Goal: Information Seeking & Learning: Learn about a topic

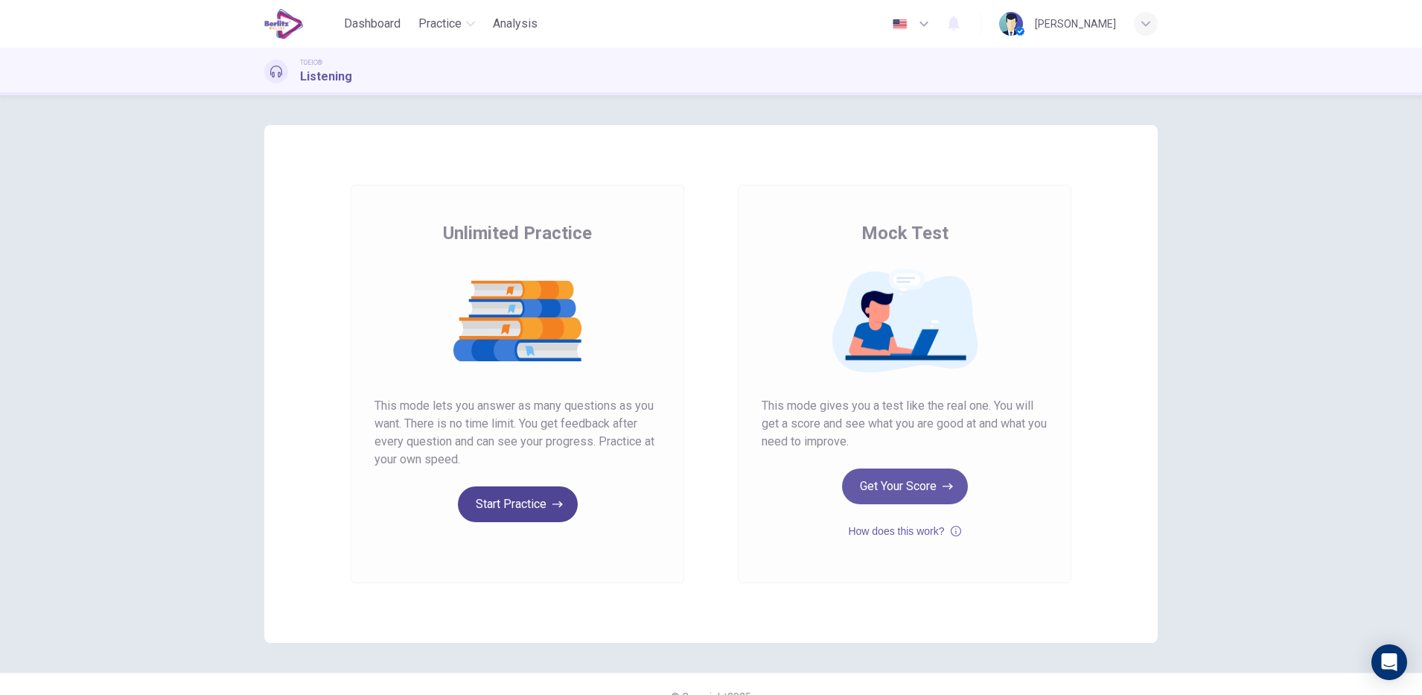
click at [523, 495] on button "Start Practice" at bounding box center [518, 504] width 120 height 36
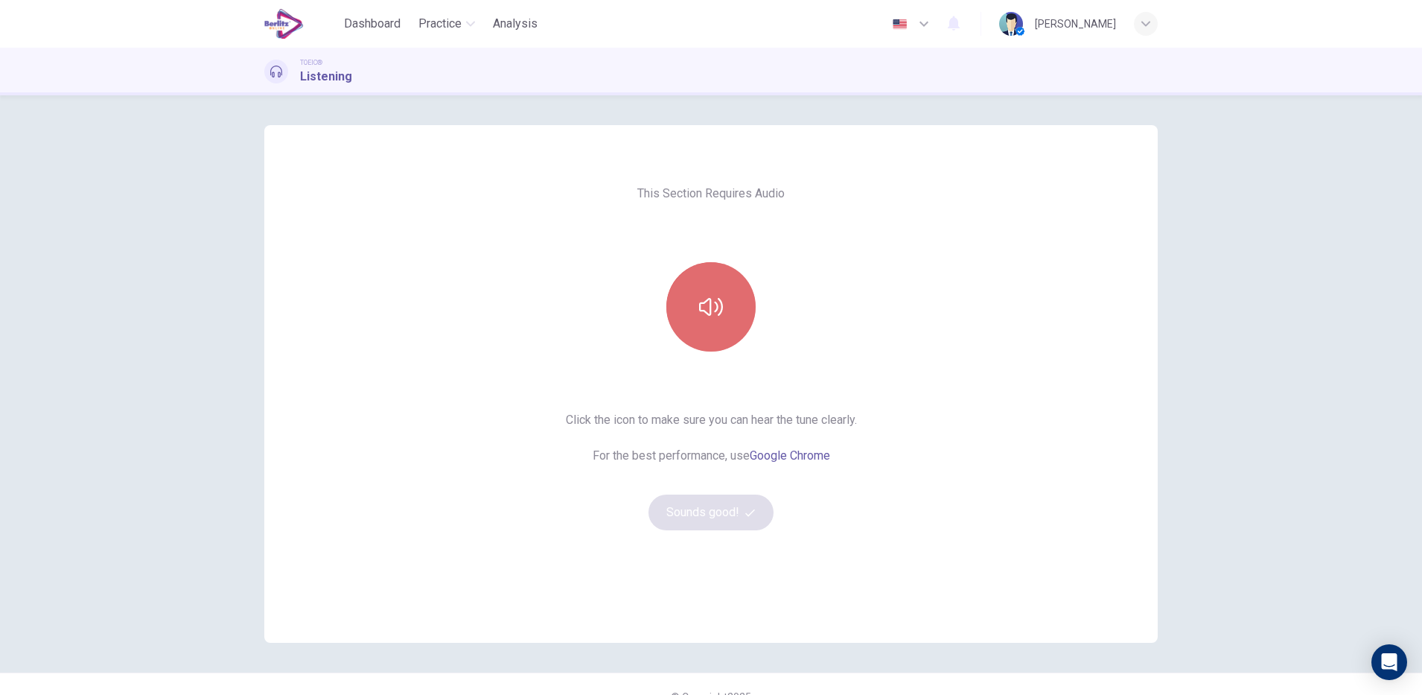
click at [711, 319] on button "button" at bounding box center [710, 306] width 89 height 89
click at [715, 506] on button "Sounds good!" at bounding box center [710, 512] width 125 height 36
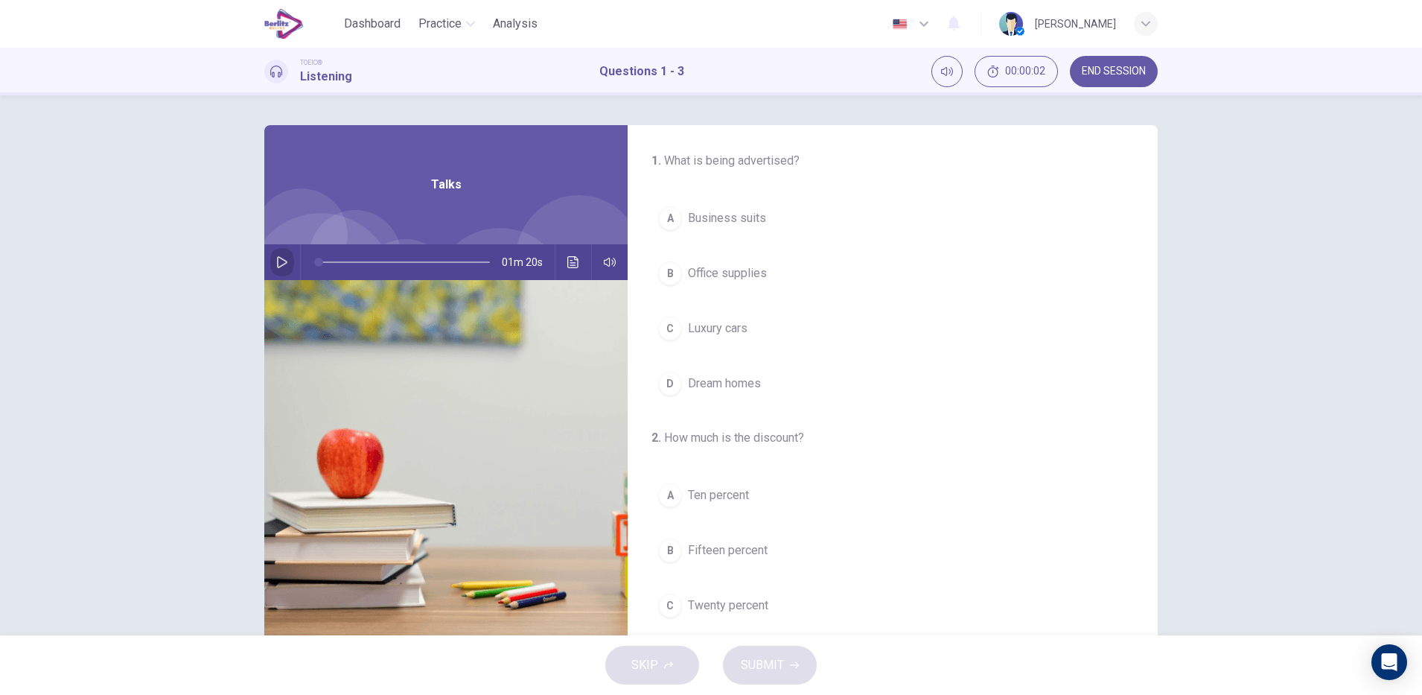
click at [280, 262] on icon "button" at bounding box center [282, 262] width 12 height 12
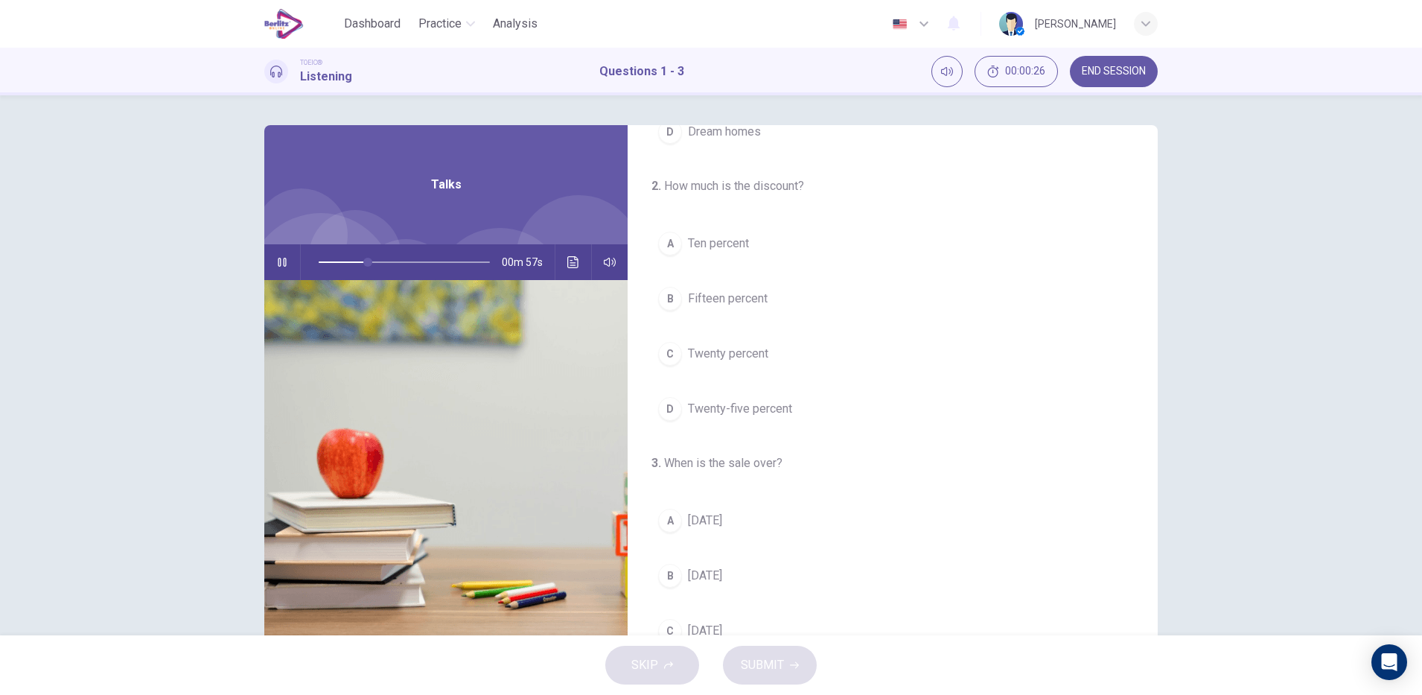
scroll to position [340, 0]
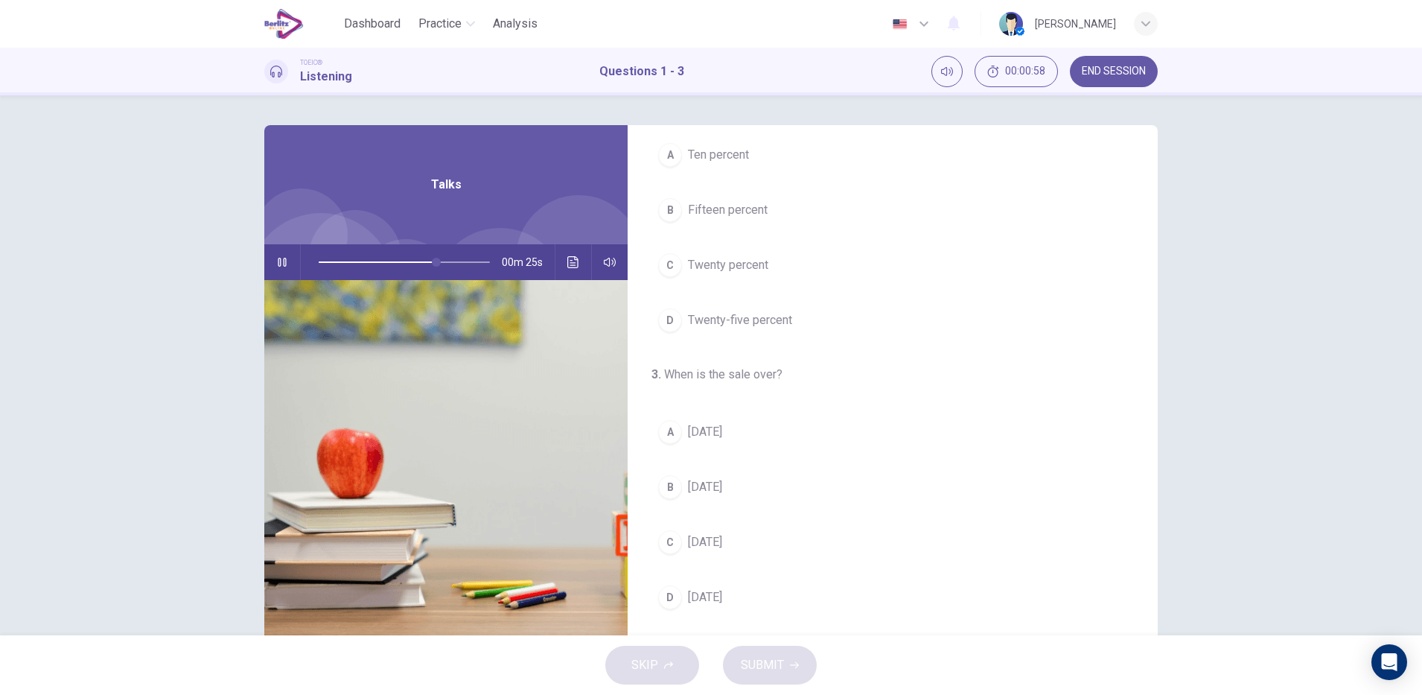
click at [777, 325] on span "Twenty-five percent" at bounding box center [740, 320] width 104 height 18
click at [716, 431] on span "[DATE]" at bounding box center [705, 432] width 34 height 18
click at [753, 217] on span "Business suits" at bounding box center [727, 218] width 78 height 18
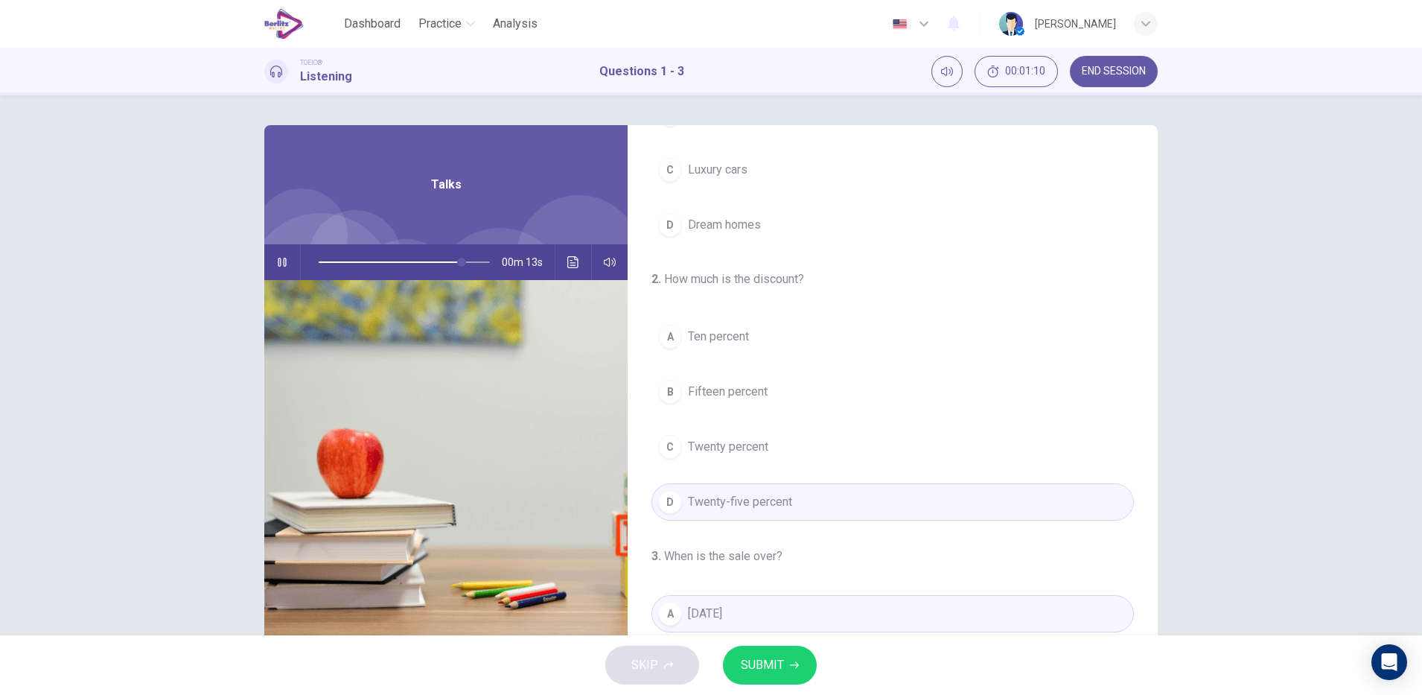
scroll to position [161, 0]
click at [774, 664] on span "SUBMIT" at bounding box center [762, 664] width 43 height 21
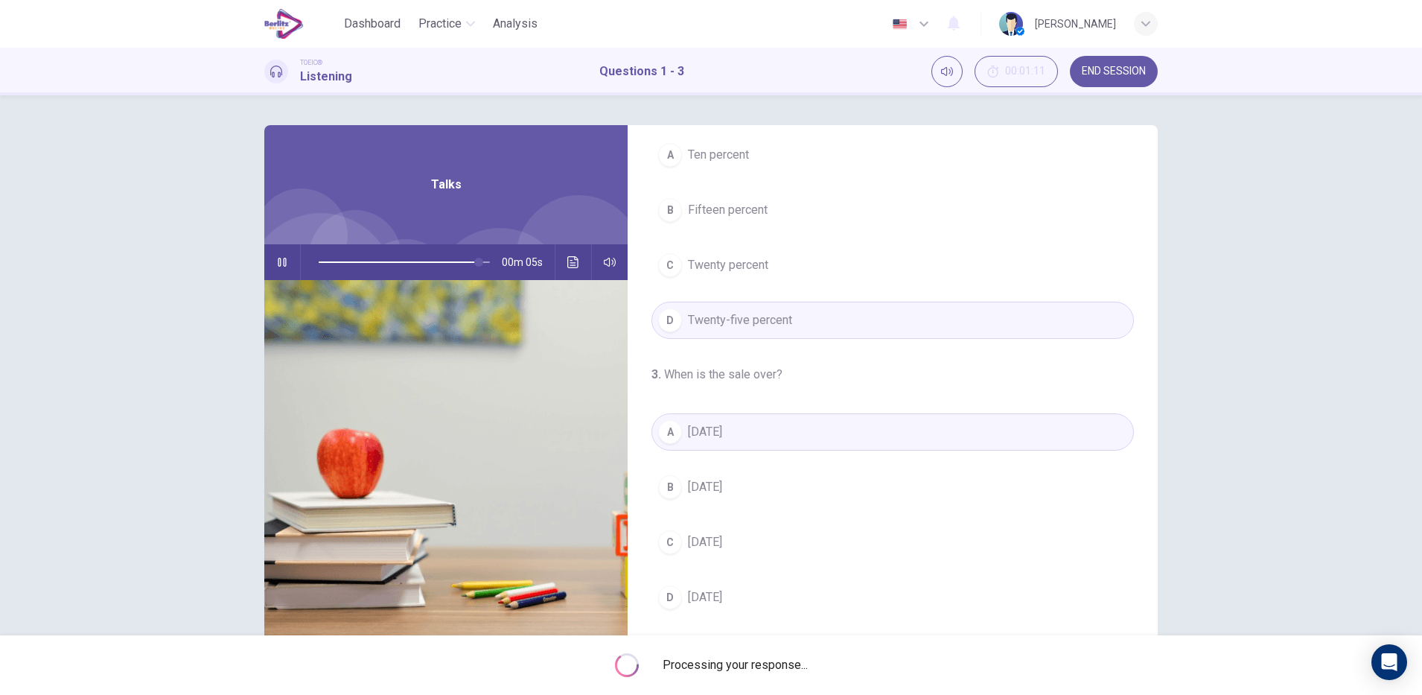
scroll to position [37, 0]
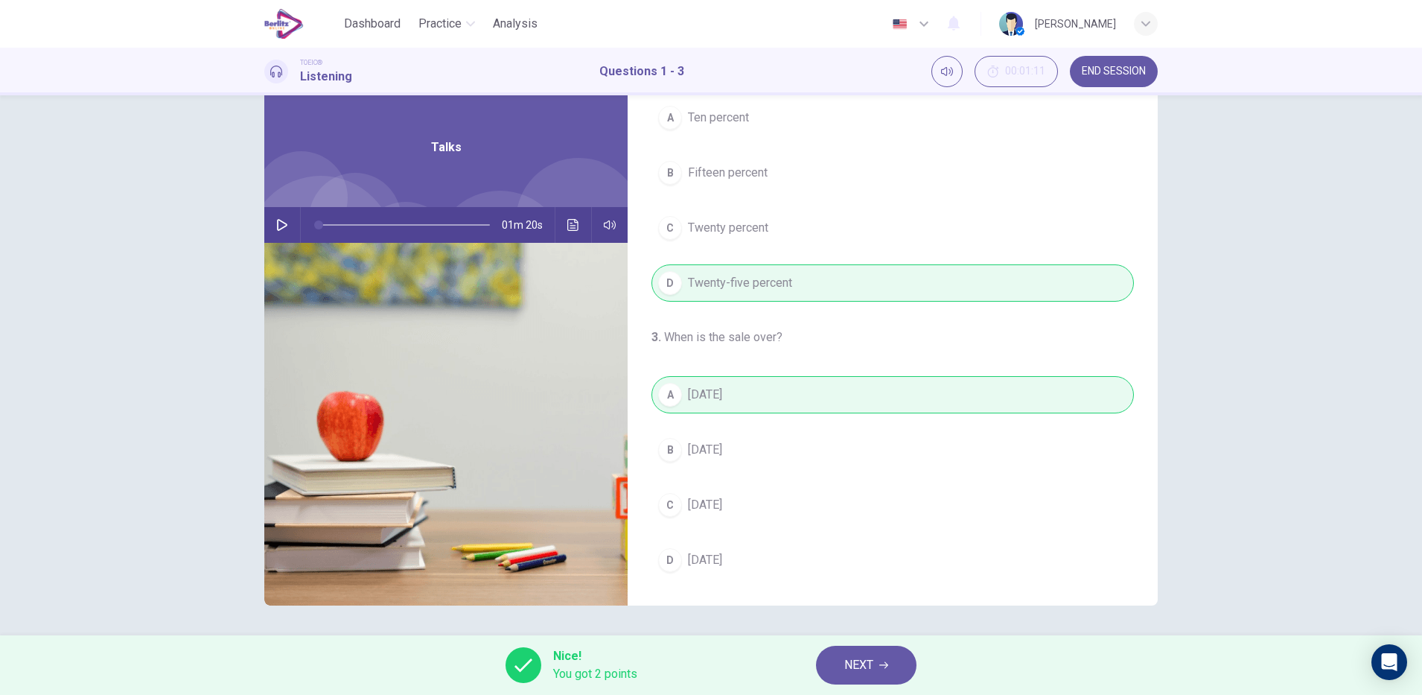
type input "*"
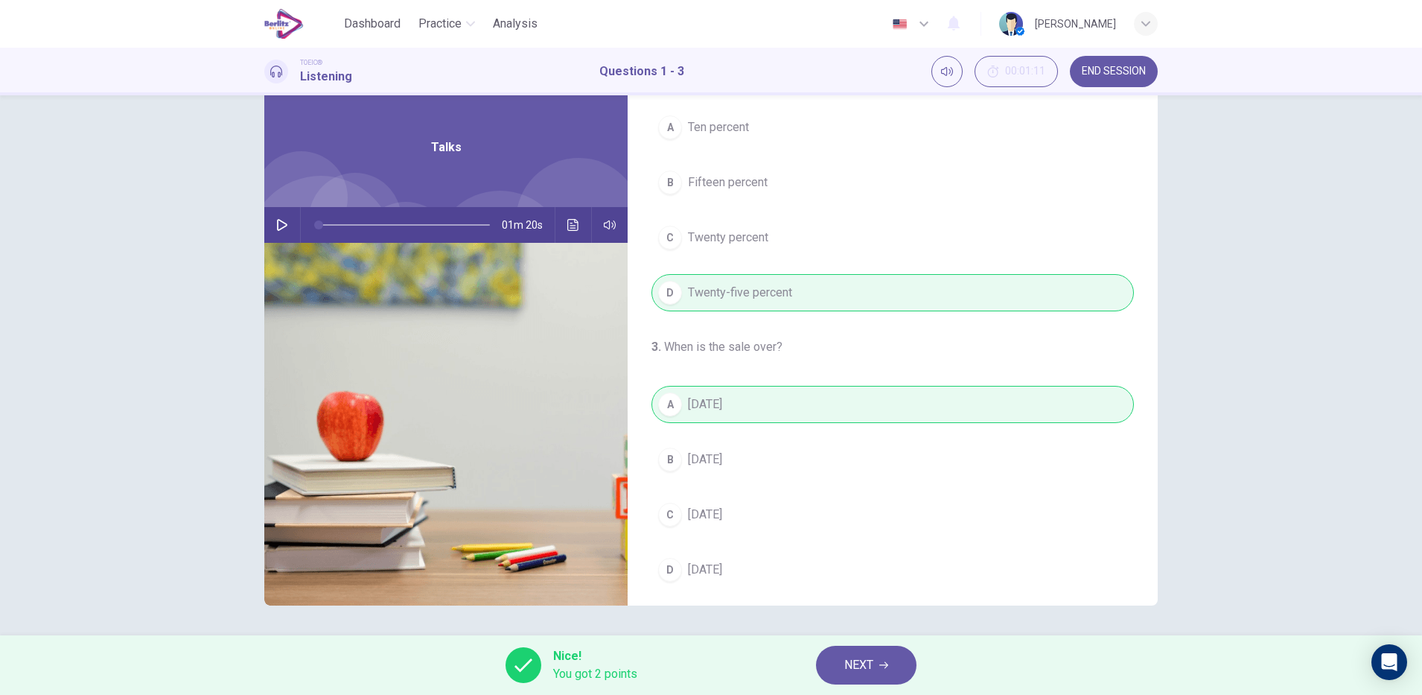
scroll to position [340, 0]
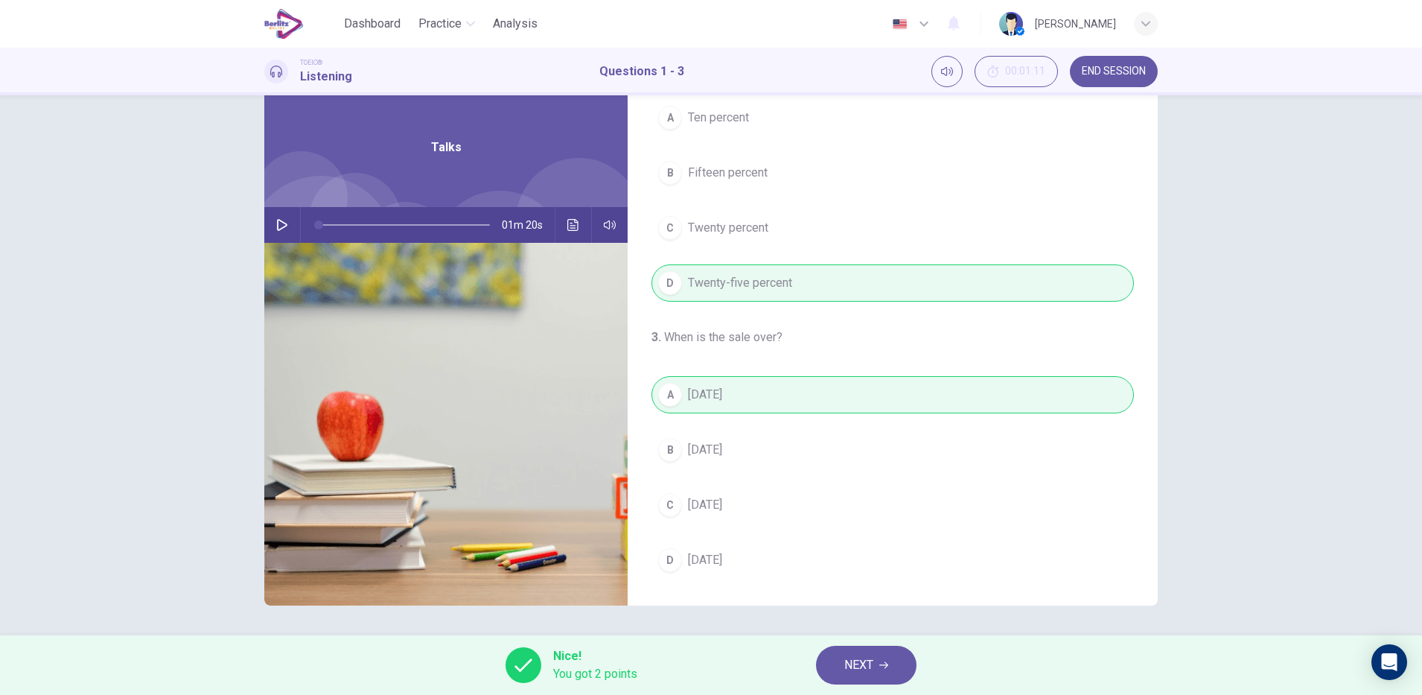
click at [884, 665] on icon "button" at bounding box center [883, 665] width 9 height 7
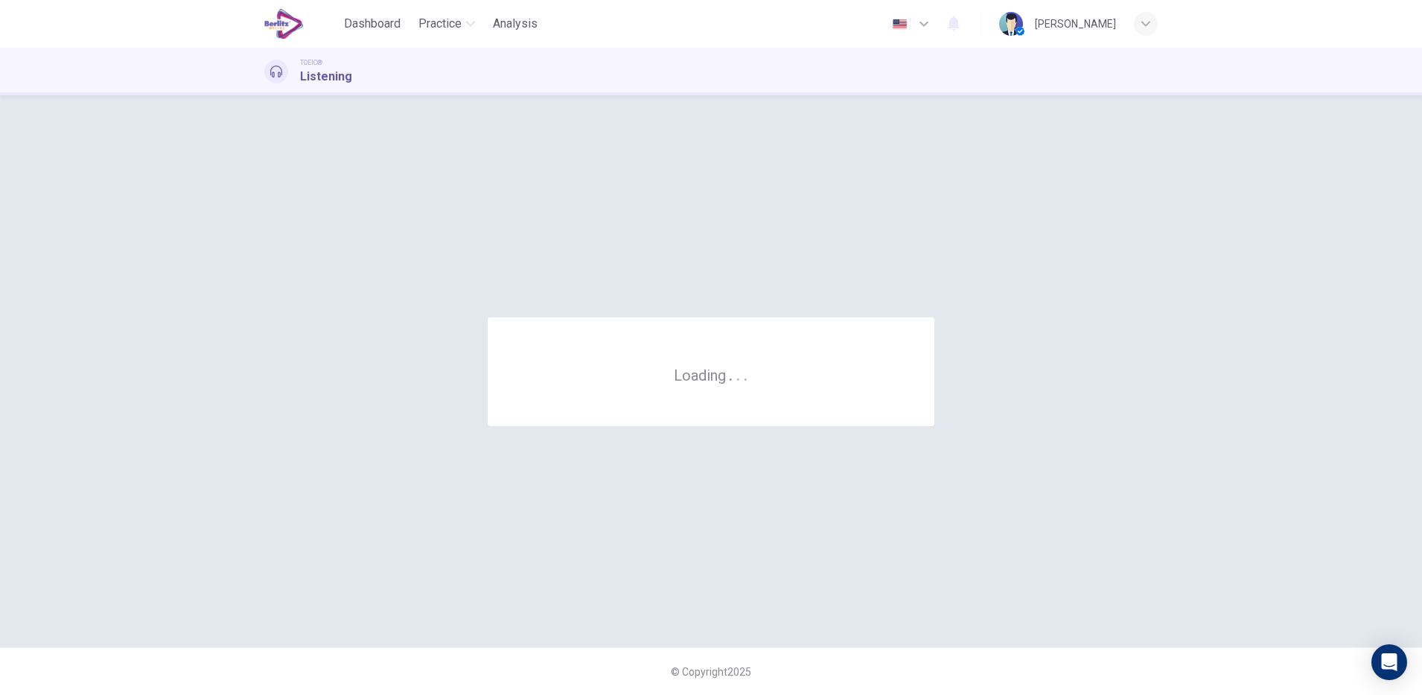
scroll to position [0, 0]
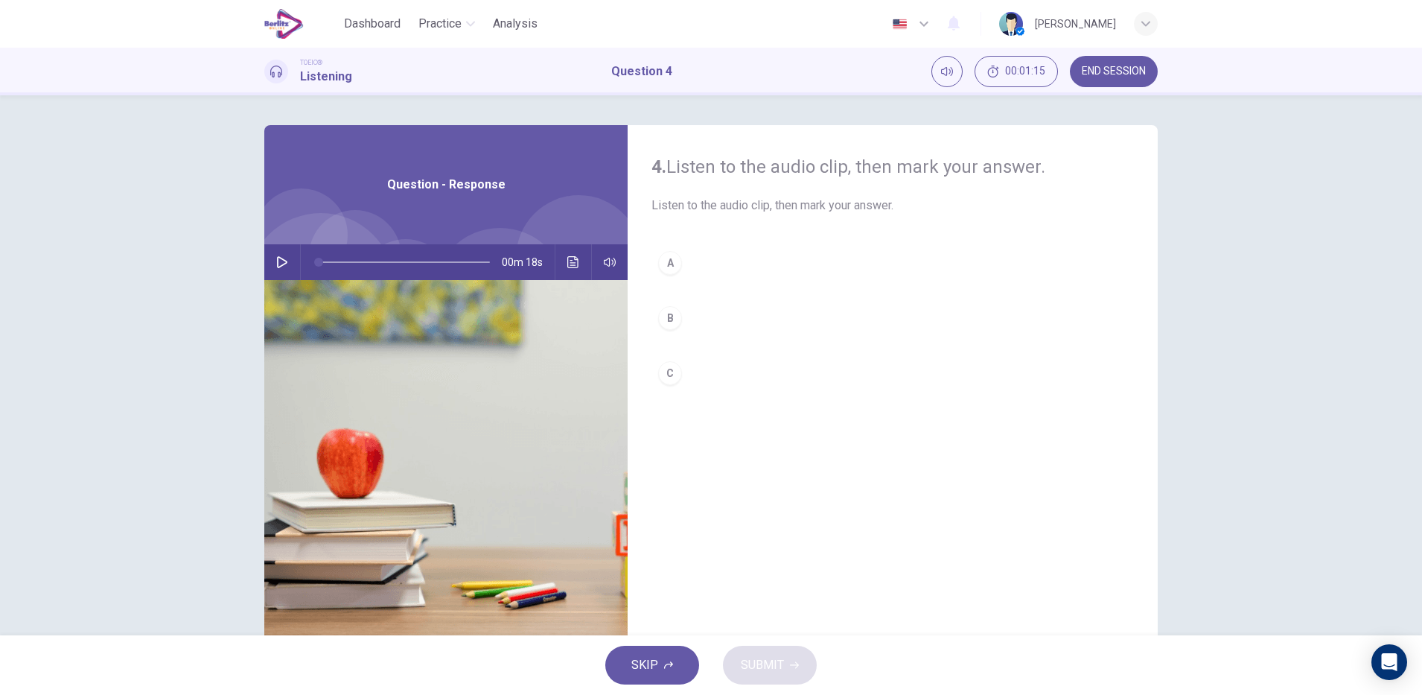
click at [278, 255] on button "button" at bounding box center [282, 262] width 24 height 36
click at [277, 262] on icon "button" at bounding box center [282, 262] width 12 height 12
type input "*"
click at [671, 313] on div "B" at bounding box center [670, 318] width 24 height 24
click at [772, 668] on span "SUBMIT" at bounding box center [762, 664] width 43 height 21
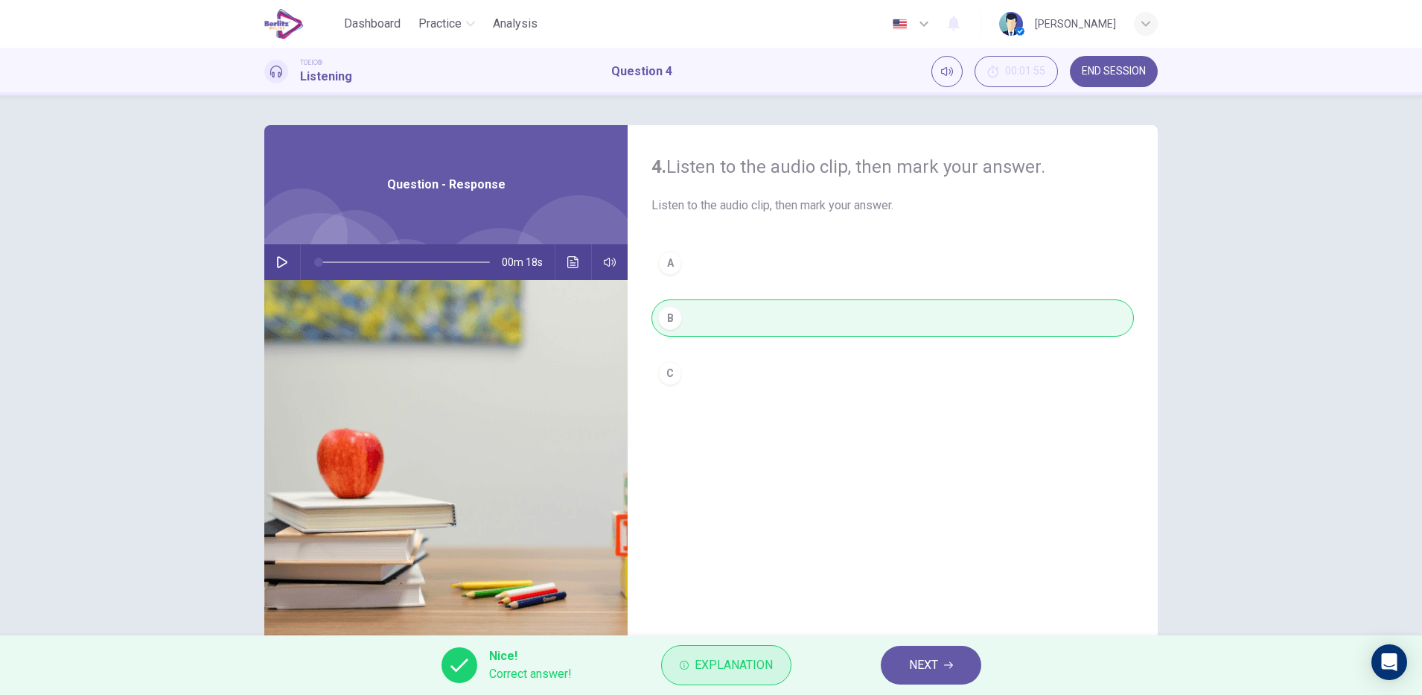
click at [720, 669] on span "Explanation" at bounding box center [734, 664] width 78 height 21
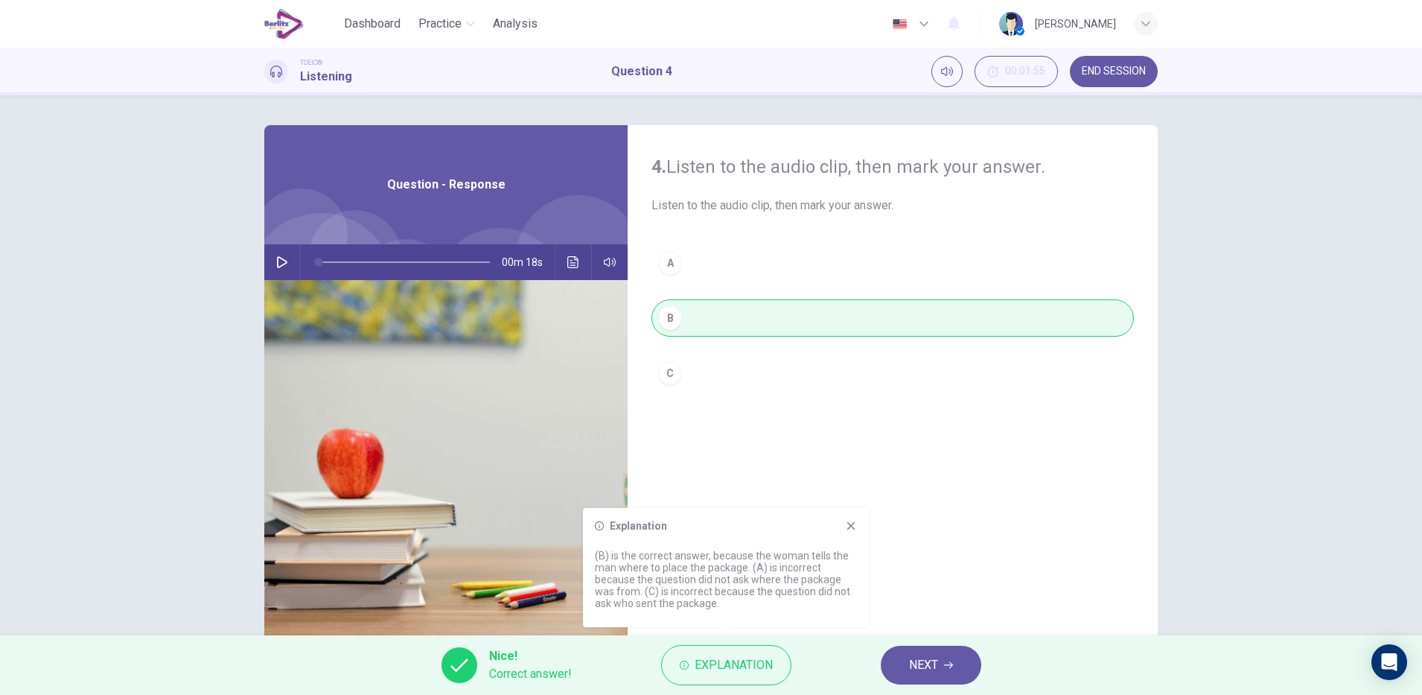
click at [923, 666] on span "NEXT" at bounding box center [923, 664] width 29 height 21
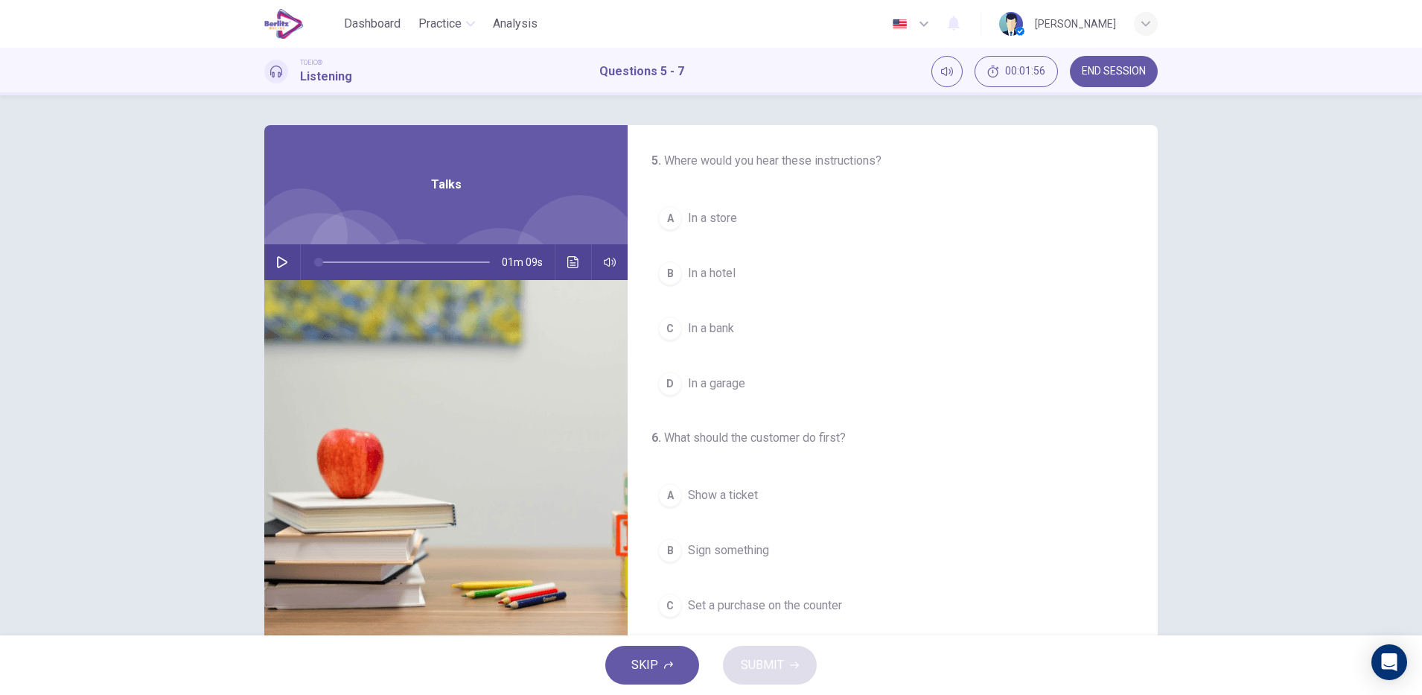
click at [284, 257] on button "button" at bounding box center [282, 262] width 24 height 36
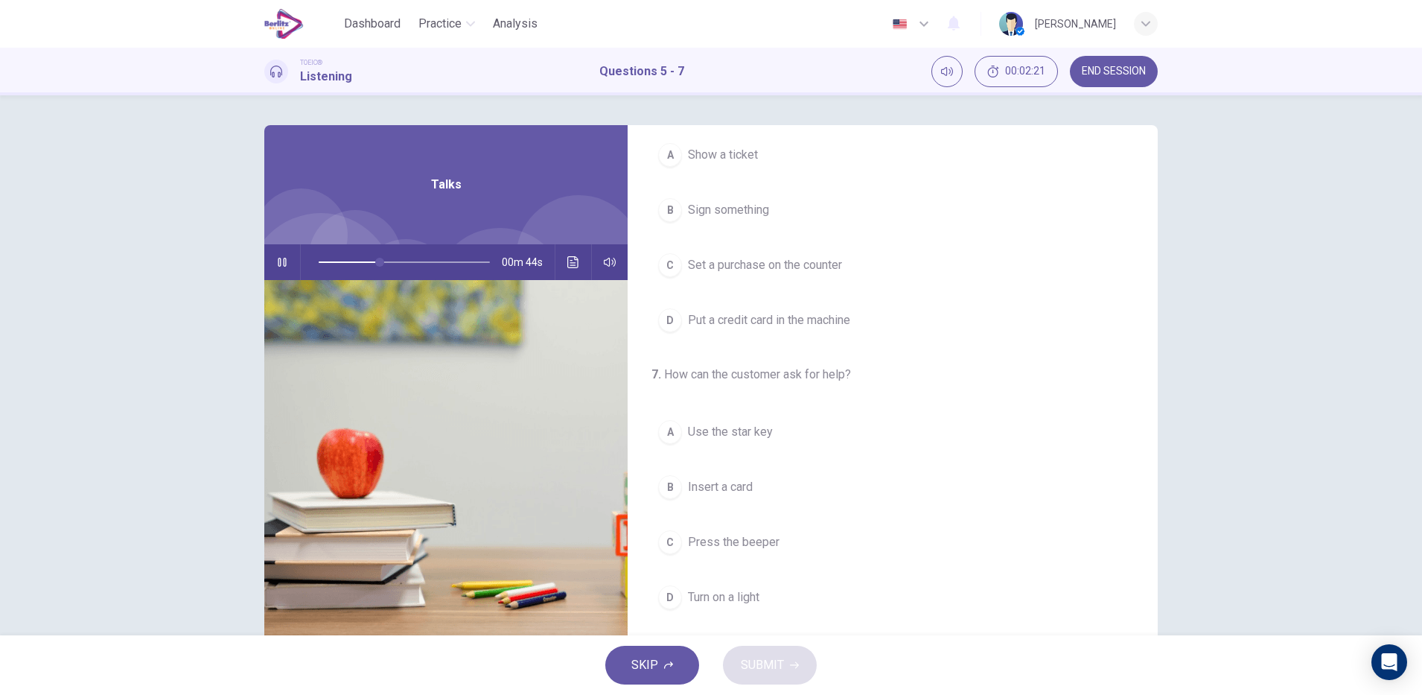
scroll to position [37, 0]
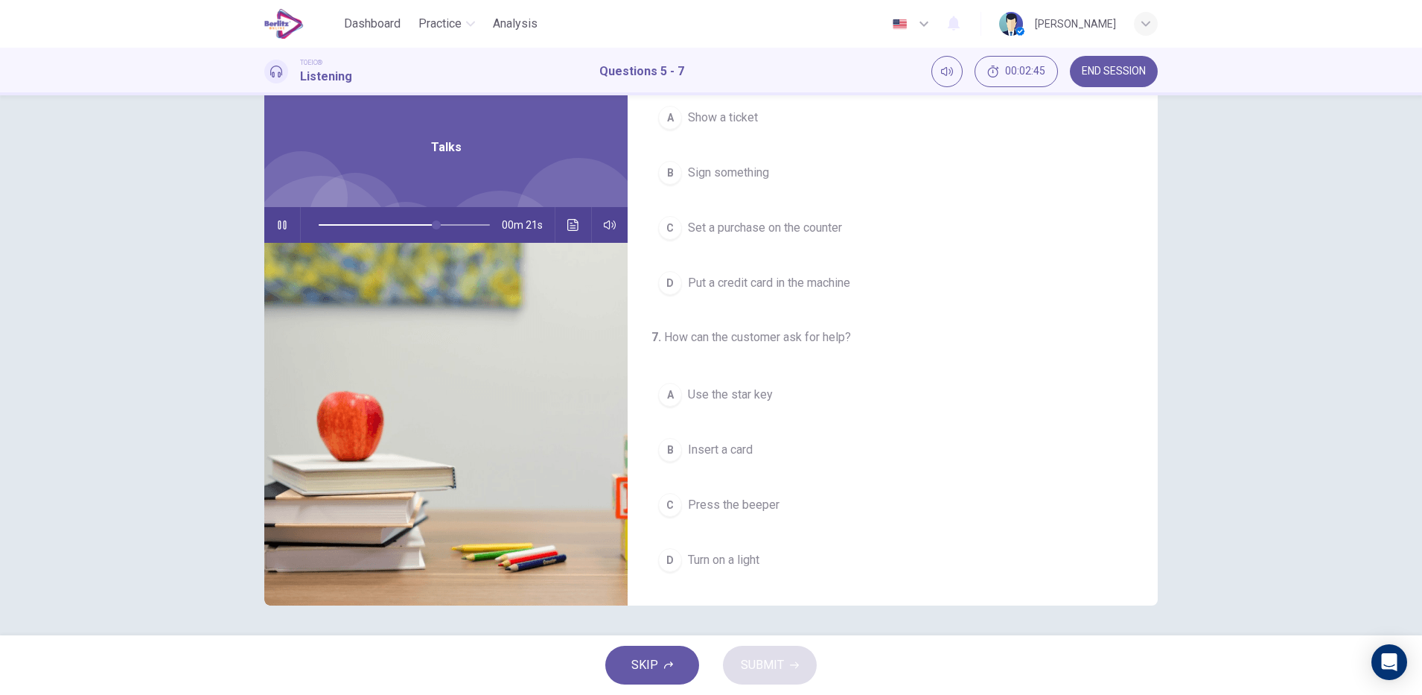
click at [665, 559] on div "D" at bounding box center [670, 560] width 24 height 24
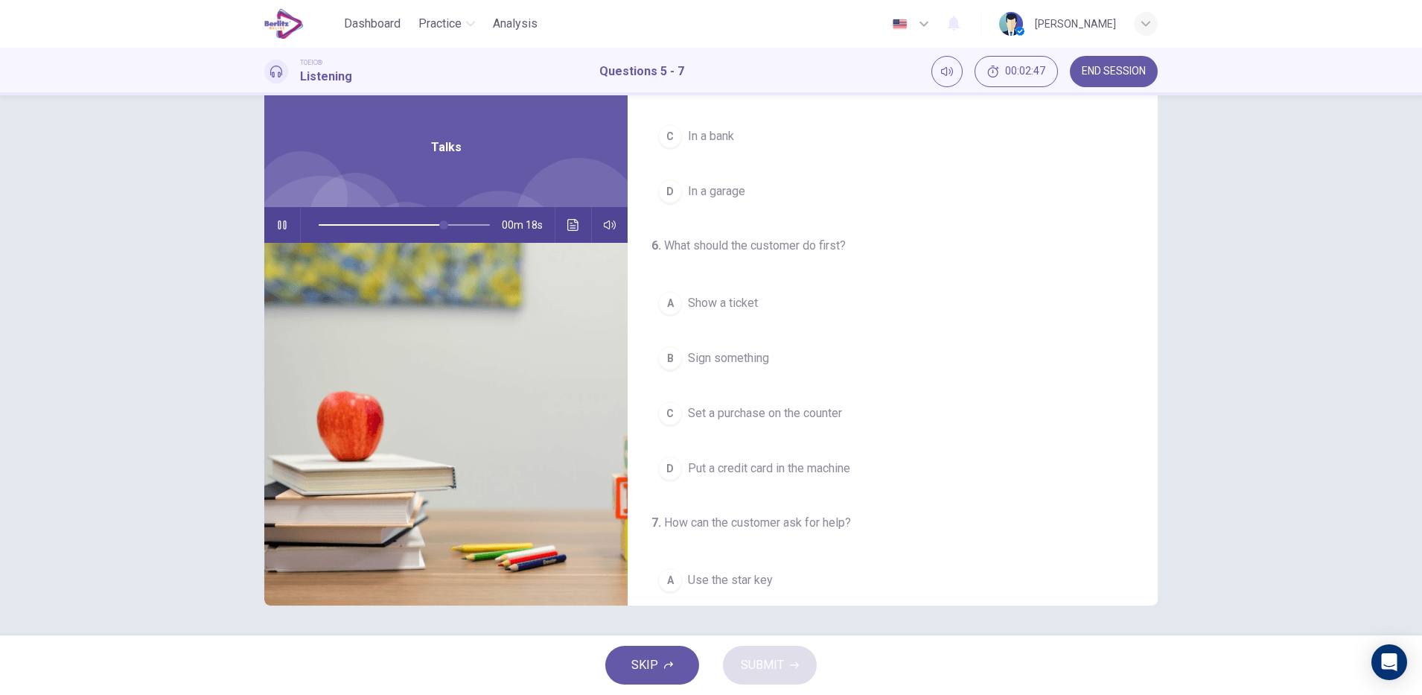
scroll to position [153, 0]
click at [837, 473] on span "Put a credit card in the machine" at bounding box center [769, 471] width 162 height 18
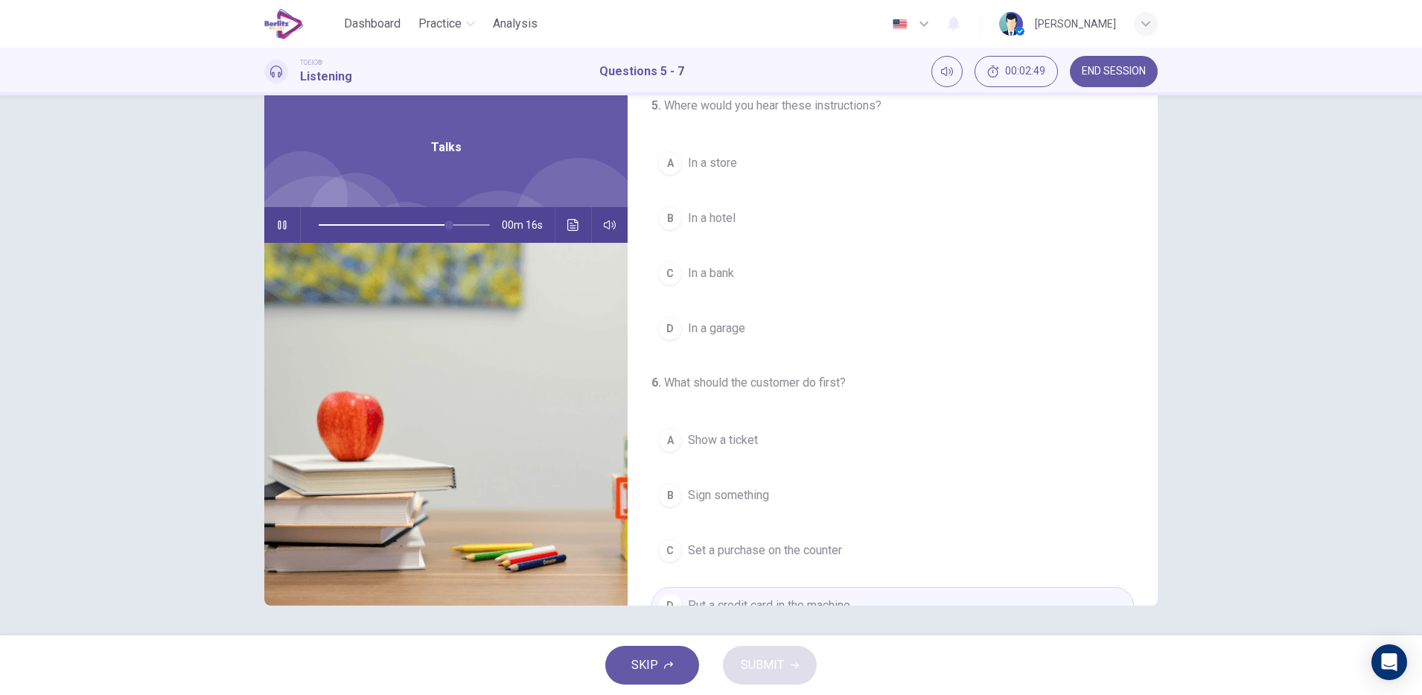
scroll to position [0, 0]
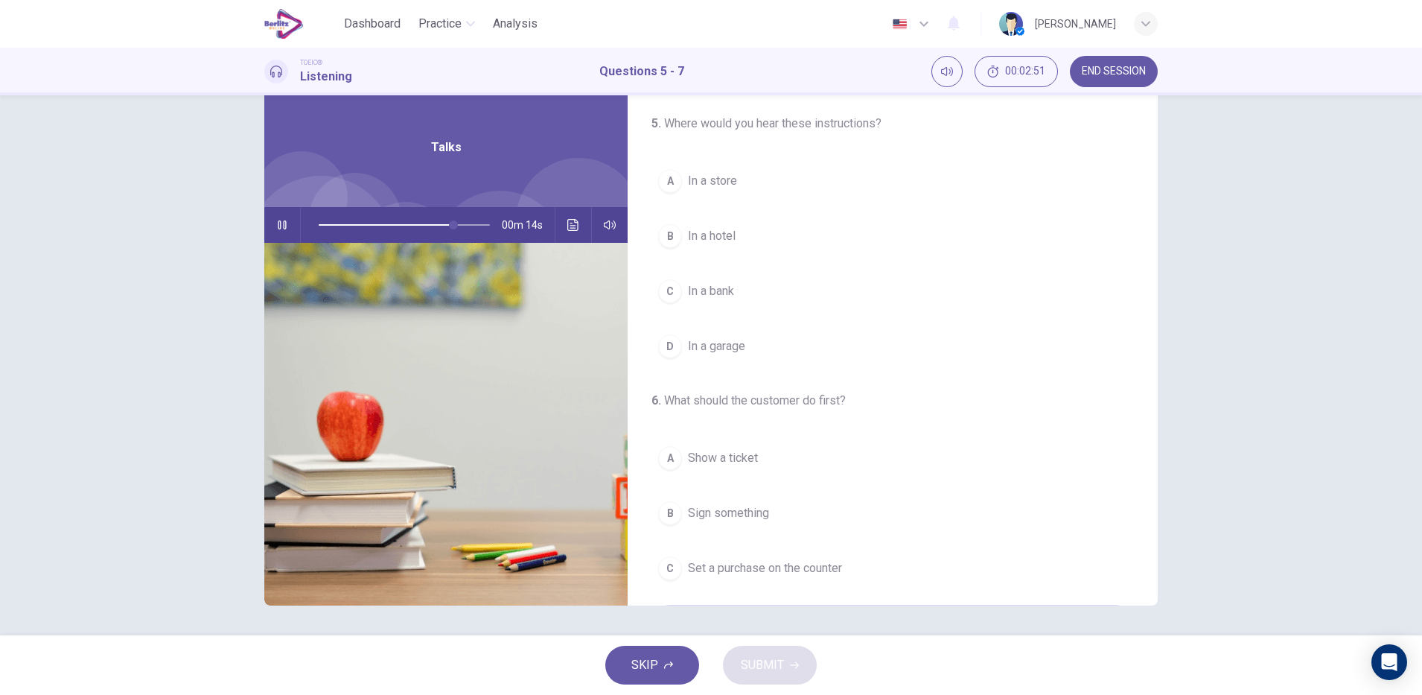
click at [730, 293] on span "In a bank" at bounding box center [711, 291] width 46 height 18
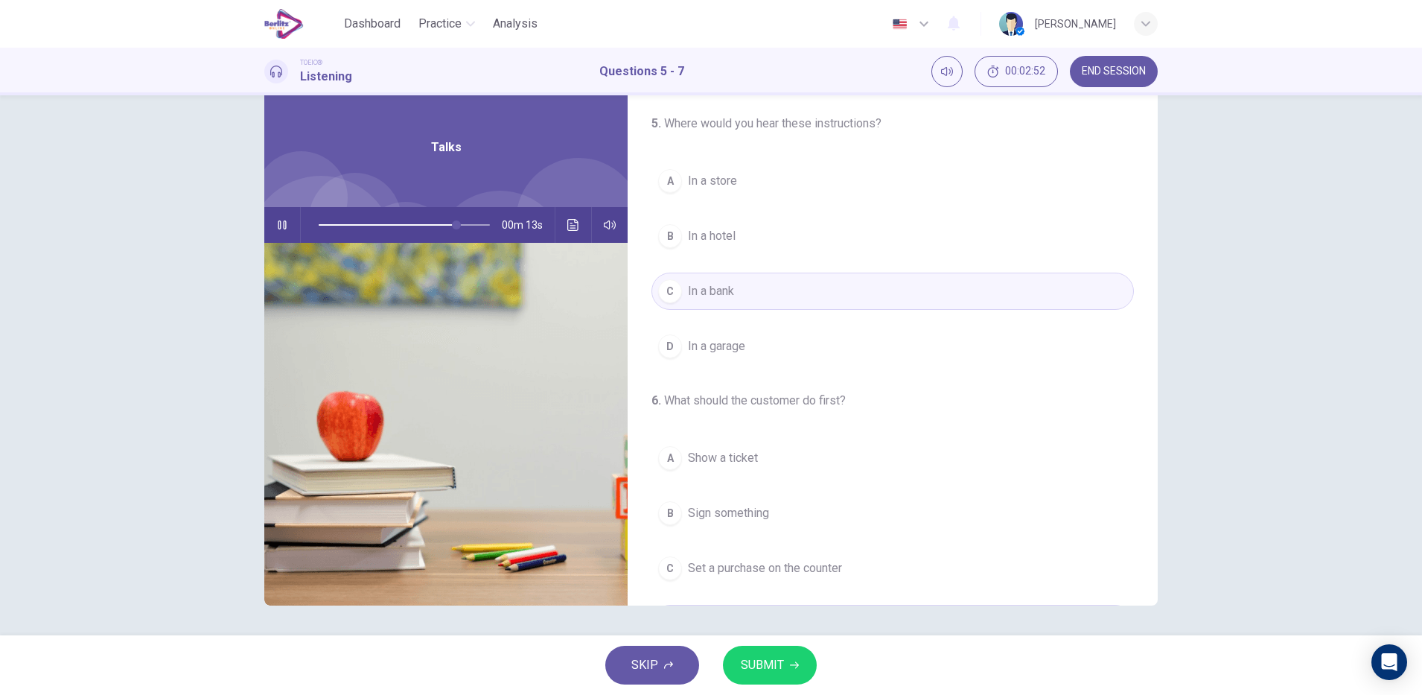
click at [793, 665] on icon "button" at bounding box center [794, 665] width 9 height 7
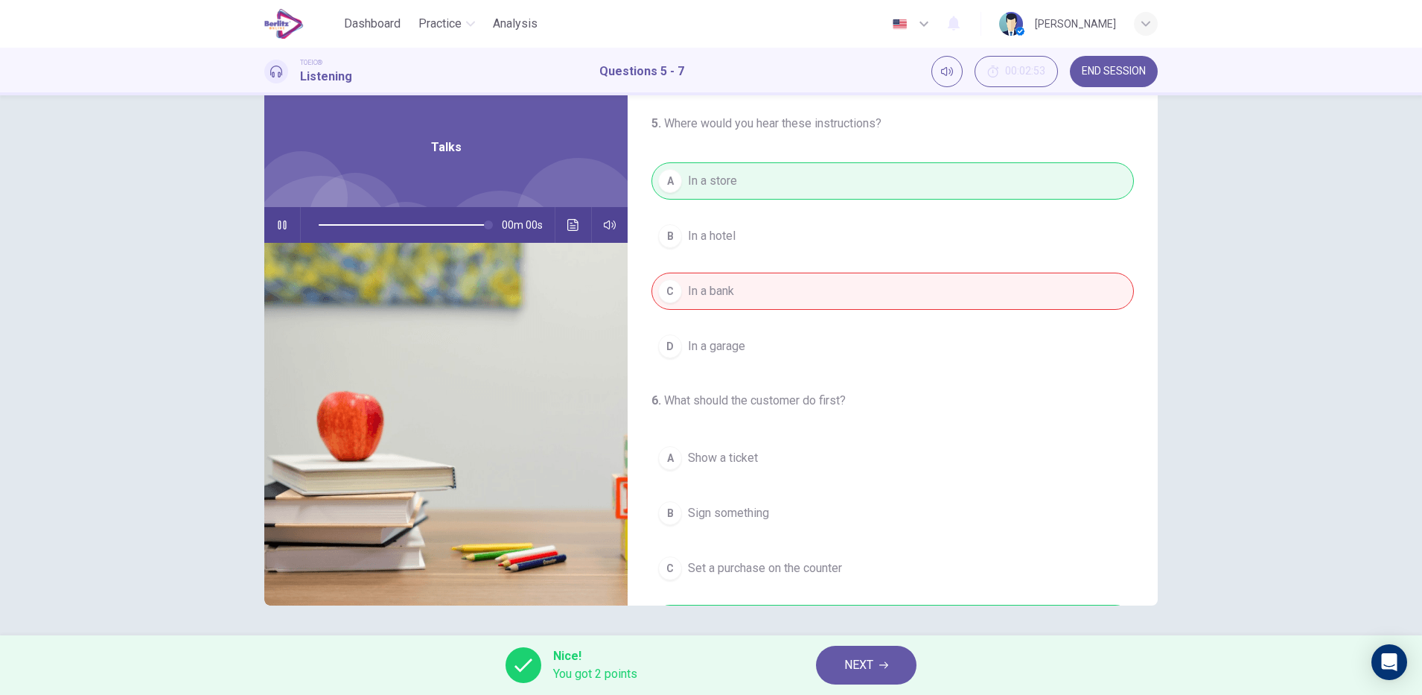
type input "*"
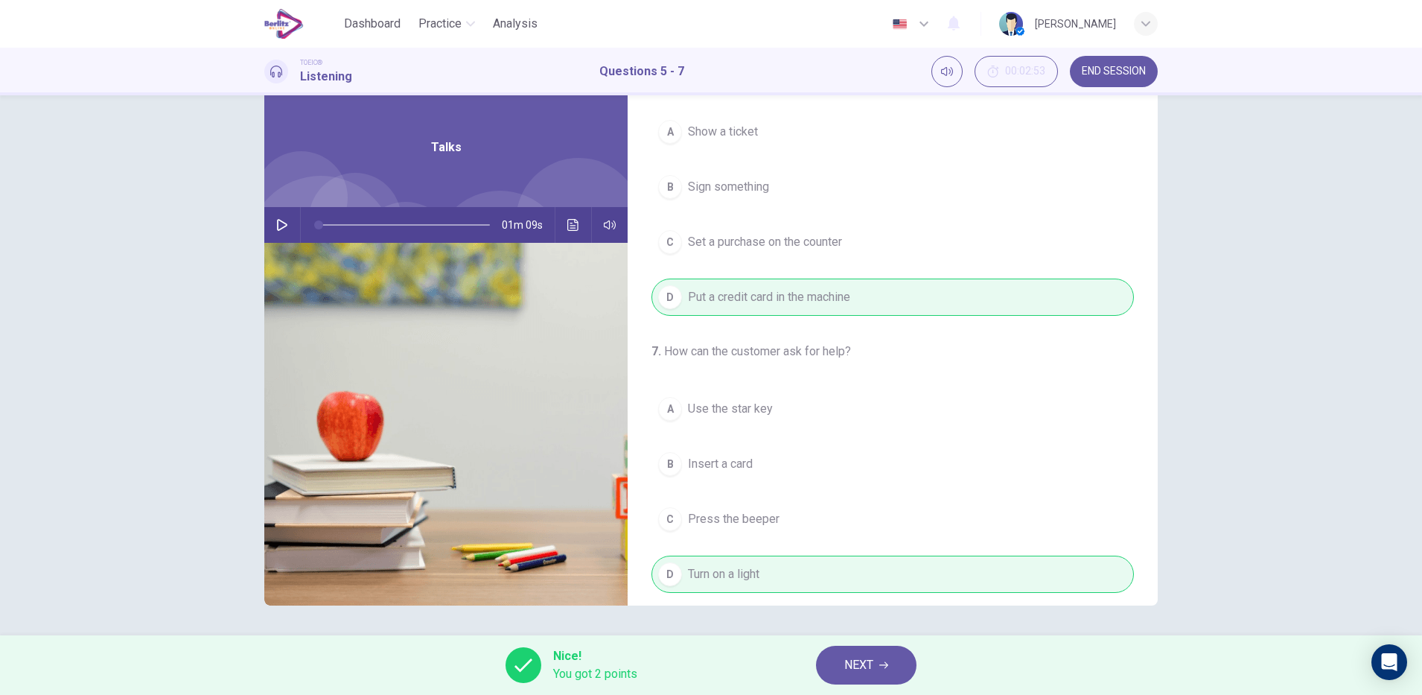
scroll to position [340, 0]
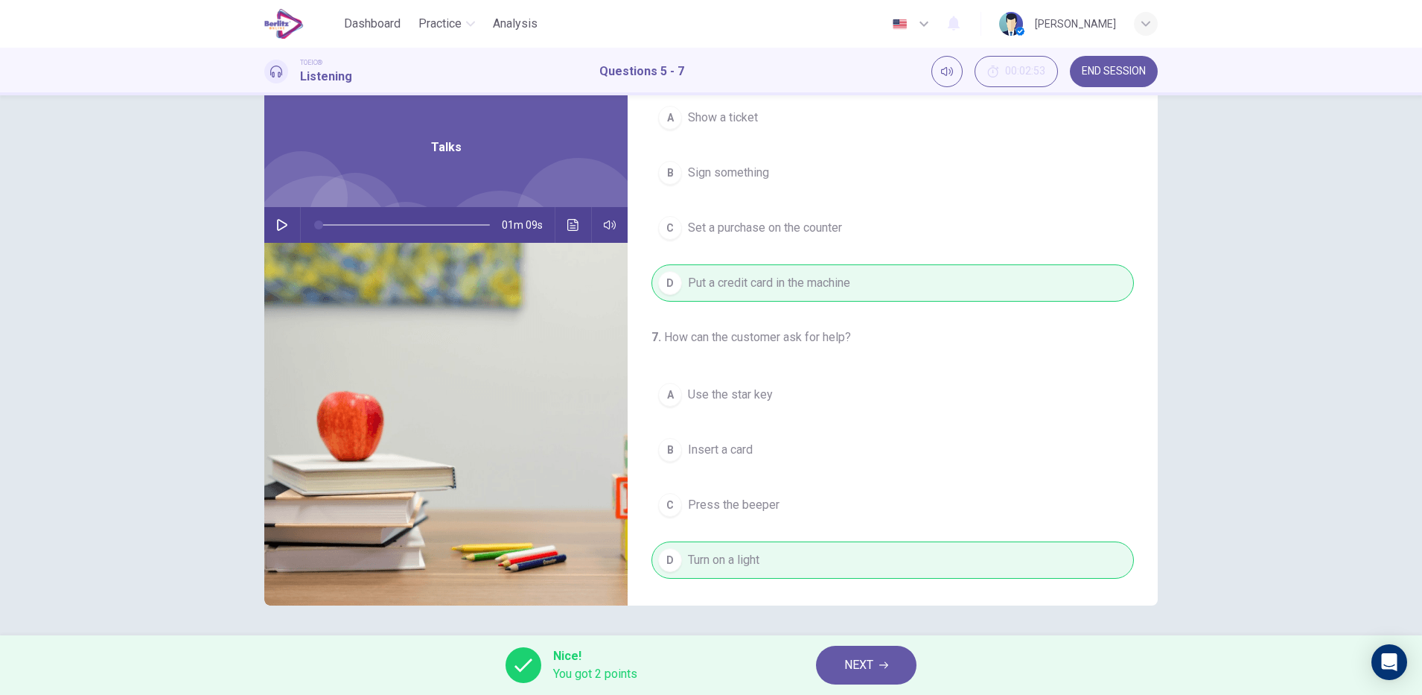
click at [884, 668] on icon "button" at bounding box center [883, 664] width 9 height 9
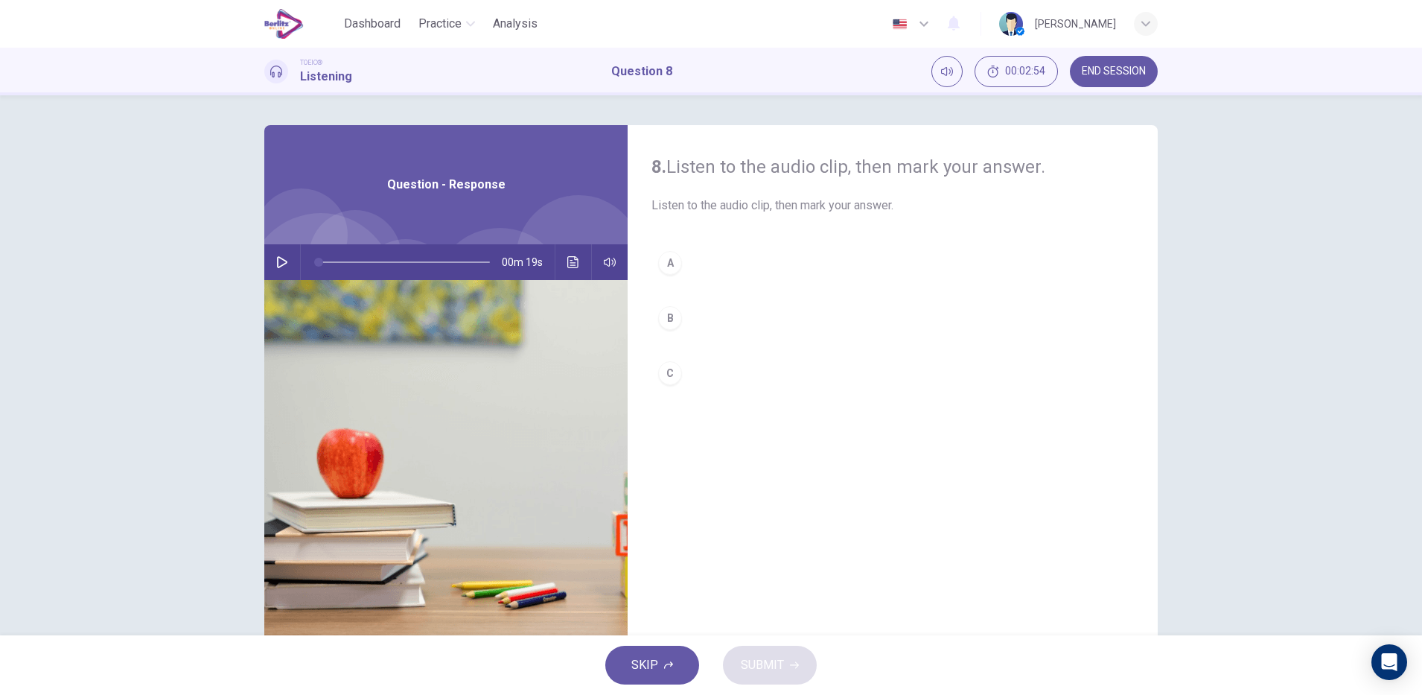
click at [277, 262] on icon "button" at bounding box center [282, 262] width 12 height 12
click at [281, 265] on icon "button" at bounding box center [282, 262] width 12 height 12
click at [665, 317] on div "B" at bounding box center [670, 318] width 24 height 24
click at [763, 666] on span "SUBMIT" at bounding box center [762, 664] width 43 height 21
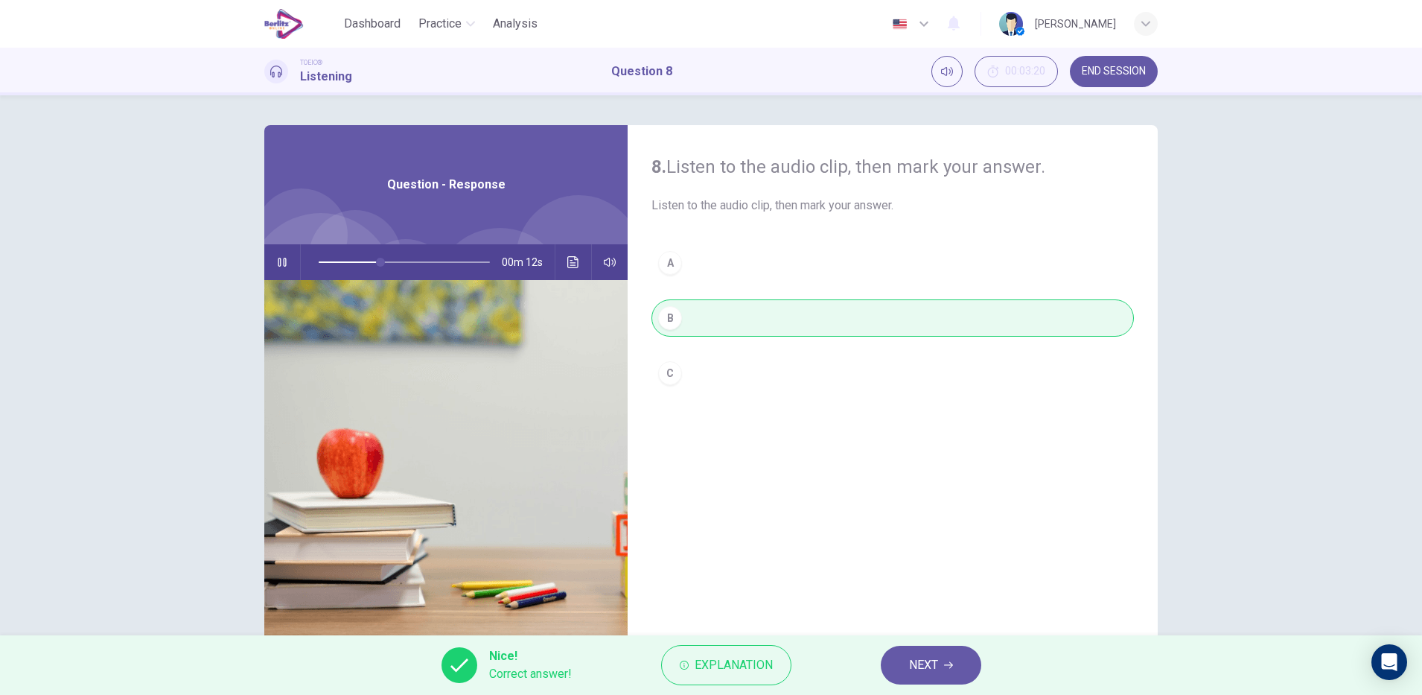
type input "**"
click at [919, 669] on span "NEXT" at bounding box center [923, 664] width 29 height 21
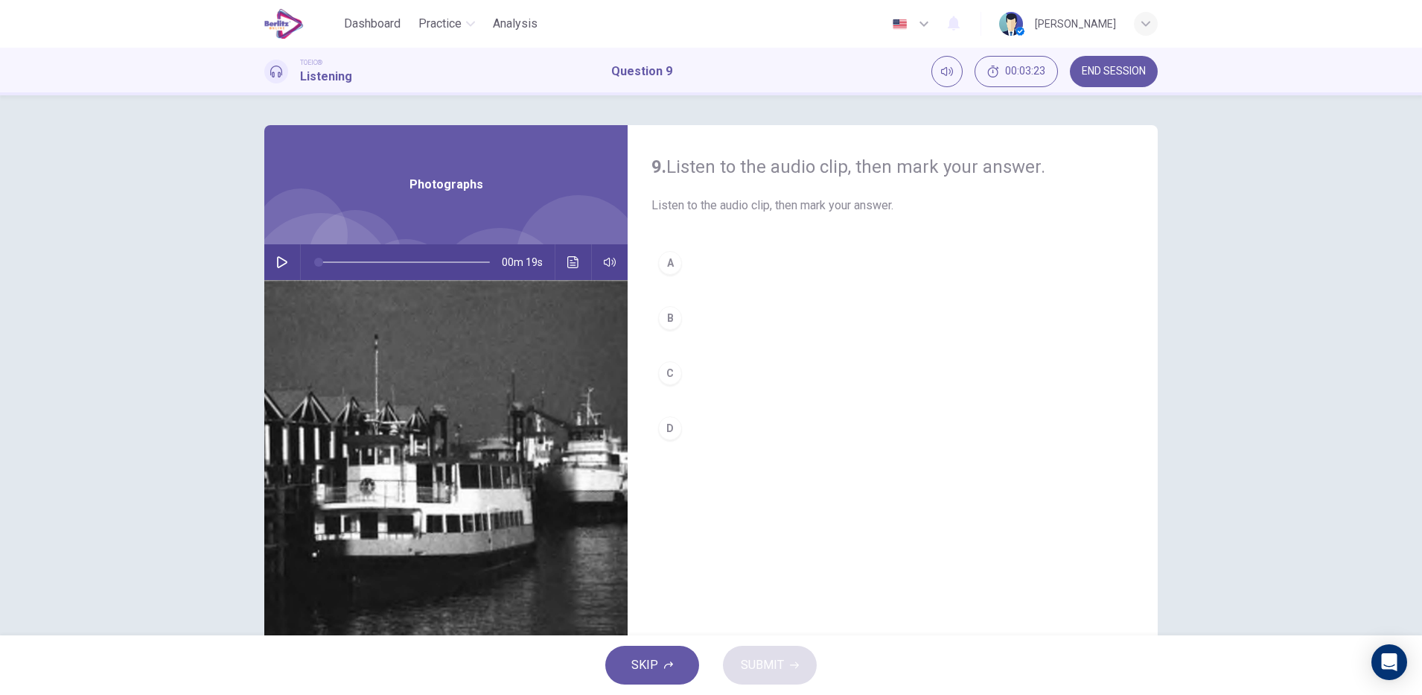
click at [277, 262] on icon "button" at bounding box center [282, 262] width 12 height 12
type input "*"
click at [663, 425] on div "D" at bounding box center [670, 428] width 24 height 24
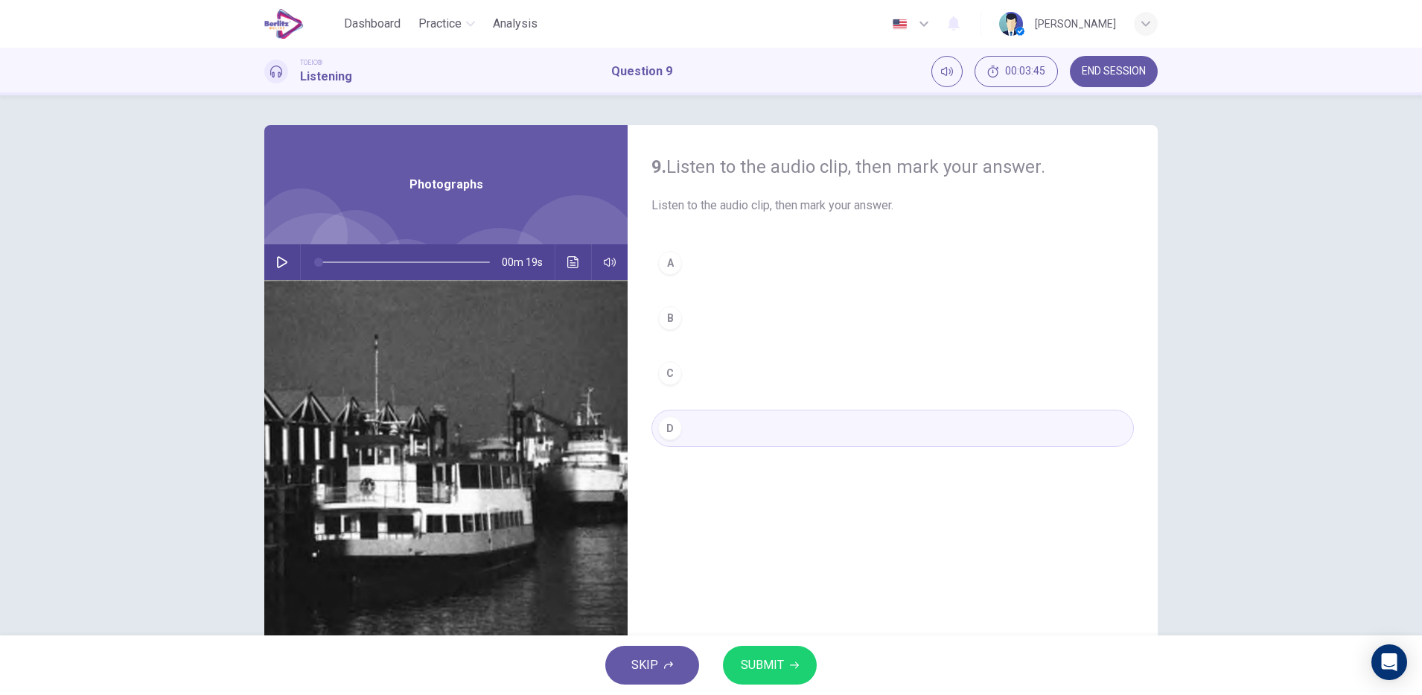
click at [797, 669] on icon "button" at bounding box center [794, 664] width 9 height 9
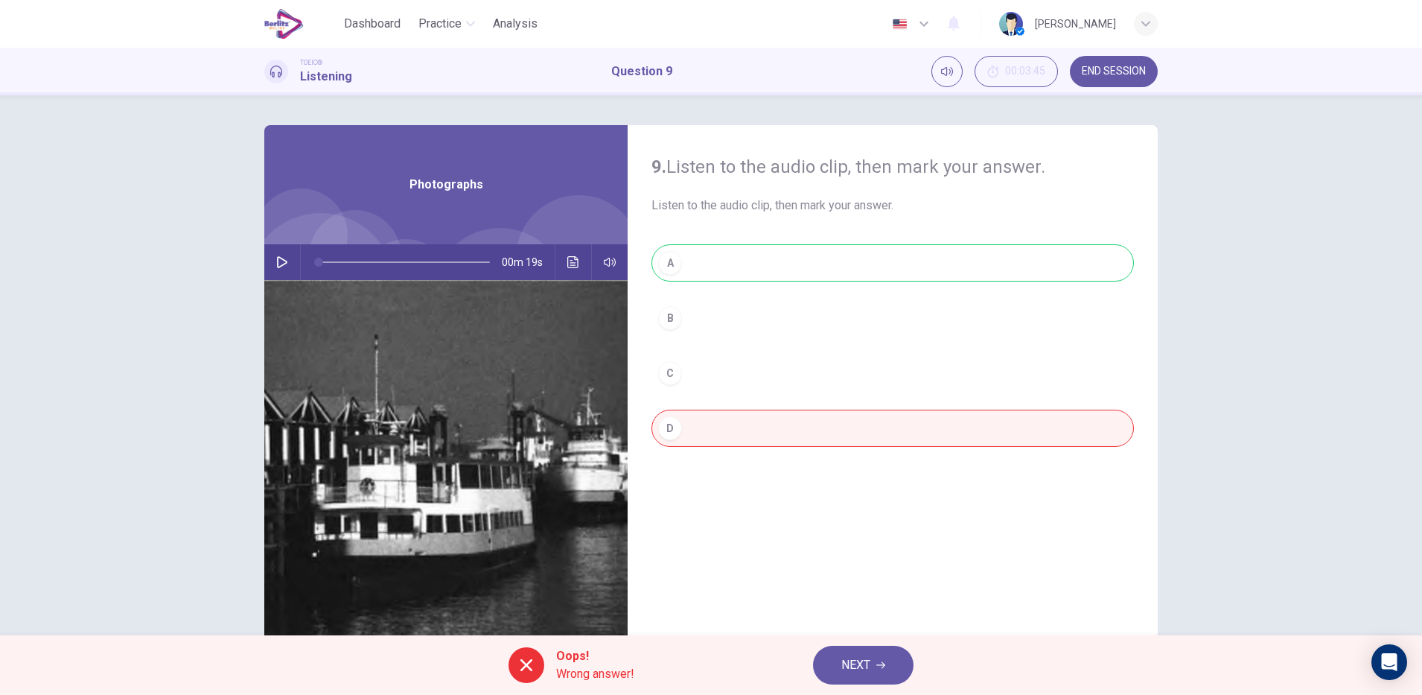
click at [563, 243] on div at bounding box center [579, 258] width 126 height 126
click at [567, 259] on icon "Click to see the audio transcription" at bounding box center [572, 262] width 11 height 12
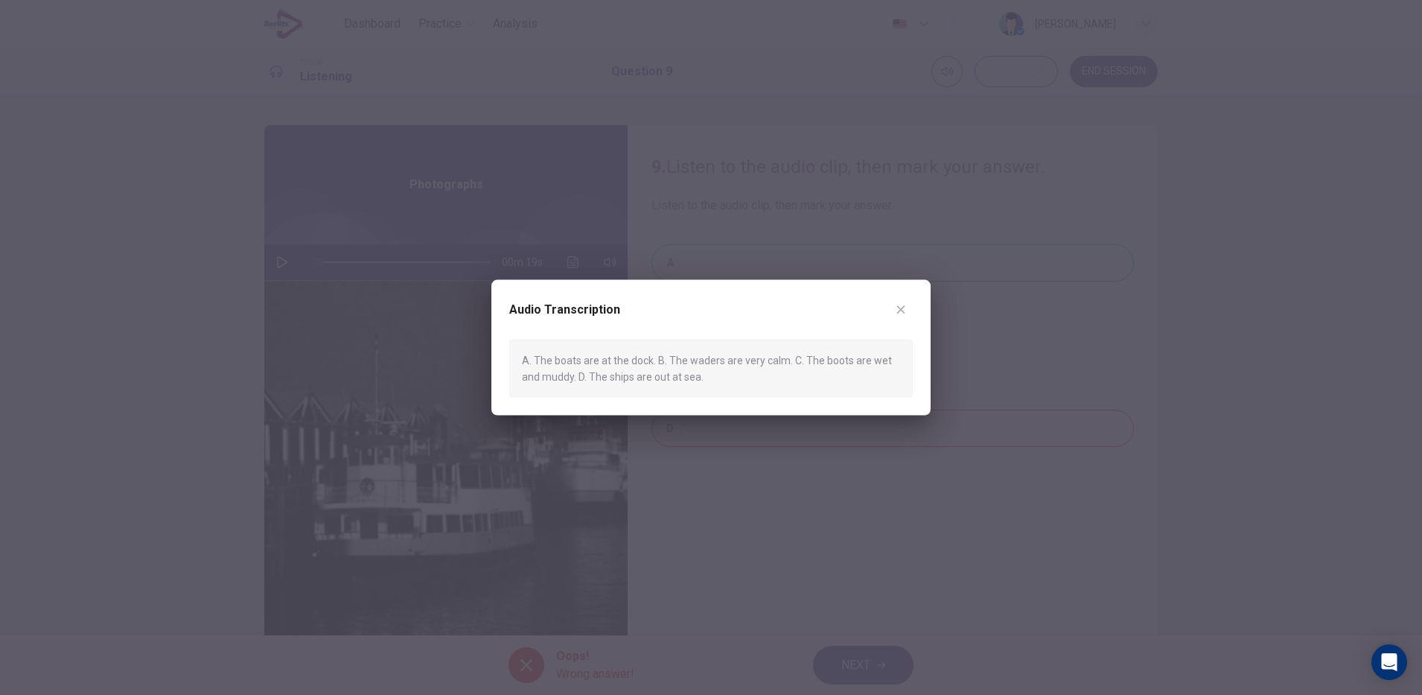
click at [901, 310] on icon "button" at bounding box center [901, 309] width 8 height 8
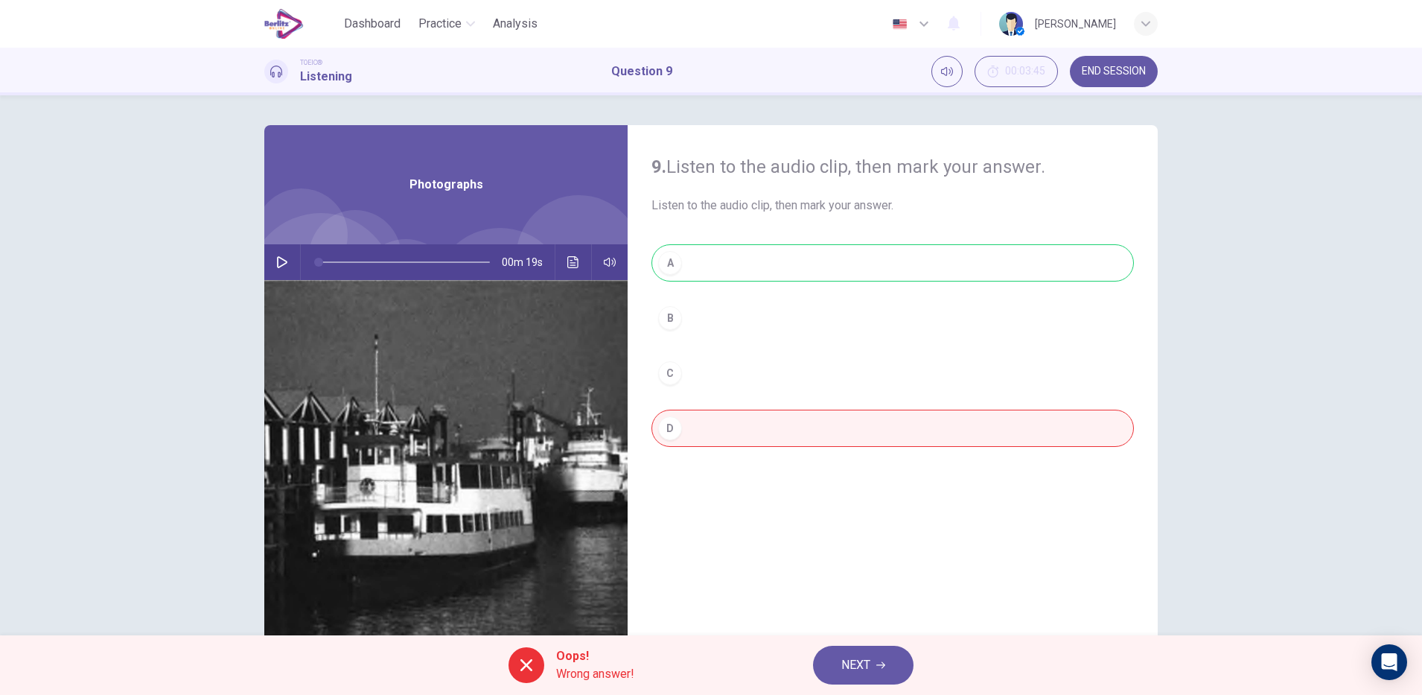
click at [591, 264] on hr at bounding box center [591, 262] width 1 height 36
click at [568, 263] on icon "Click to see the audio transcription" at bounding box center [572, 262] width 11 height 12
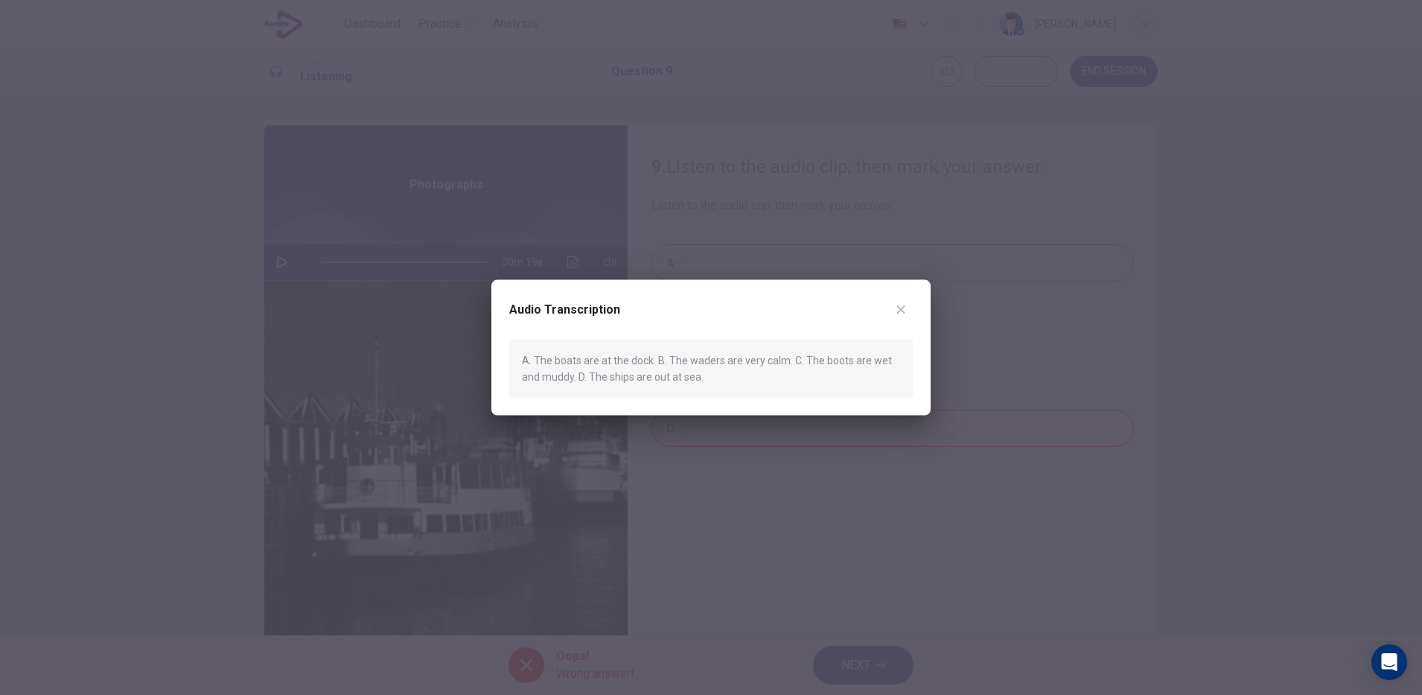
click at [901, 309] on icon "button" at bounding box center [901, 309] width 8 height 8
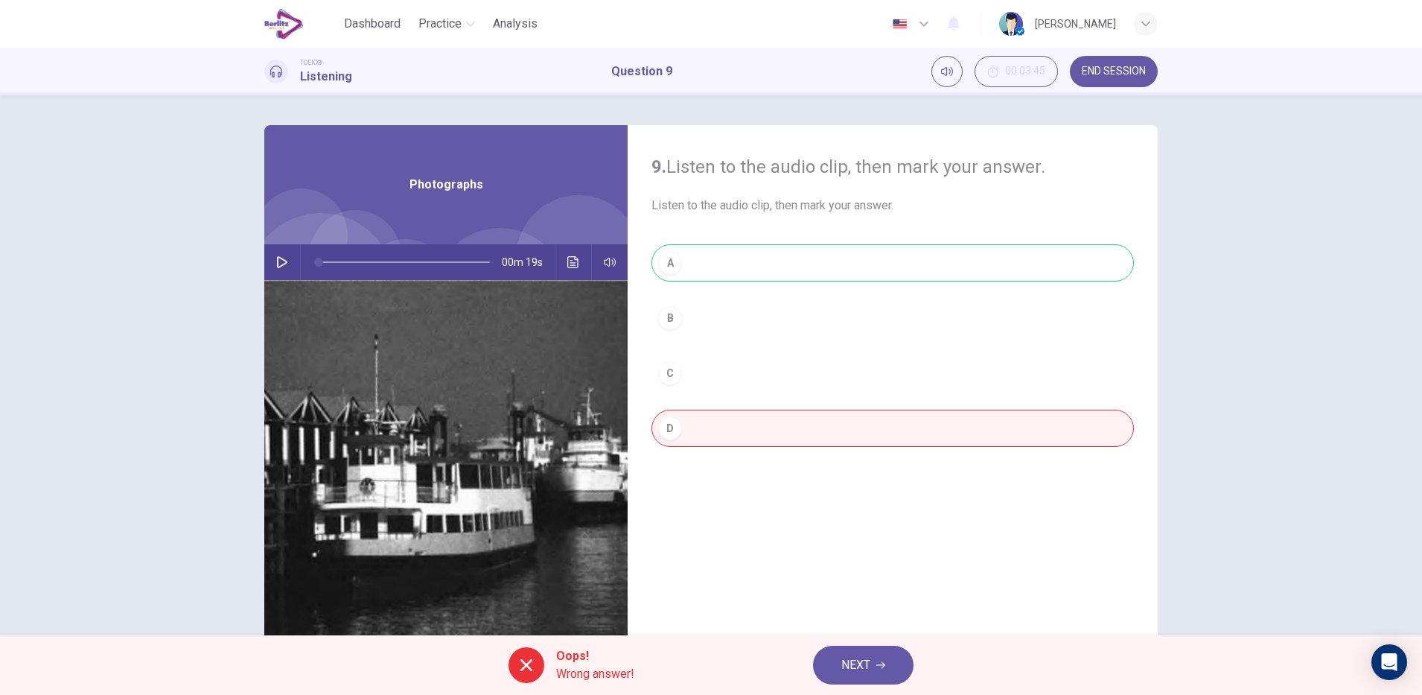
click at [859, 670] on span "NEXT" at bounding box center [855, 664] width 29 height 21
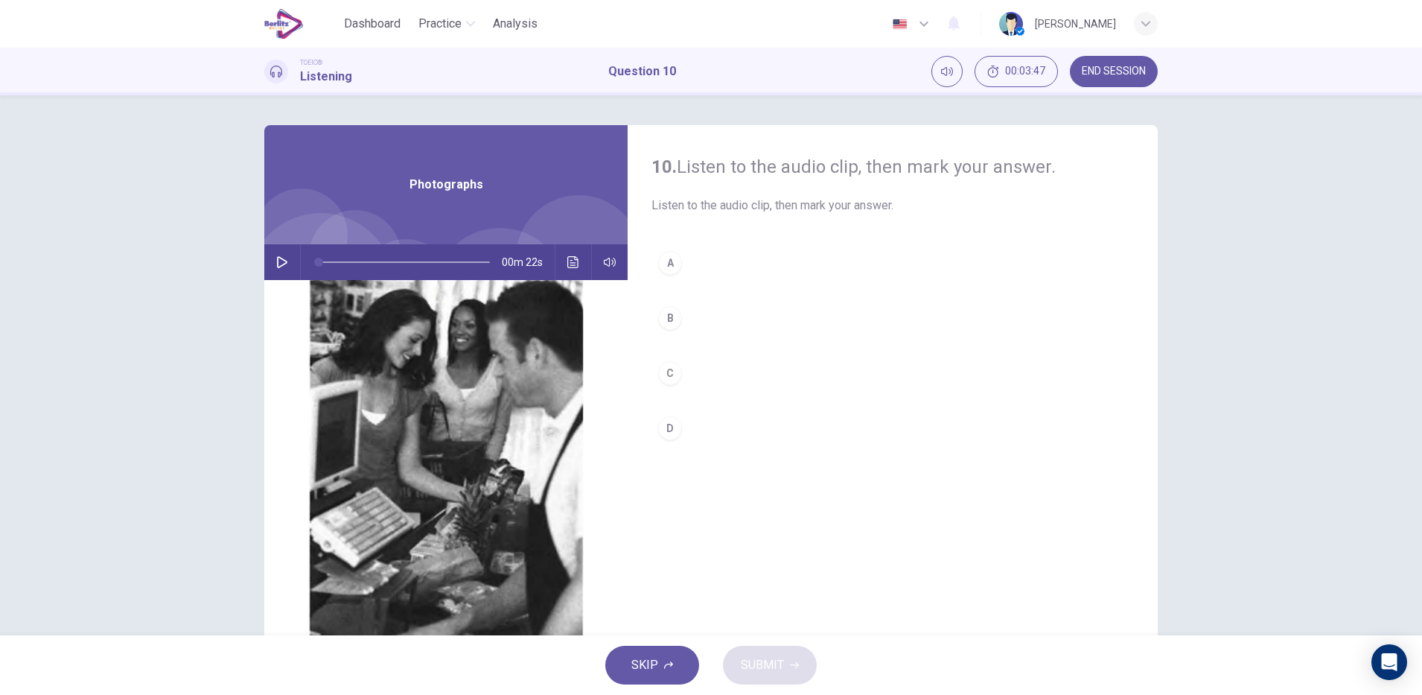
click at [270, 258] on button "button" at bounding box center [282, 262] width 24 height 36
type input "*"
click at [665, 317] on div "B" at bounding box center [670, 318] width 24 height 24
click at [793, 665] on icon "button" at bounding box center [794, 665] width 9 height 7
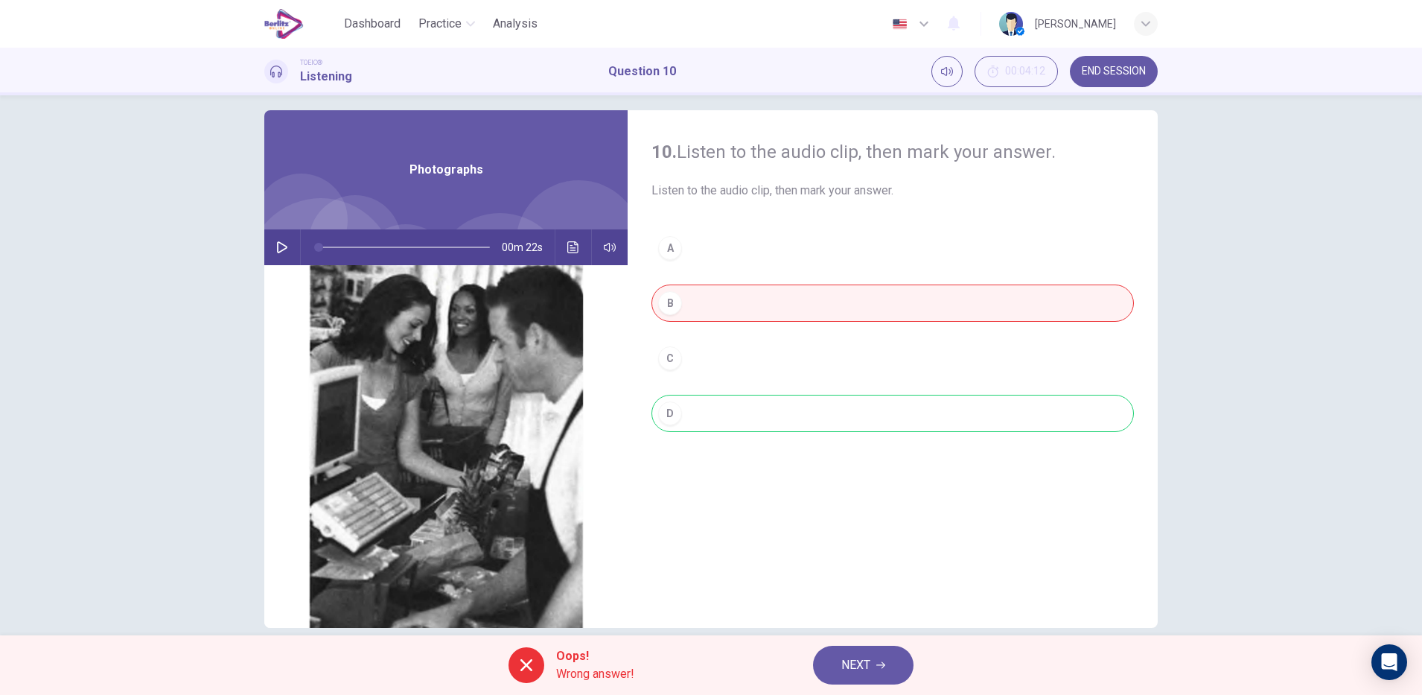
scroll to position [16, 0]
click at [572, 240] on button "Click to see the audio transcription" at bounding box center [573, 247] width 24 height 36
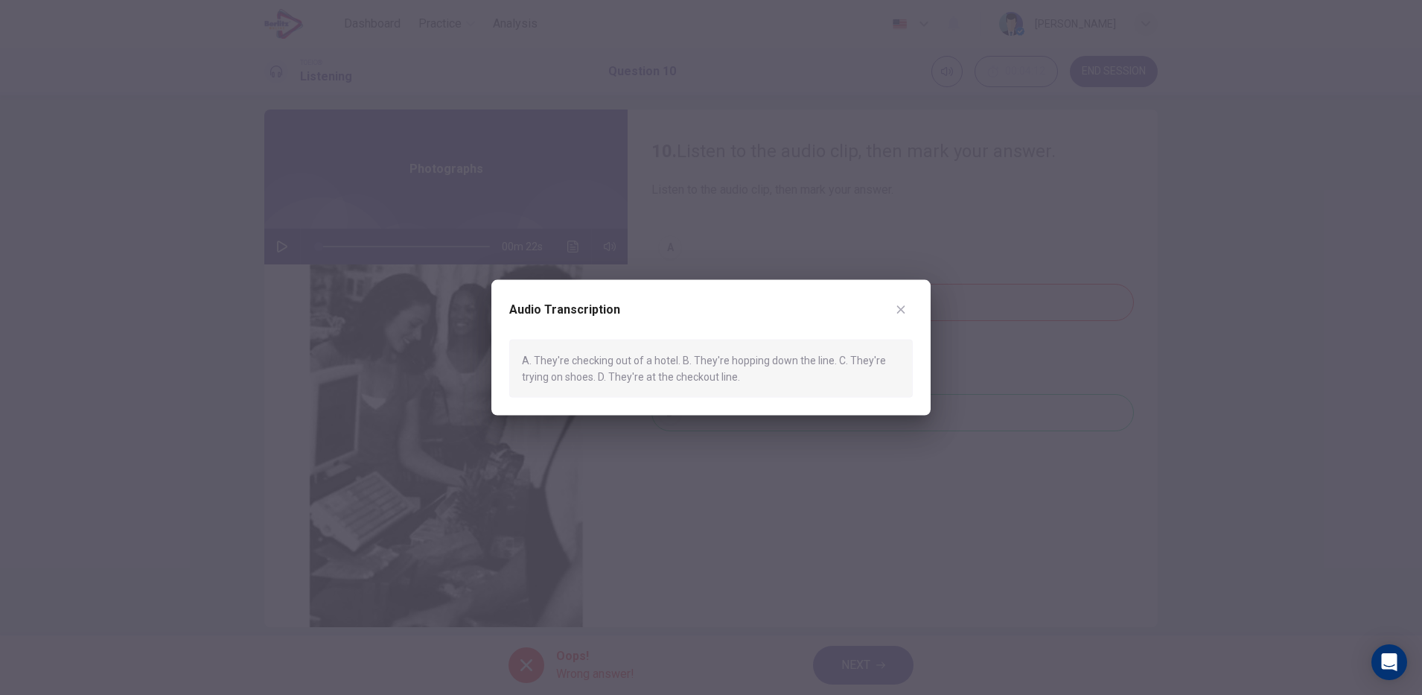
click at [901, 309] on icon "button" at bounding box center [901, 309] width 8 height 8
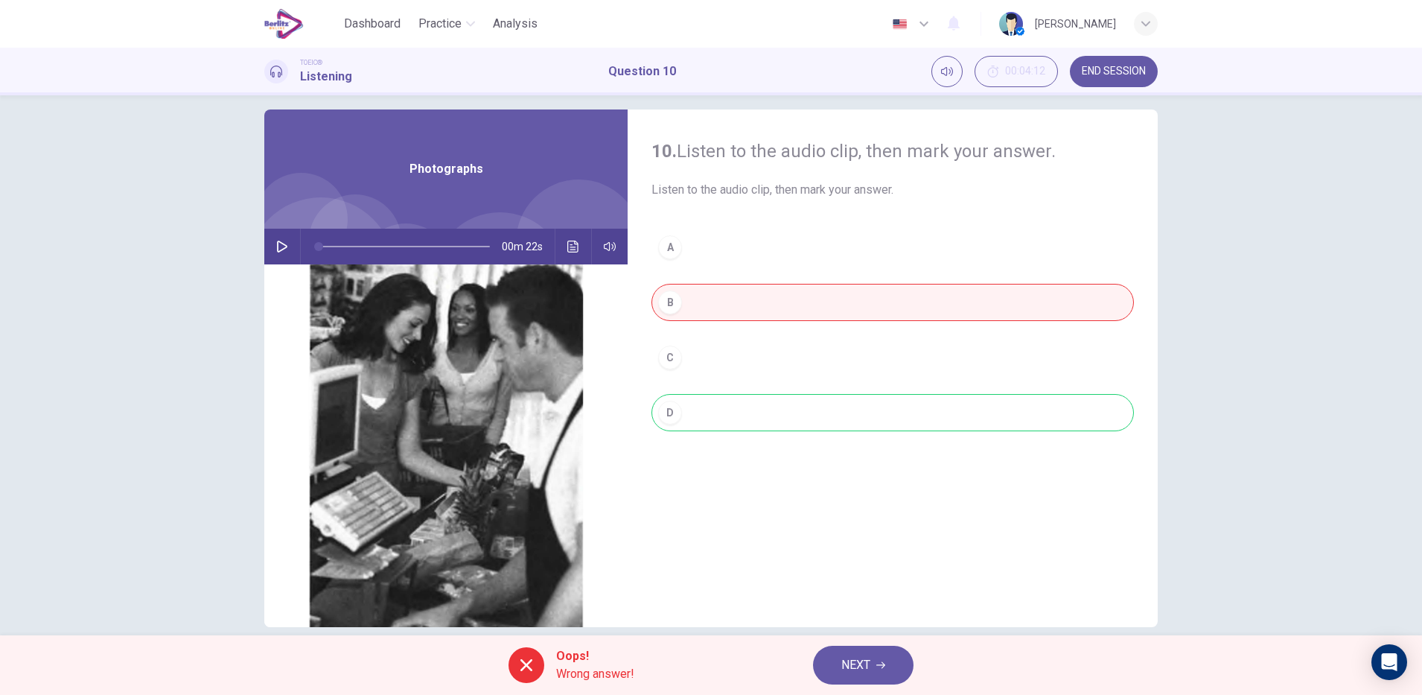
click at [878, 664] on icon "button" at bounding box center [880, 664] width 9 height 9
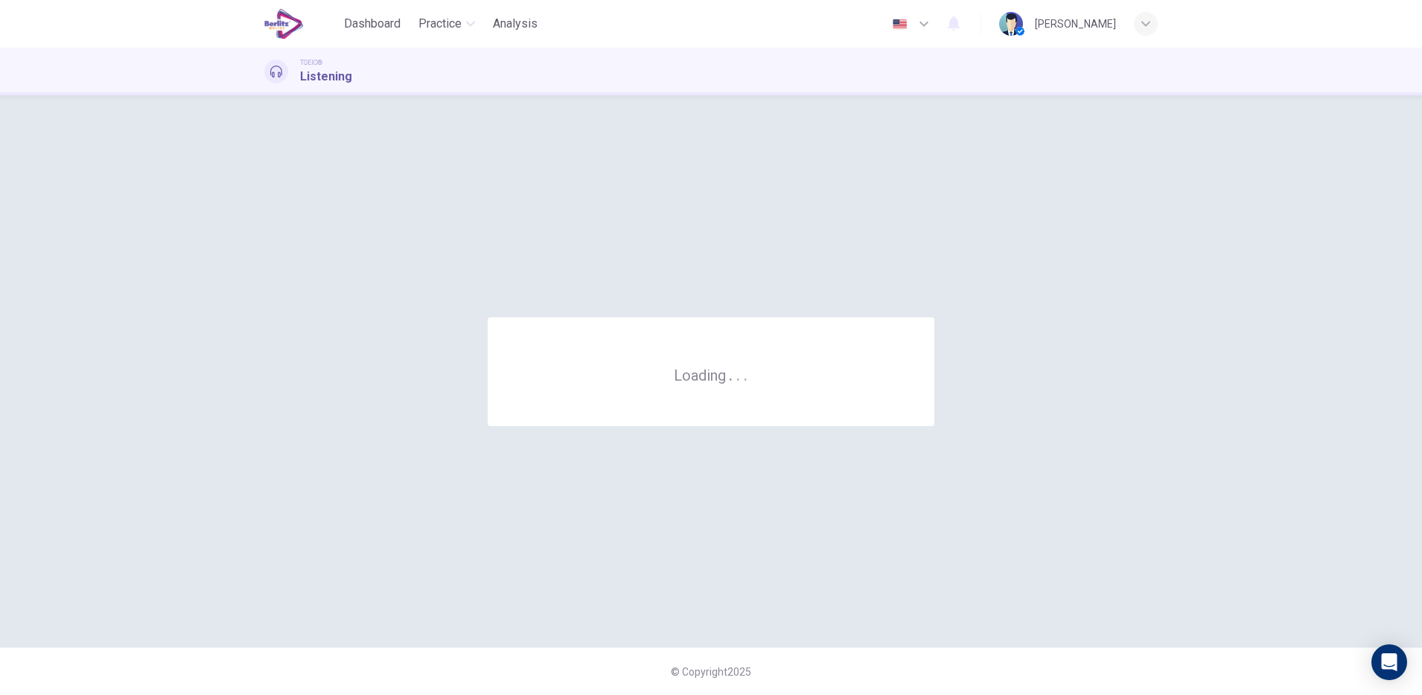
scroll to position [0, 0]
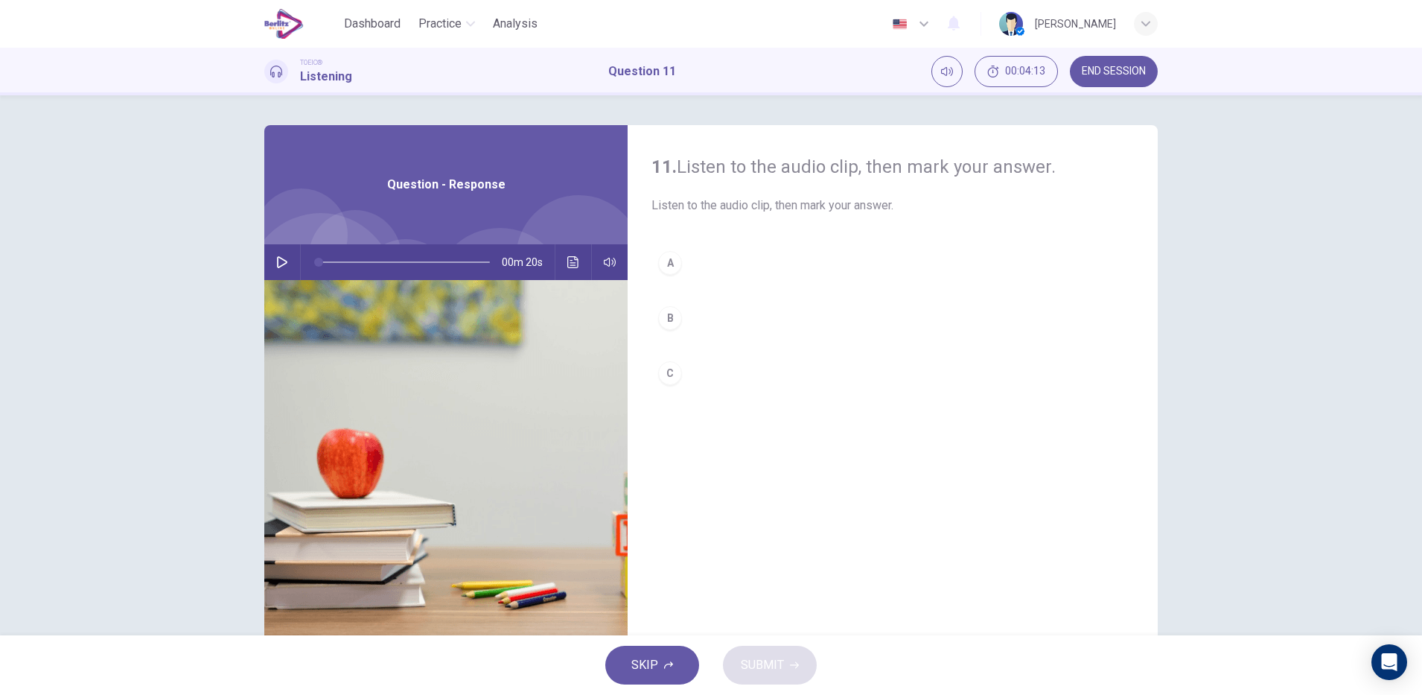
click at [280, 287] on img at bounding box center [445, 461] width 363 height 363
click at [300, 270] on hr at bounding box center [300, 262] width 1 height 36
click at [279, 254] on button "button" at bounding box center [282, 262] width 24 height 36
type input "*"
click at [665, 377] on div "C" at bounding box center [670, 373] width 24 height 24
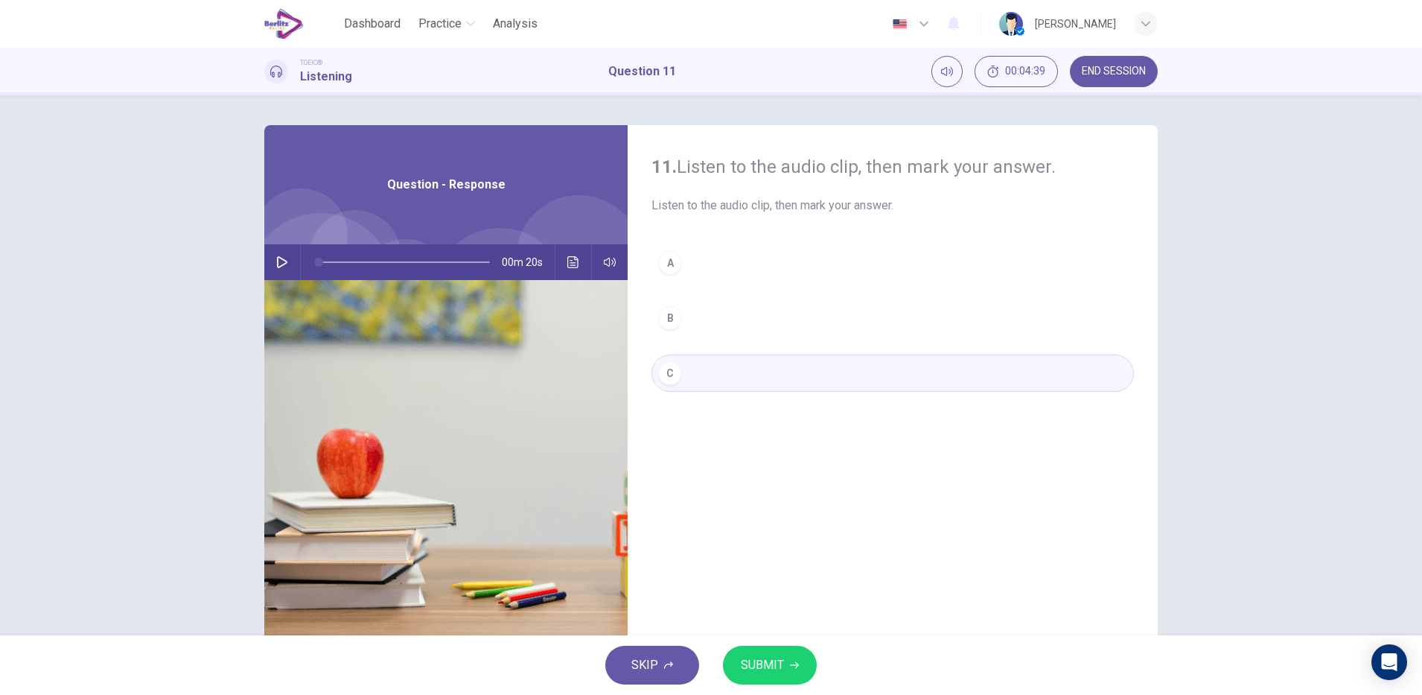
click at [793, 665] on icon "button" at bounding box center [794, 665] width 9 height 7
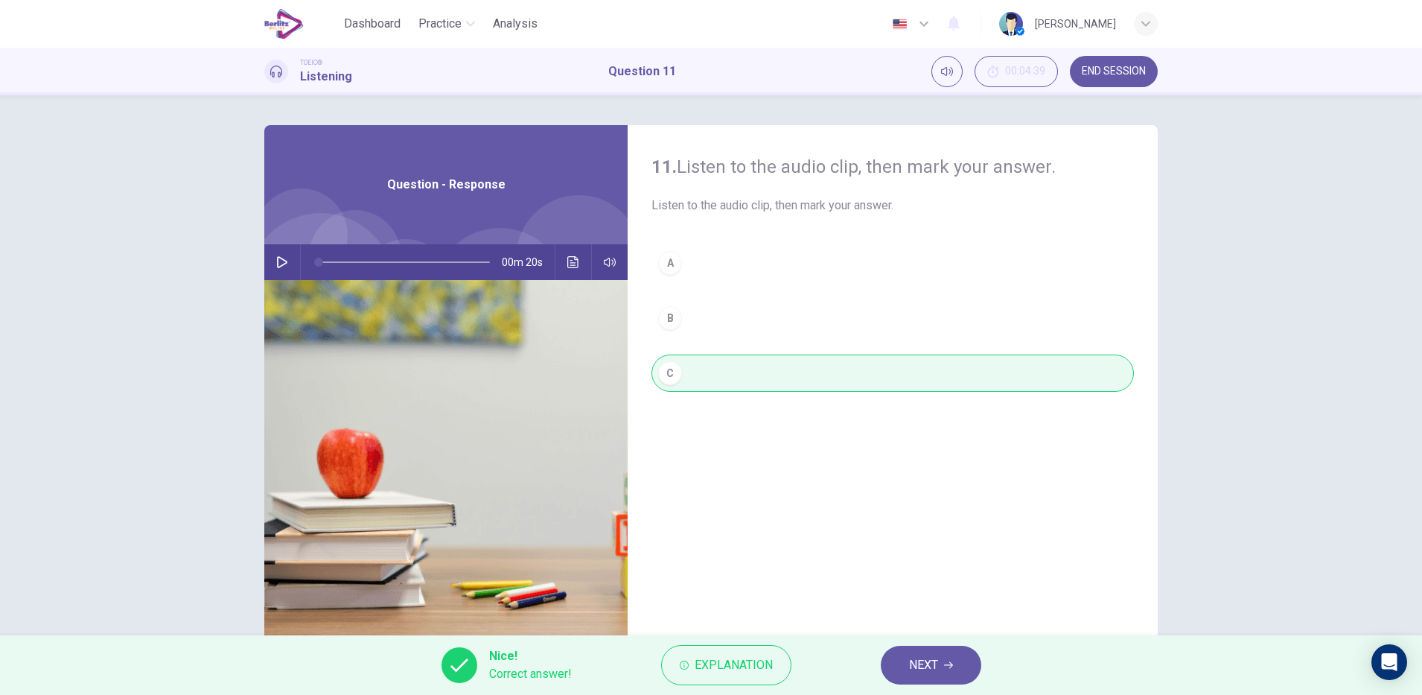
click at [948, 665] on icon "button" at bounding box center [948, 665] width 9 height 7
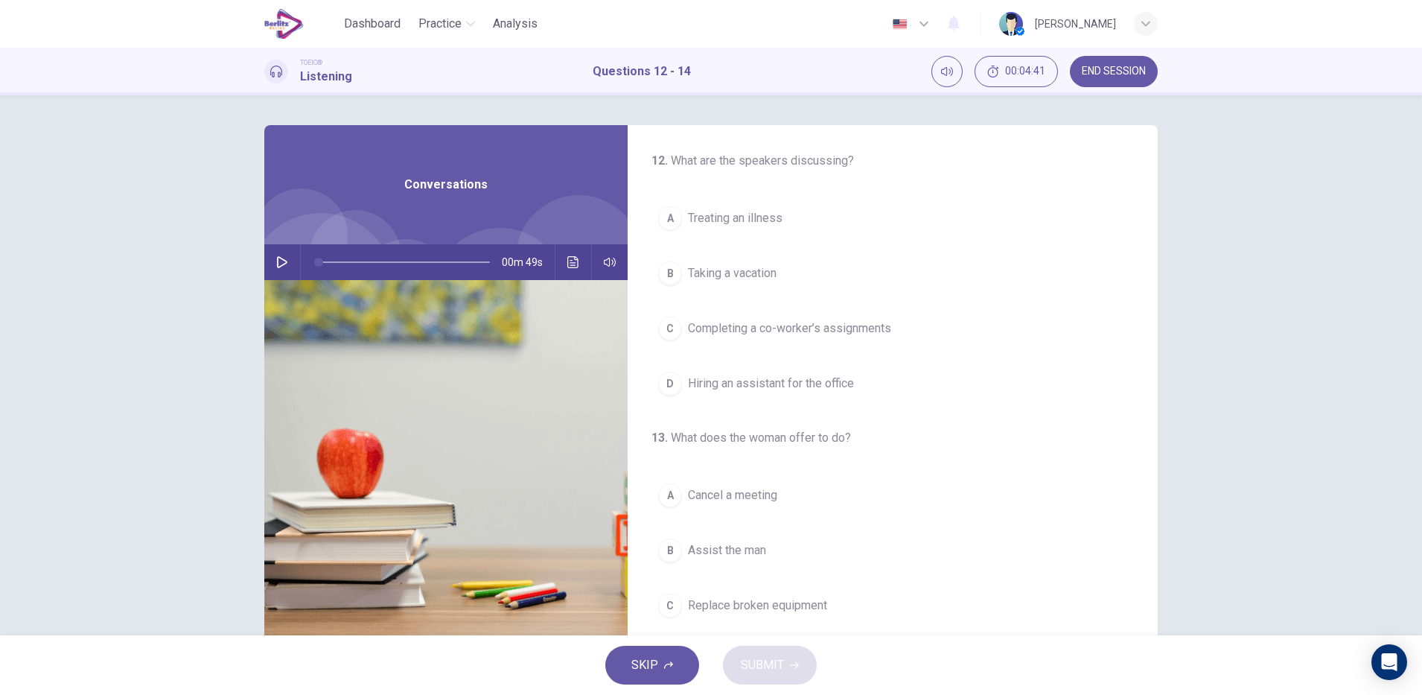
click at [277, 262] on icon "button" at bounding box center [282, 262] width 12 height 12
click at [750, 270] on span "Taking a vacation" at bounding box center [732, 273] width 89 height 18
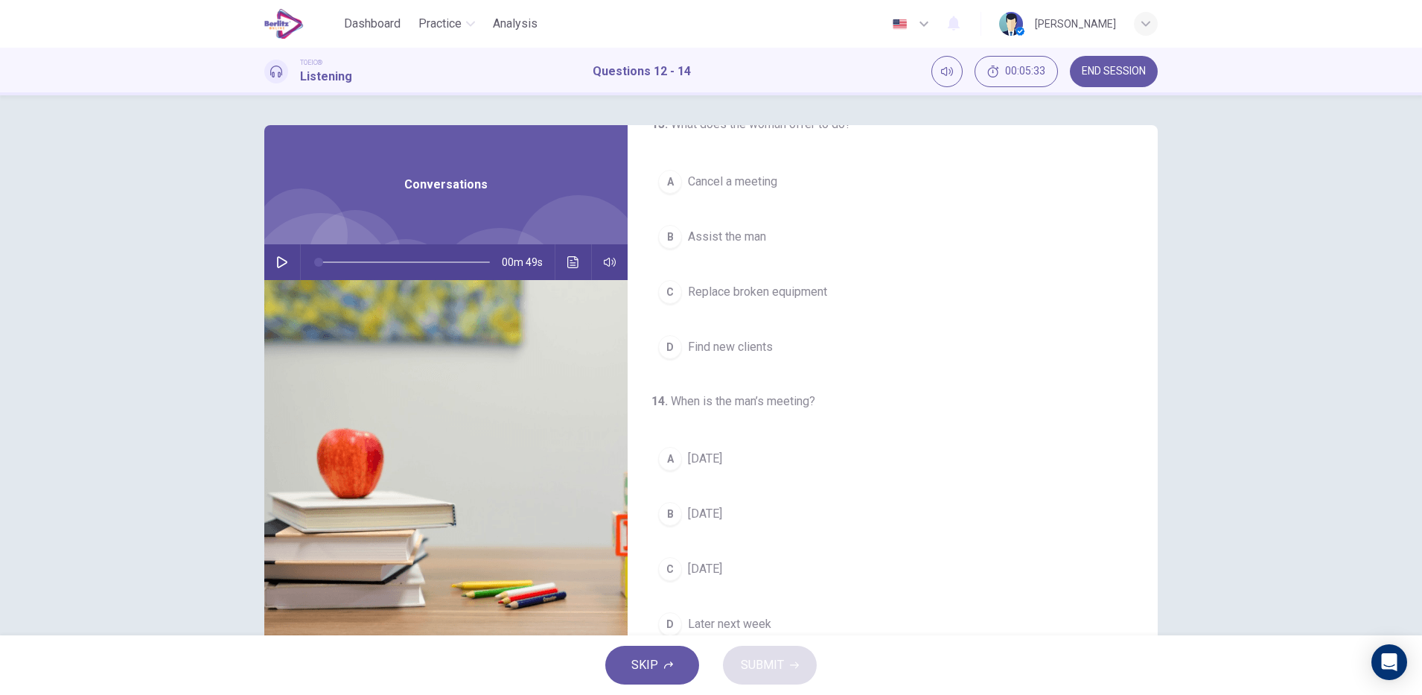
scroll to position [313, 0]
click at [276, 266] on icon "button" at bounding box center [282, 262] width 12 height 12
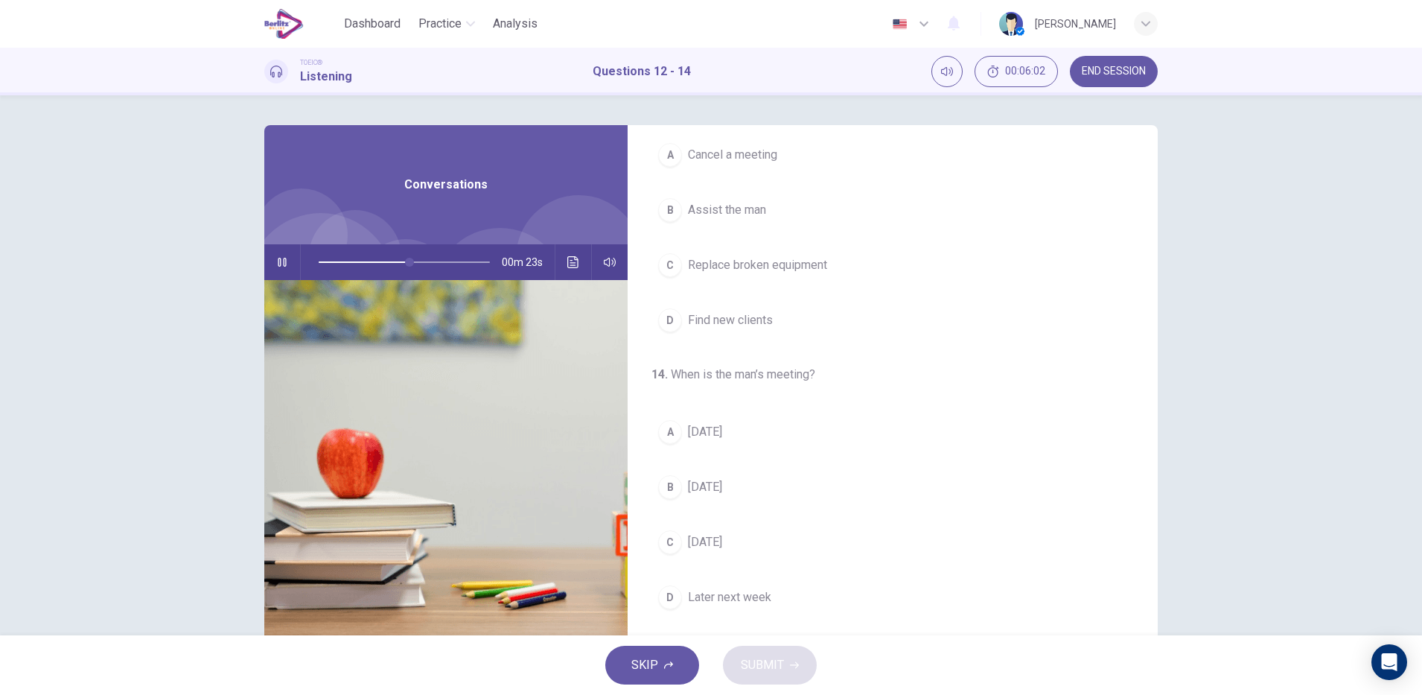
scroll to position [37, 0]
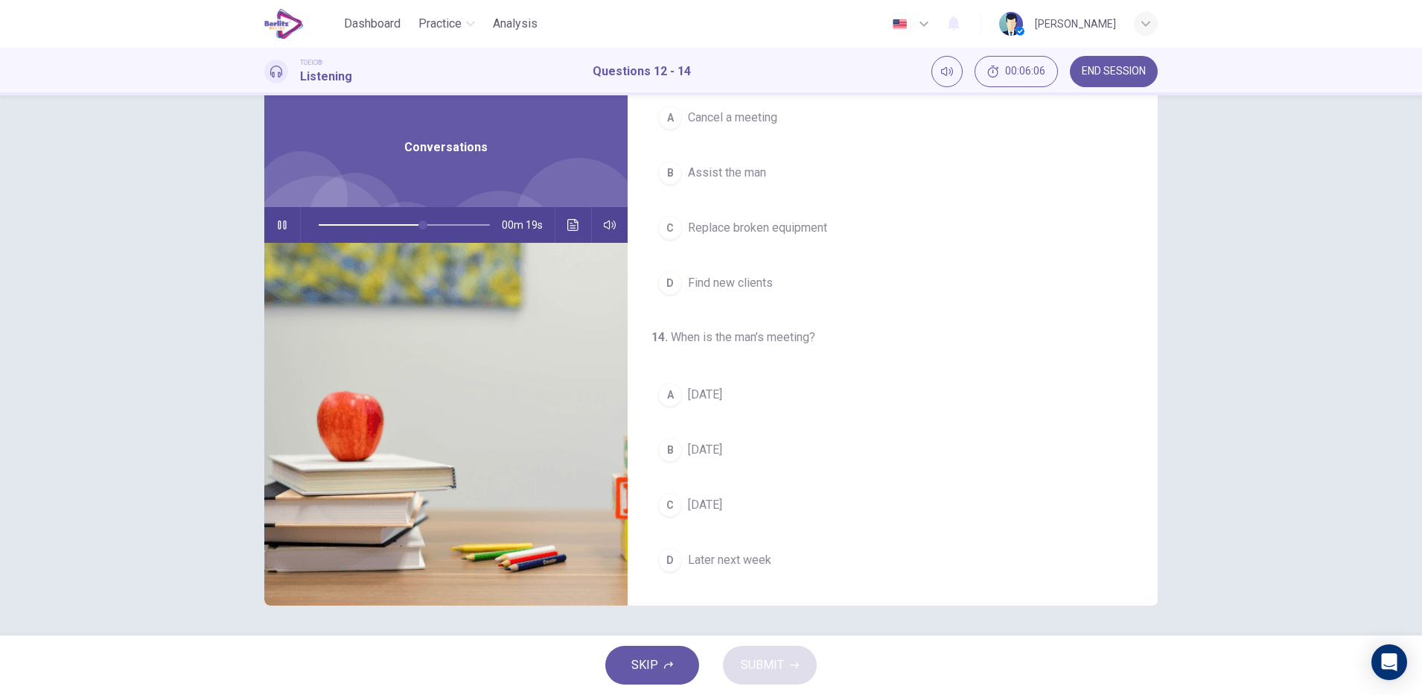
click at [665, 504] on div "C" at bounding box center [670, 505] width 24 height 24
click at [581, 222] on div "00m 16s" at bounding box center [445, 225] width 363 height 36
click at [568, 225] on icon "Click to see the audio transcription" at bounding box center [573, 225] width 12 height 12
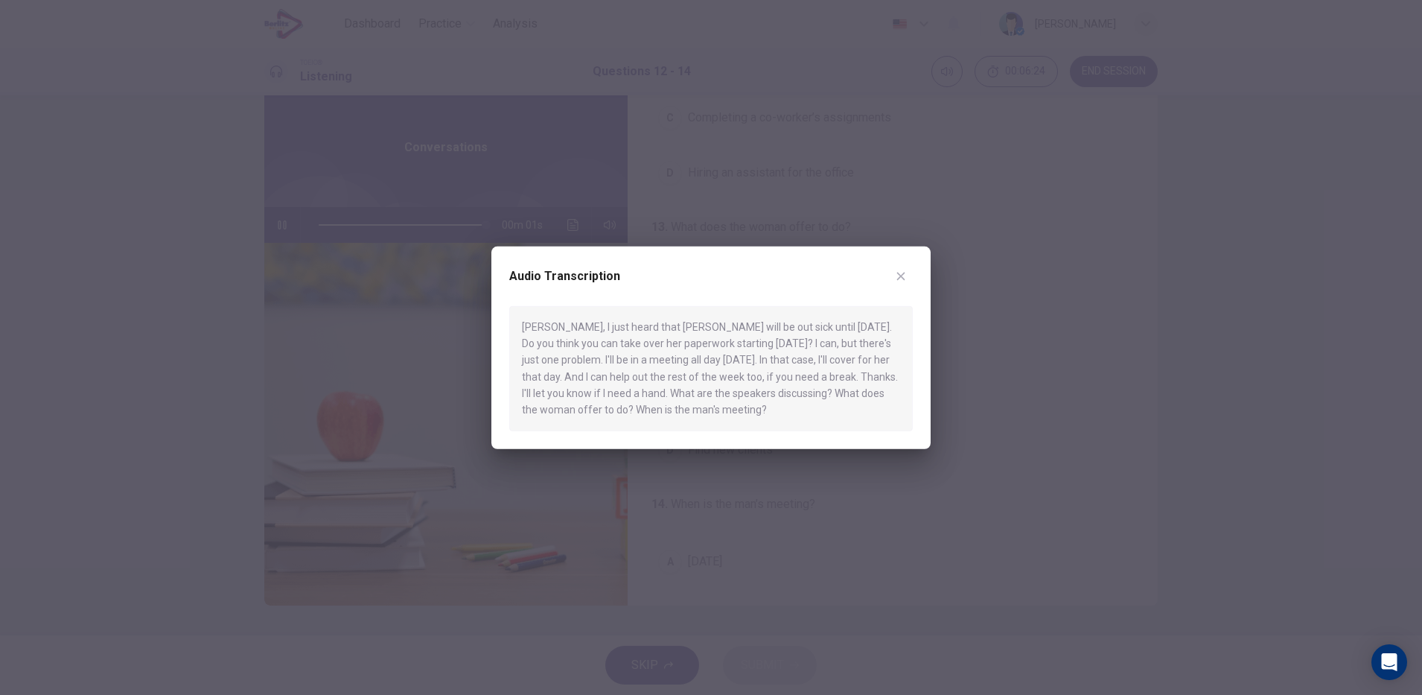
type input "*"
click at [954, 356] on div at bounding box center [711, 347] width 1422 height 695
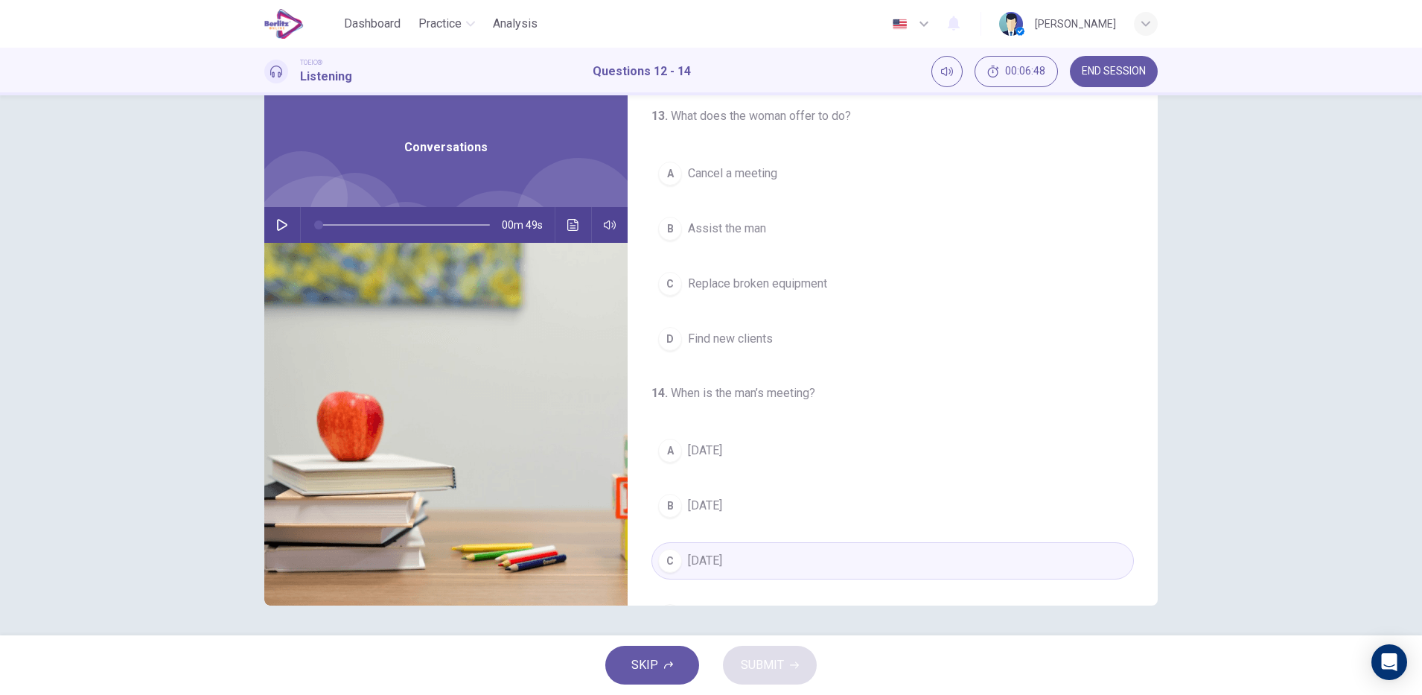
scroll to position [340, 0]
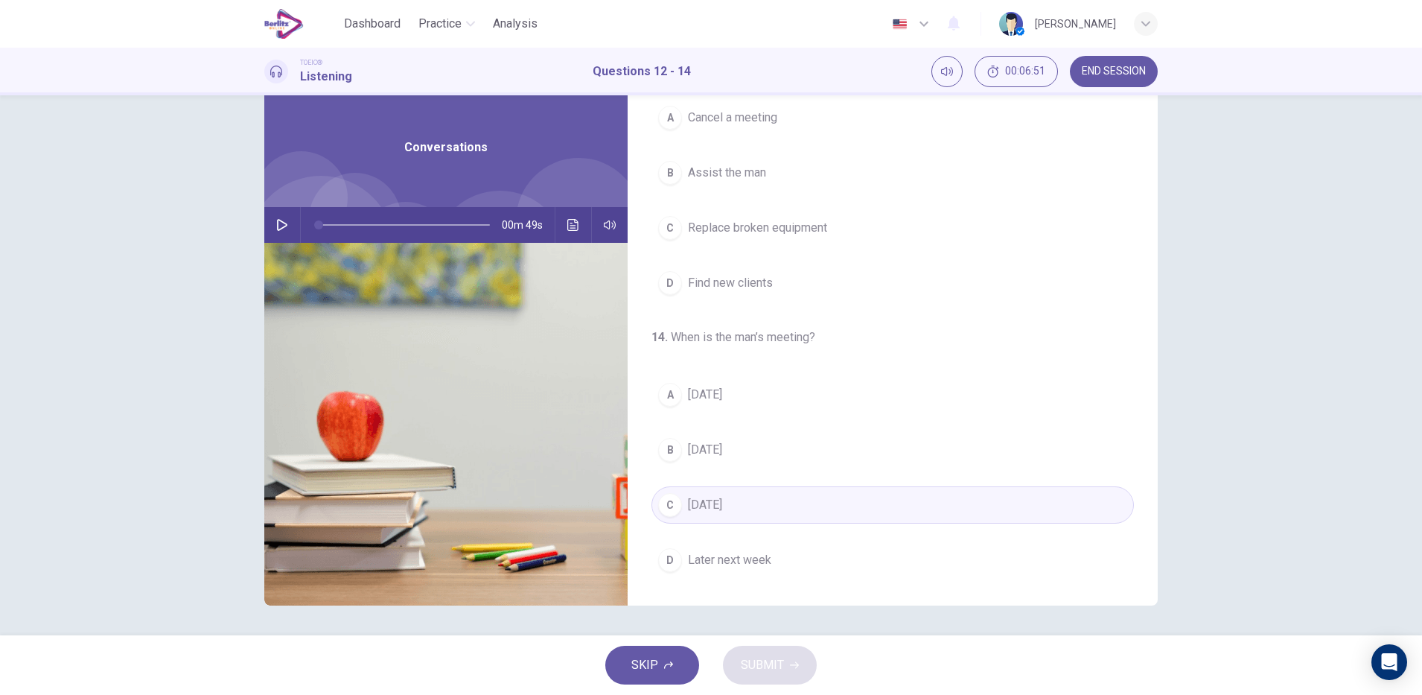
click at [570, 228] on icon "Click to see the audio transcription" at bounding box center [572, 225] width 11 height 12
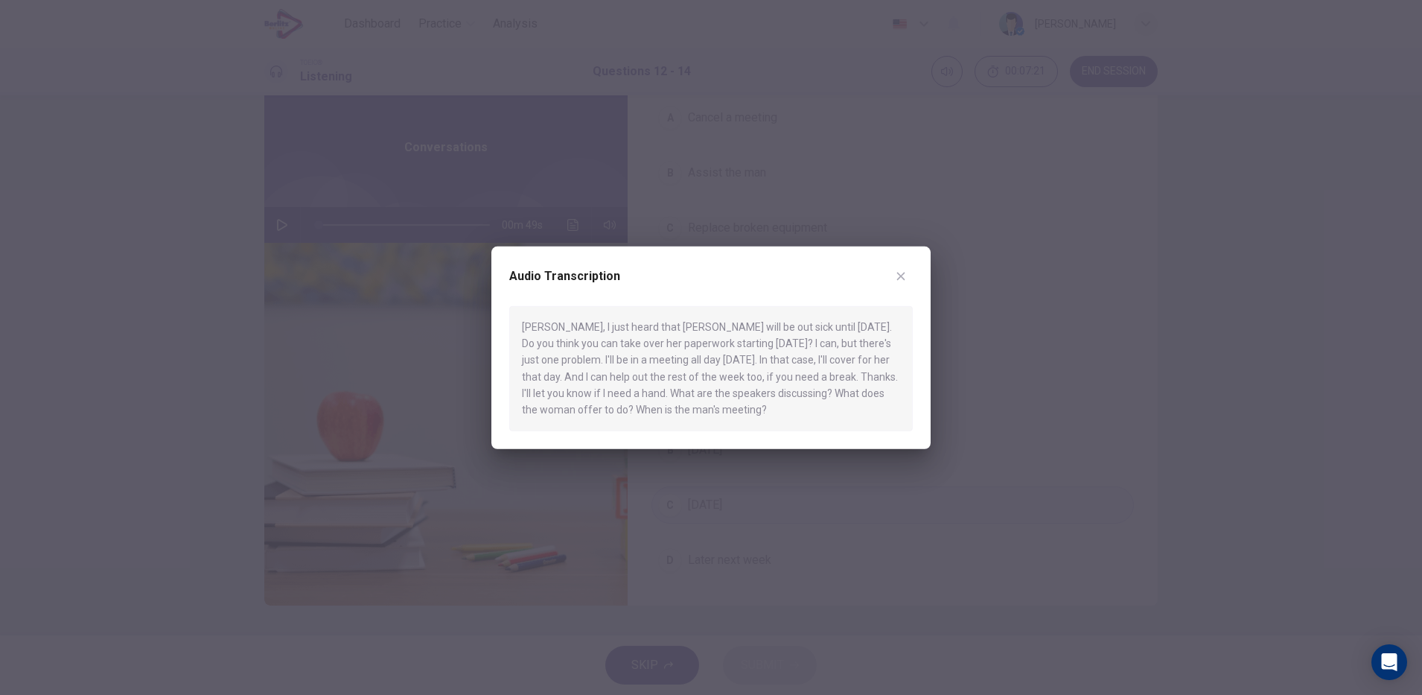
click at [900, 275] on icon "button" at bounding box center [901, 276] width 8 height 8
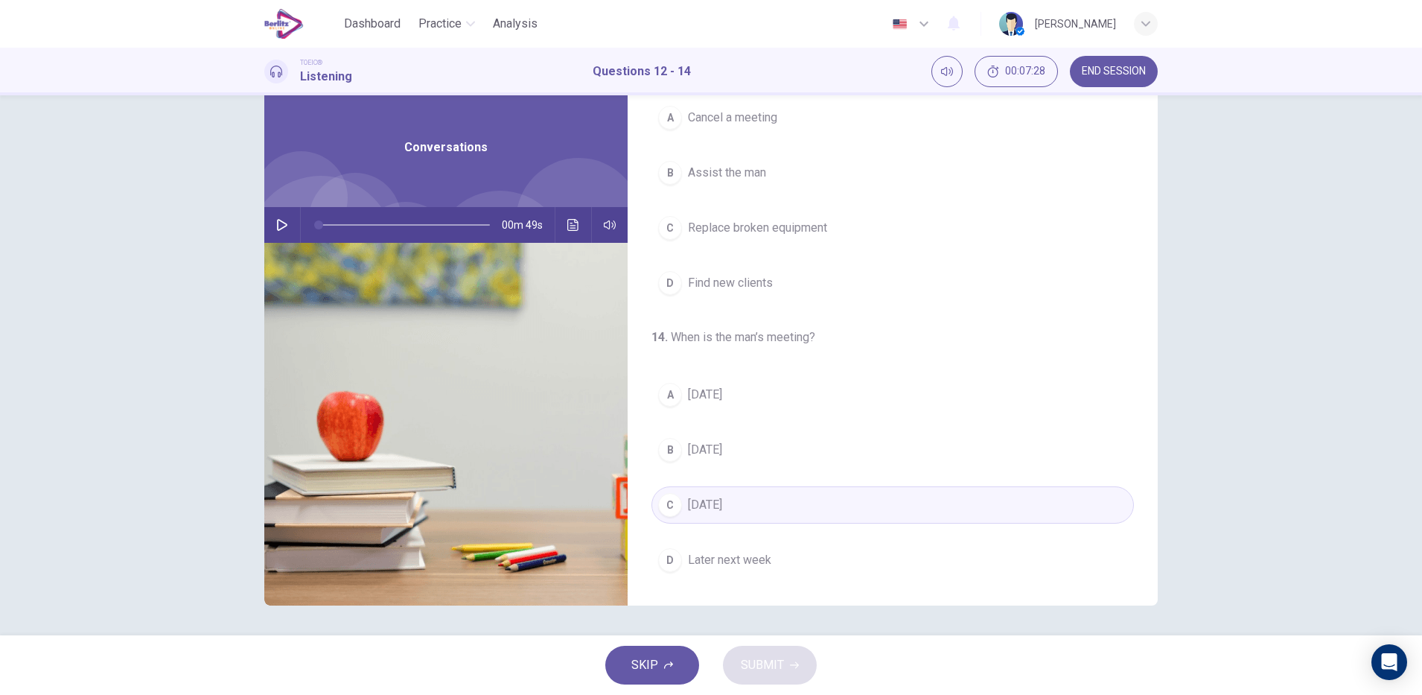
click at [787, 456] on button "B [DATE]" at bounding box center [892, 449] width 482 height 37
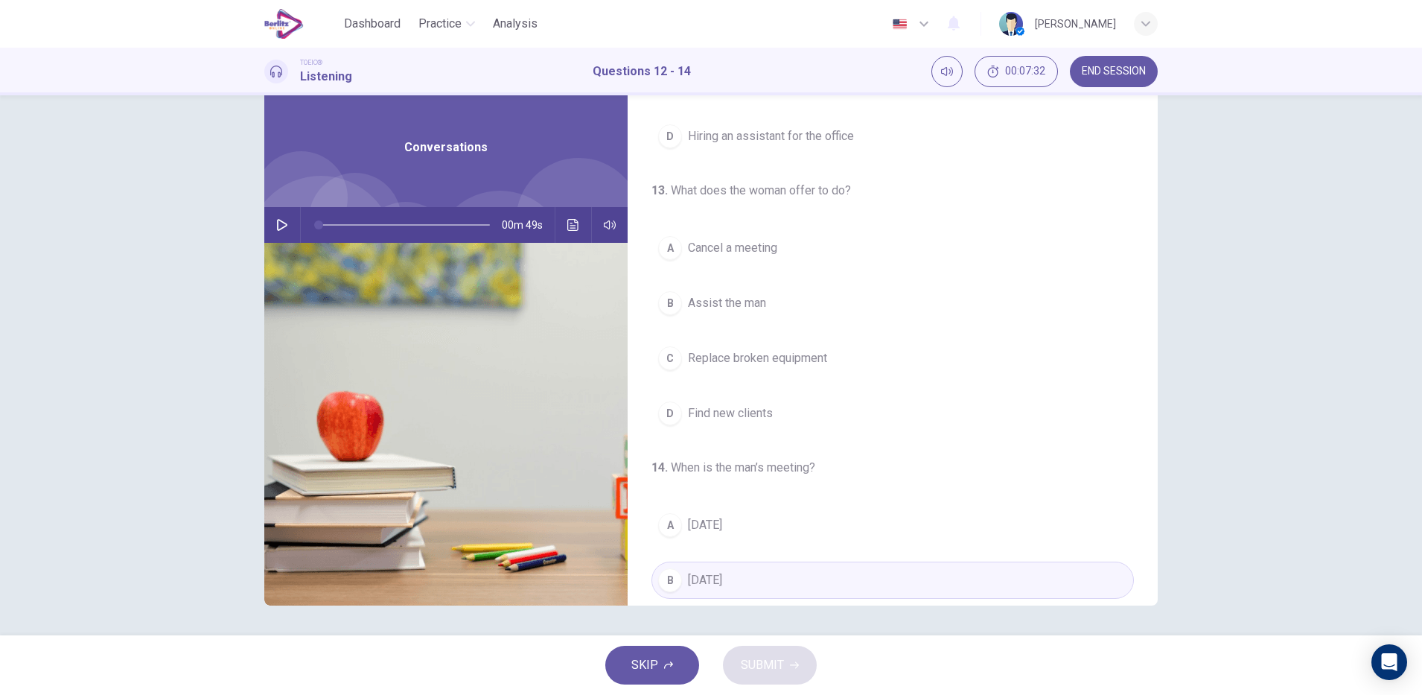
scroll to position [211, 0]
click at [815, 310] on button "B Assist the man" at bounding box center [892, 302] width 482 height 37
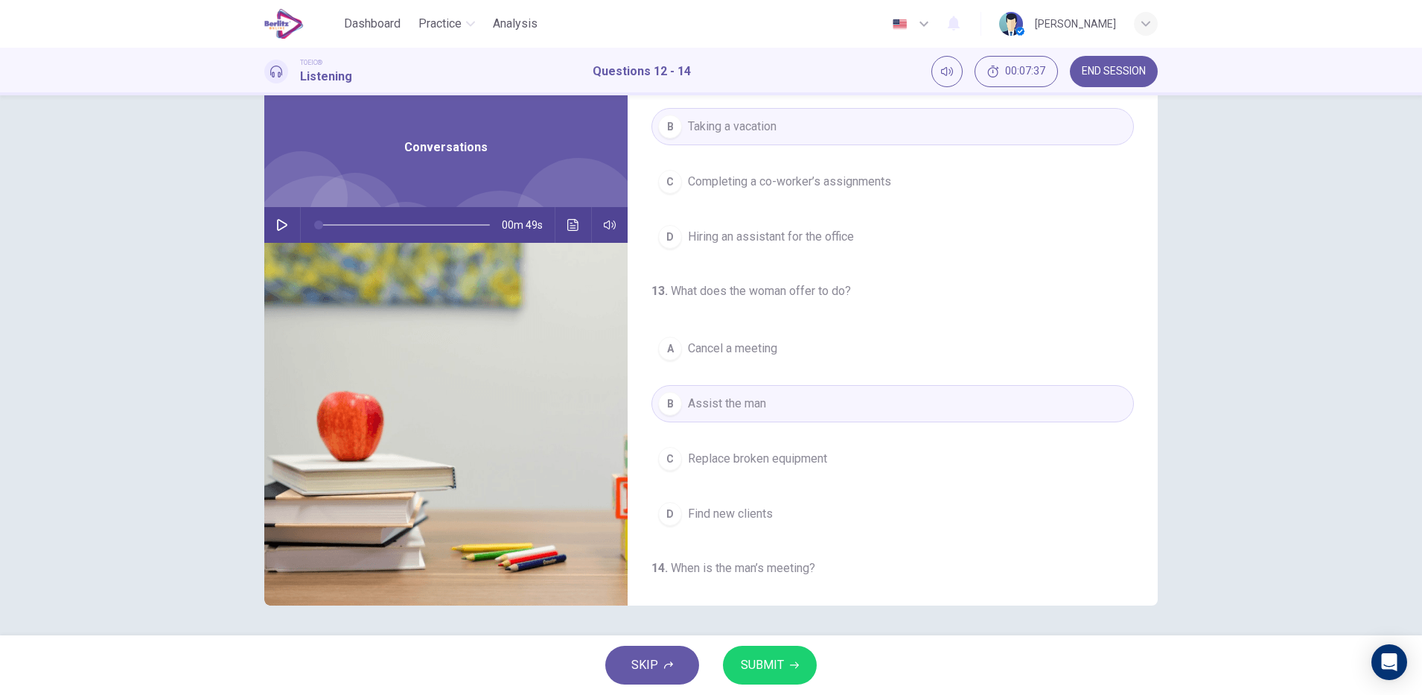
scroll to position [0, 0]
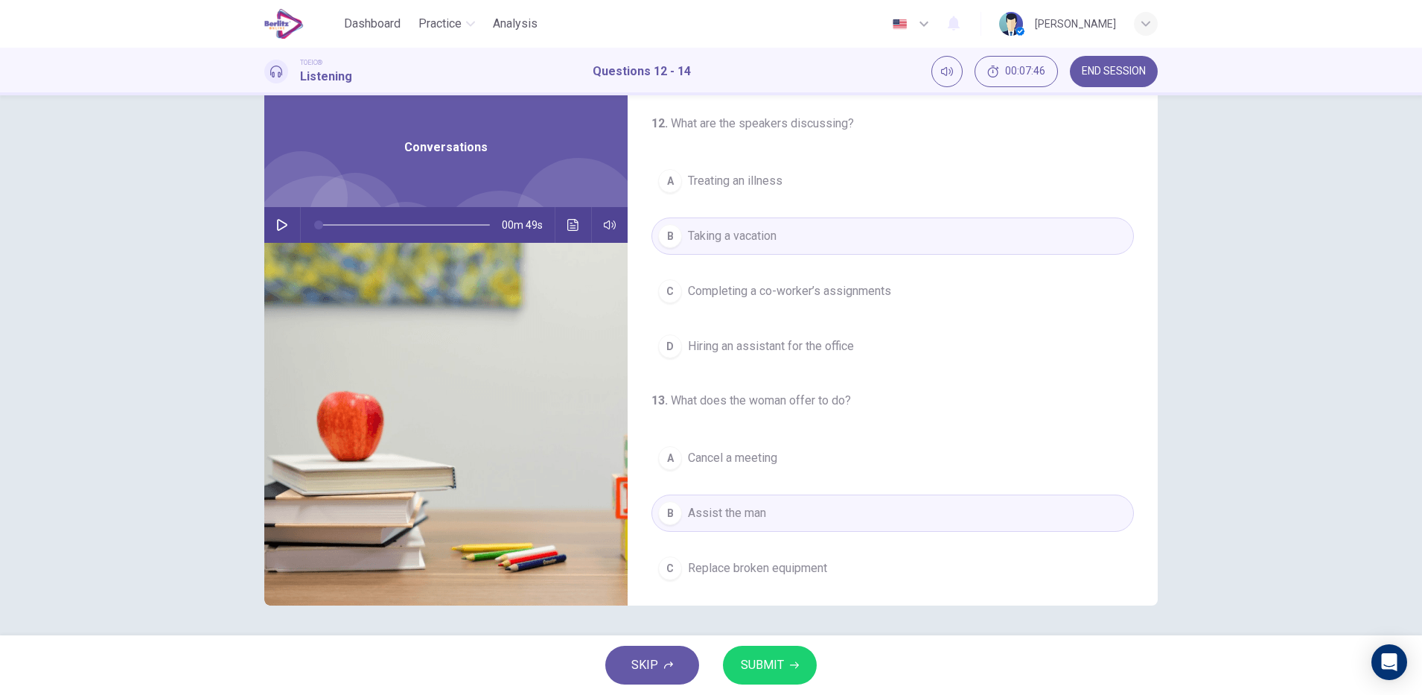
click at [850, 345] on span "Hiring an assistant for the office" at bounding box center [771, 346] width 166 height 18
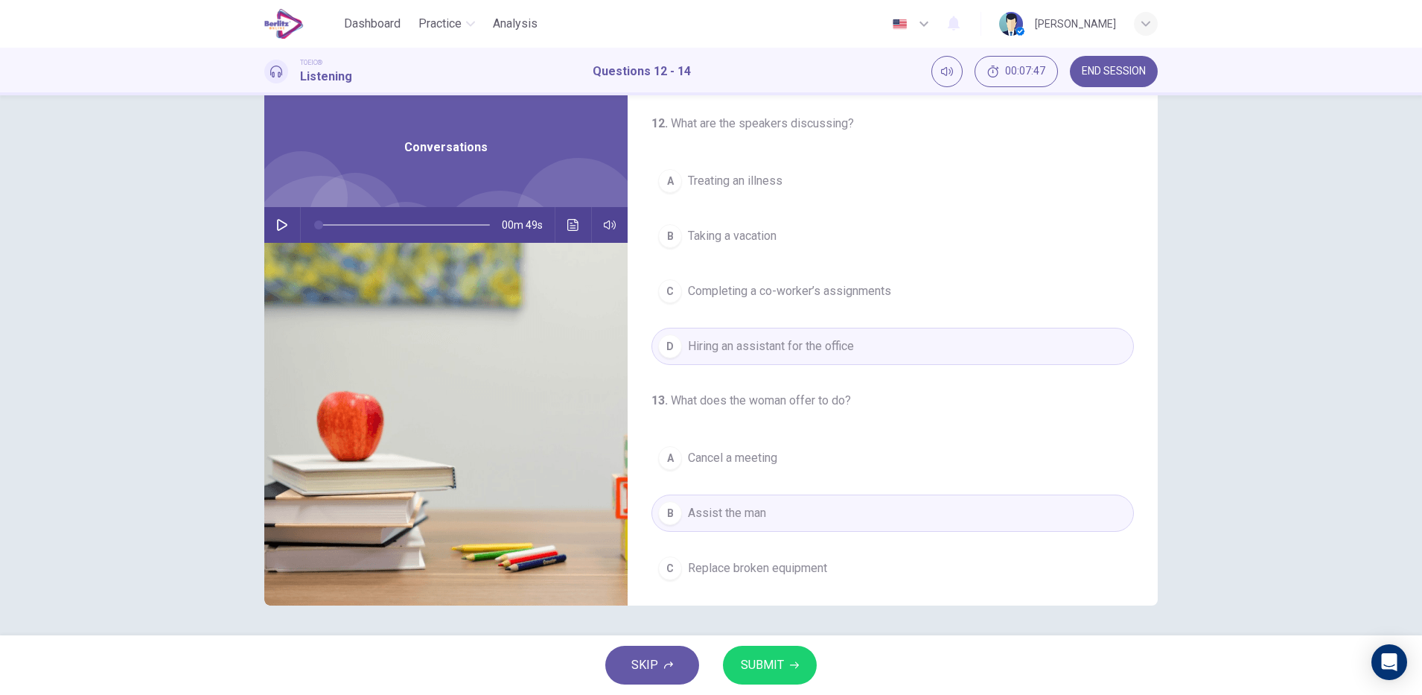
click at [793, 665] on icon "button" at bounding box center [794, 665] width 9 height 7
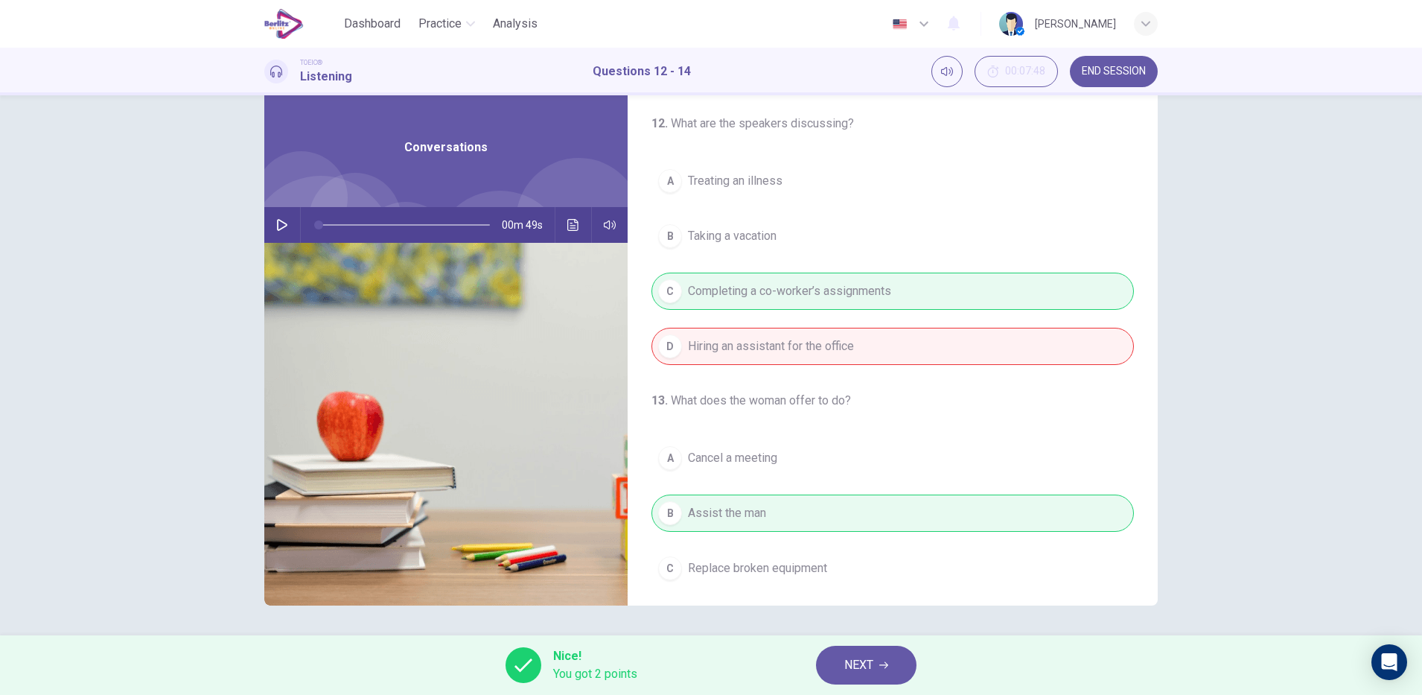
click at [884, 665] on icon "button" at bounding box center [883, 665] width 9 height 7
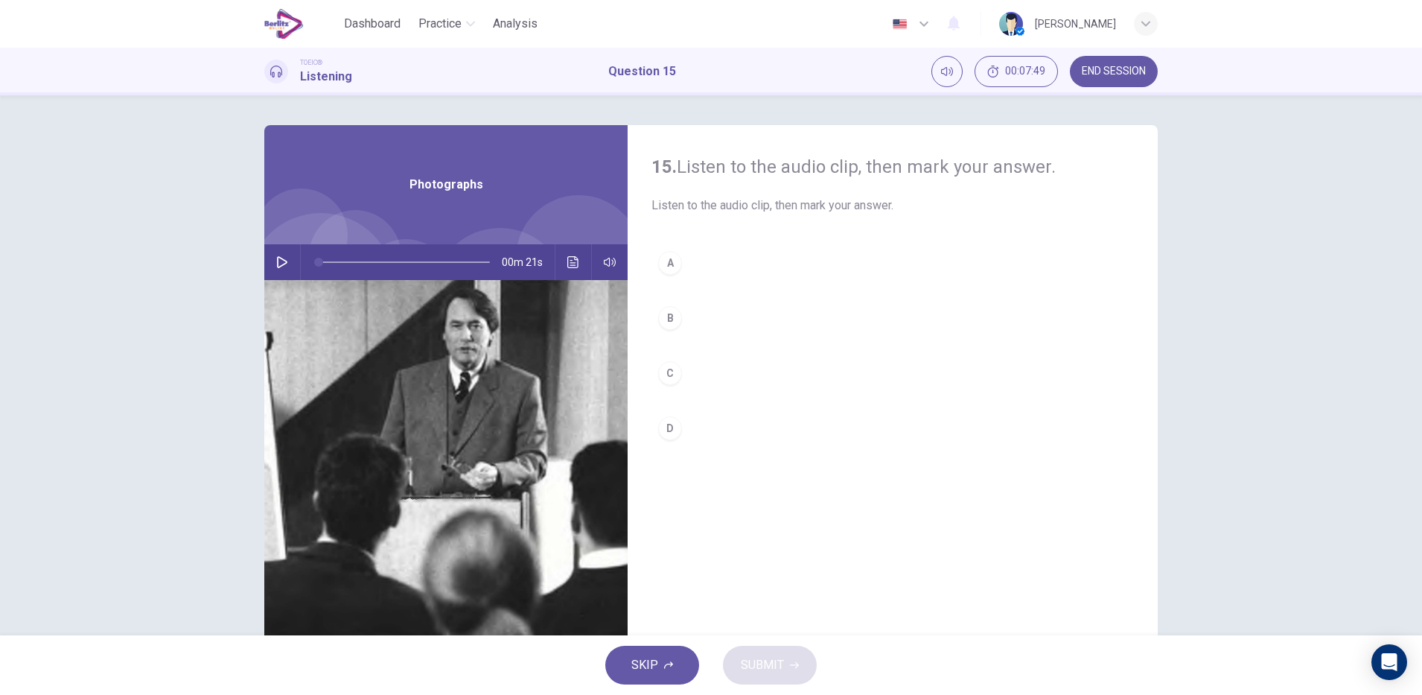
click at [284, 254] on button "button" at bounding box center [282, 262] width 24 height 36
type input "*"
click at [663, 433] on div "D" at bounding box center [670, 428] width 24 height 24
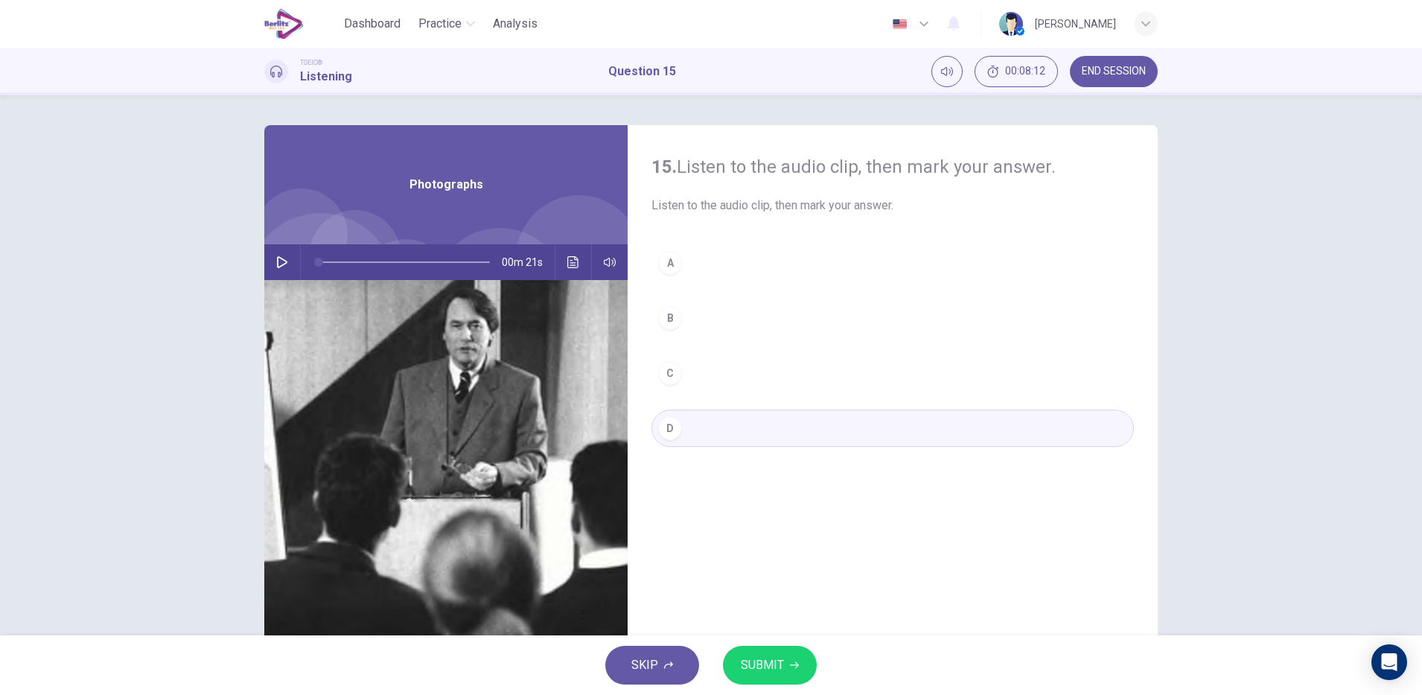
click at [772, 663] on span "SUBMIT" at bounding box center [762, 664] width 43 height 21
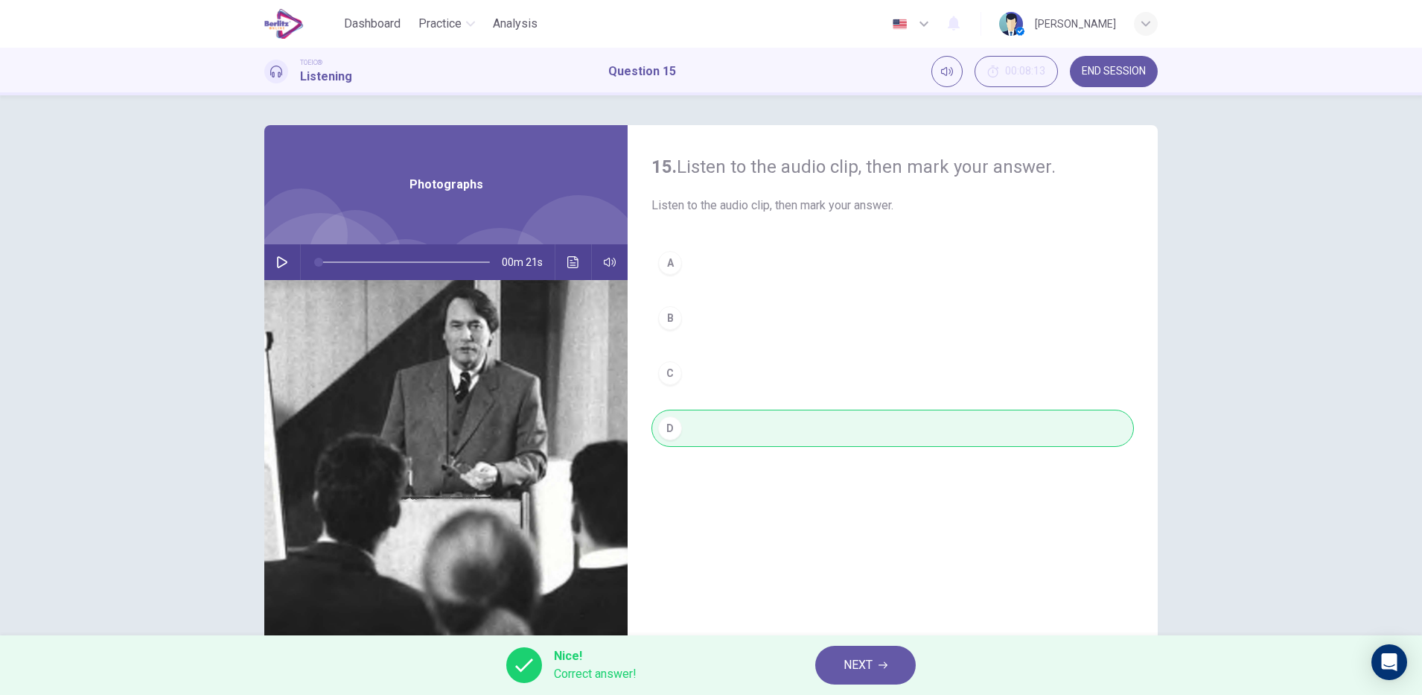
click at [884, 665] on icon "button" at bounding box center [882, 665] width 9 height 7
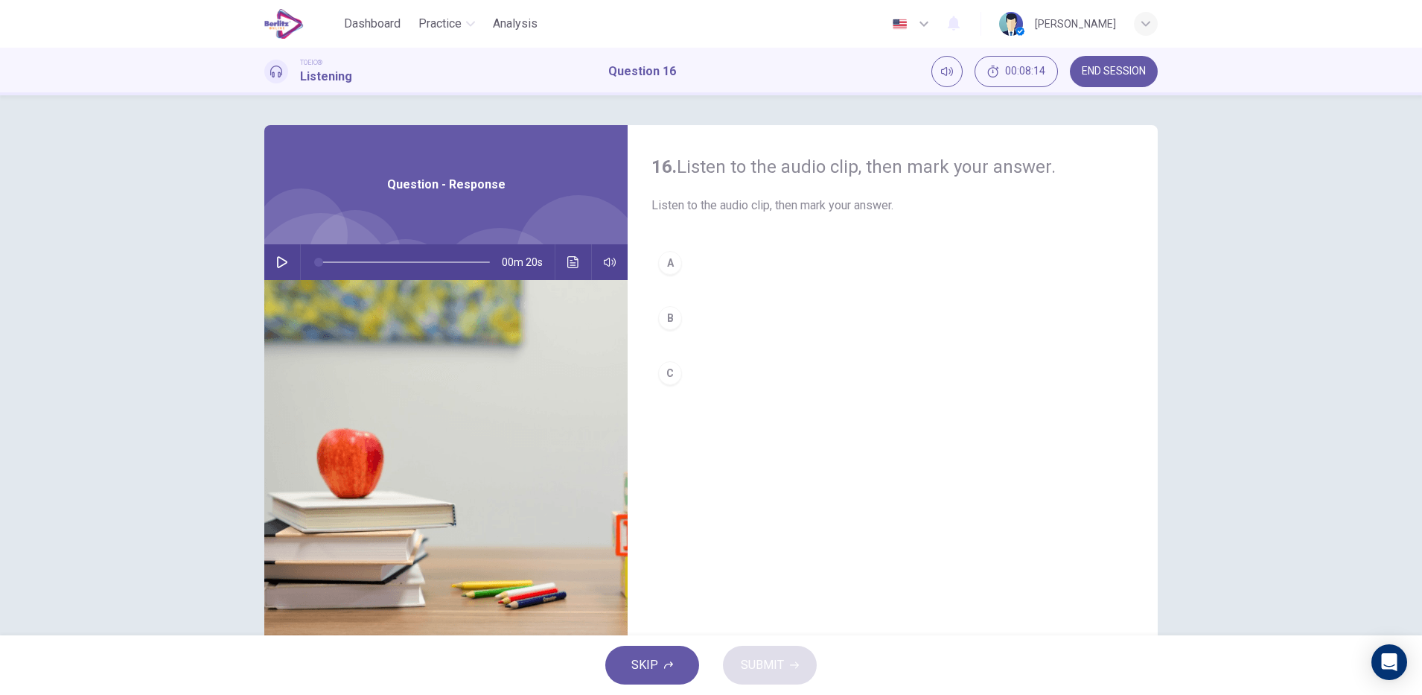
click at [279, 243] on div at bounding box center [320, 286] width 147 height 147
click at [277, 262] on icon "button" at bounding box center [282, 262] width 12 height 12
click at [276, 262] on icon "button" at bounding box center [282, 262] width 12 height 12
click at [300, 268] on hr at bounding box center [300, 262] width 1 height 36
click at [277, 262] on icon "button" at bounding box center [282, 262] width 12 height 12
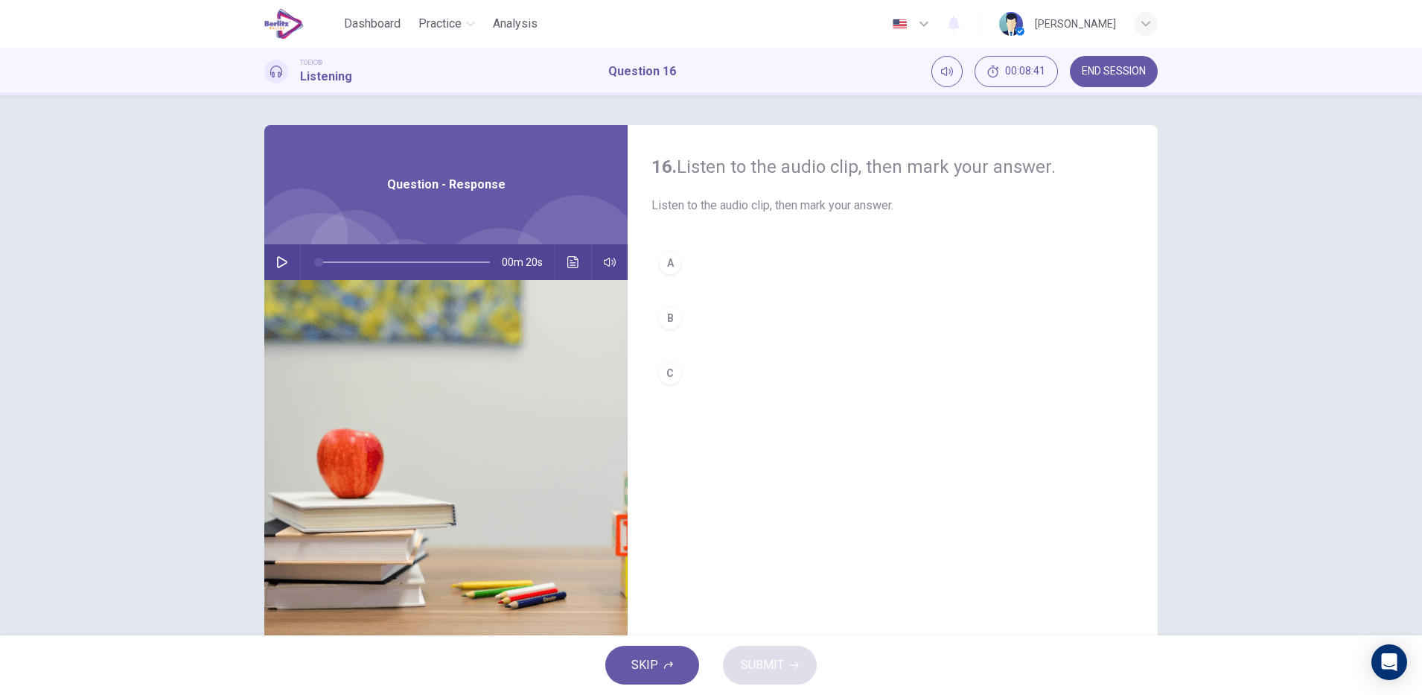
click at [277, 262] on icon "button" at bounding box center [282, 262] width 12 height 12
click at [568, 262] on icon "Click to see the audio transcription" at bounding box center [573, 262] width 12 height 12
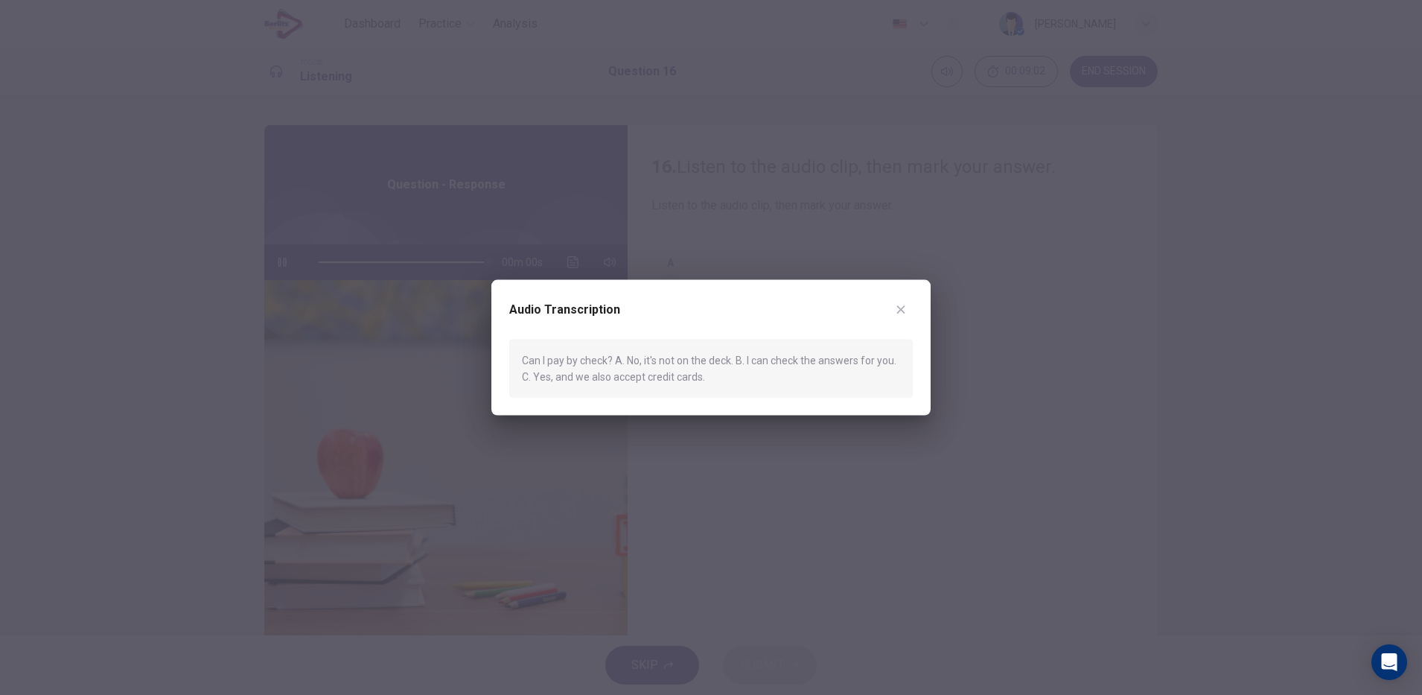
type input "*"
click at [774, 502] on div at bounding box center [711, 347] width 1422 height 695
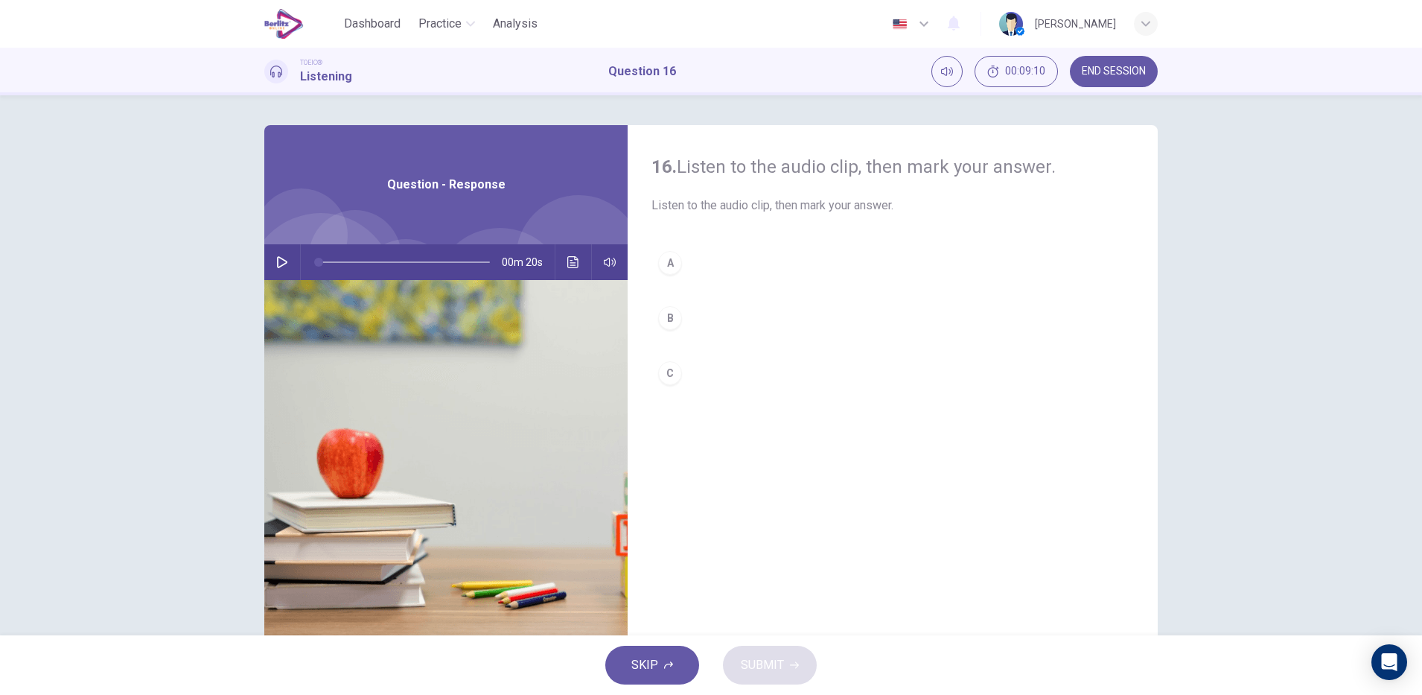
click at [665, 373] on div "C" at bounding box center [670, 373] width 24 height 24
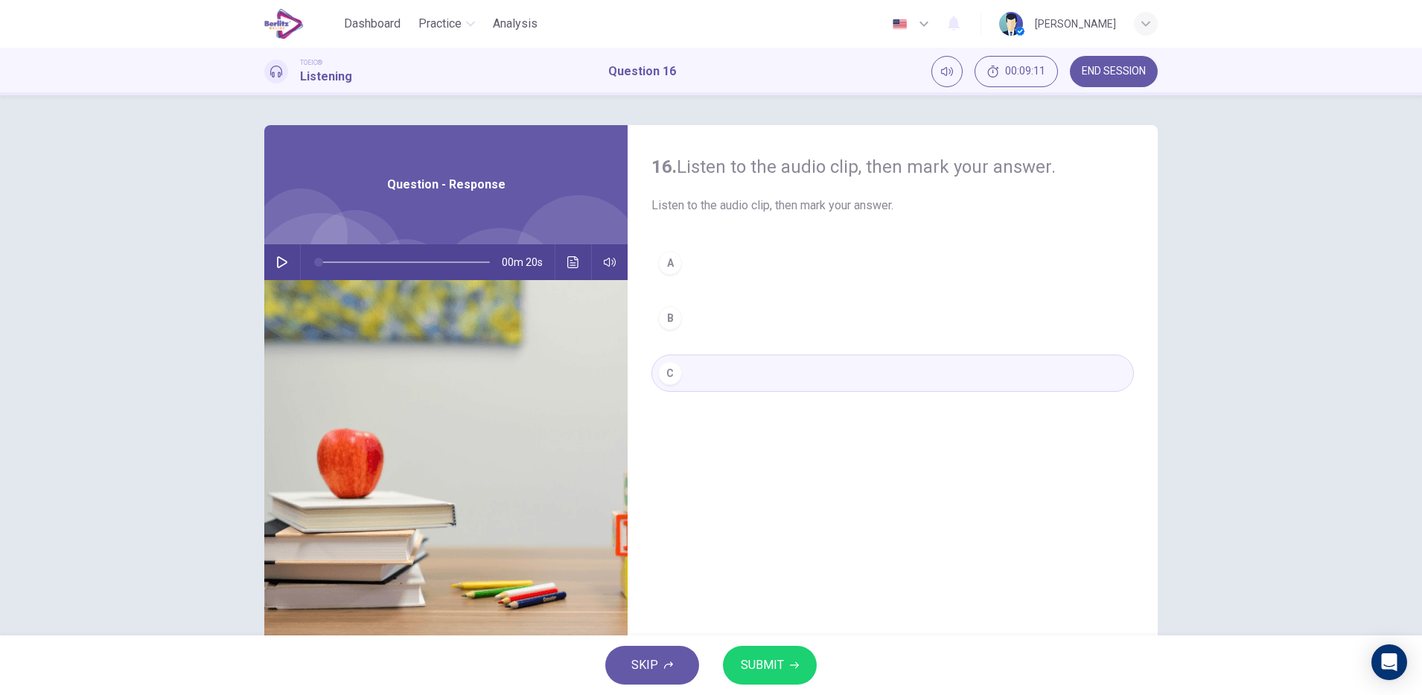
click at [792, 665] on icon "button" at bounding box center [794, 665] width 9 height 7
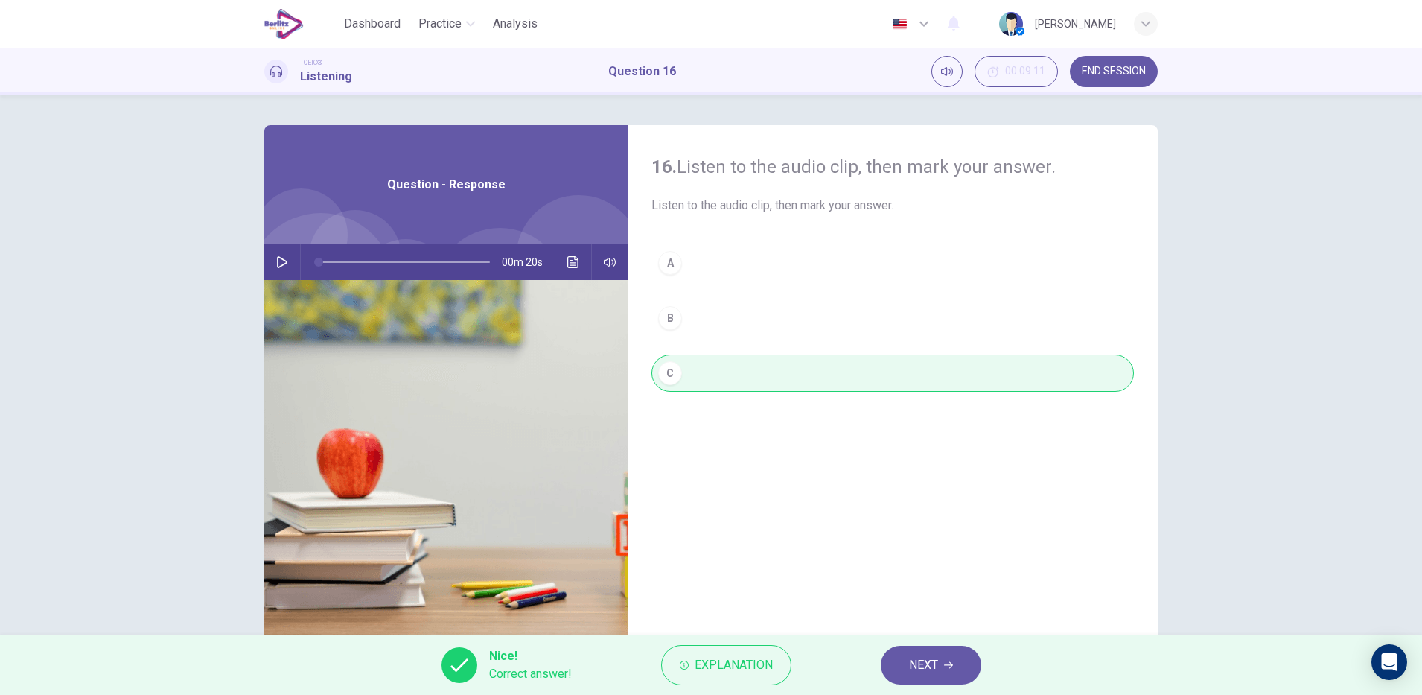
click at [922, 664] on span "NEXT" at bounding box center [923, 664] width 29 height 21
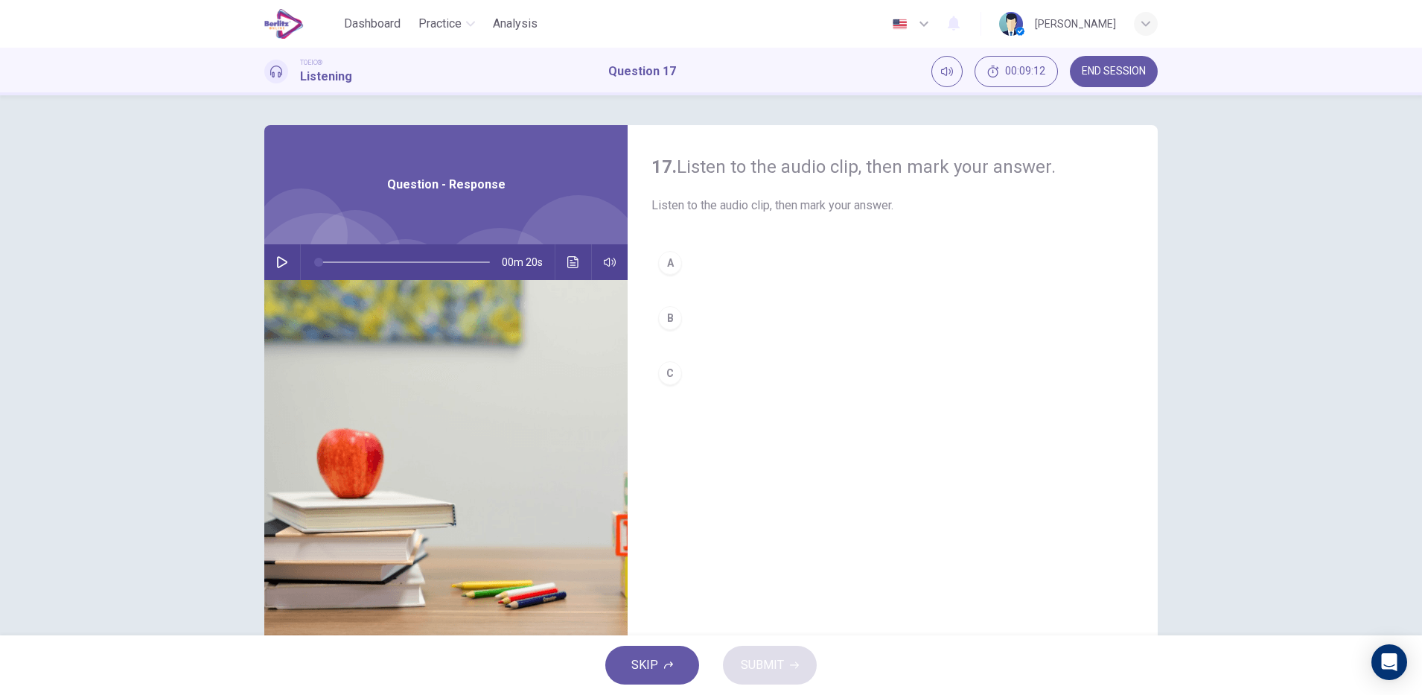
click at [286, 250] on button "button" at bounding box center [282, 262] width 24 height 36
click at [277, 262] on icon "button" at bounding box center [282, 262] width 12 height 12
click at [568, 262] on icon "Click to see the audio transcription" at bounding box center [573, 262] width 12 height 12
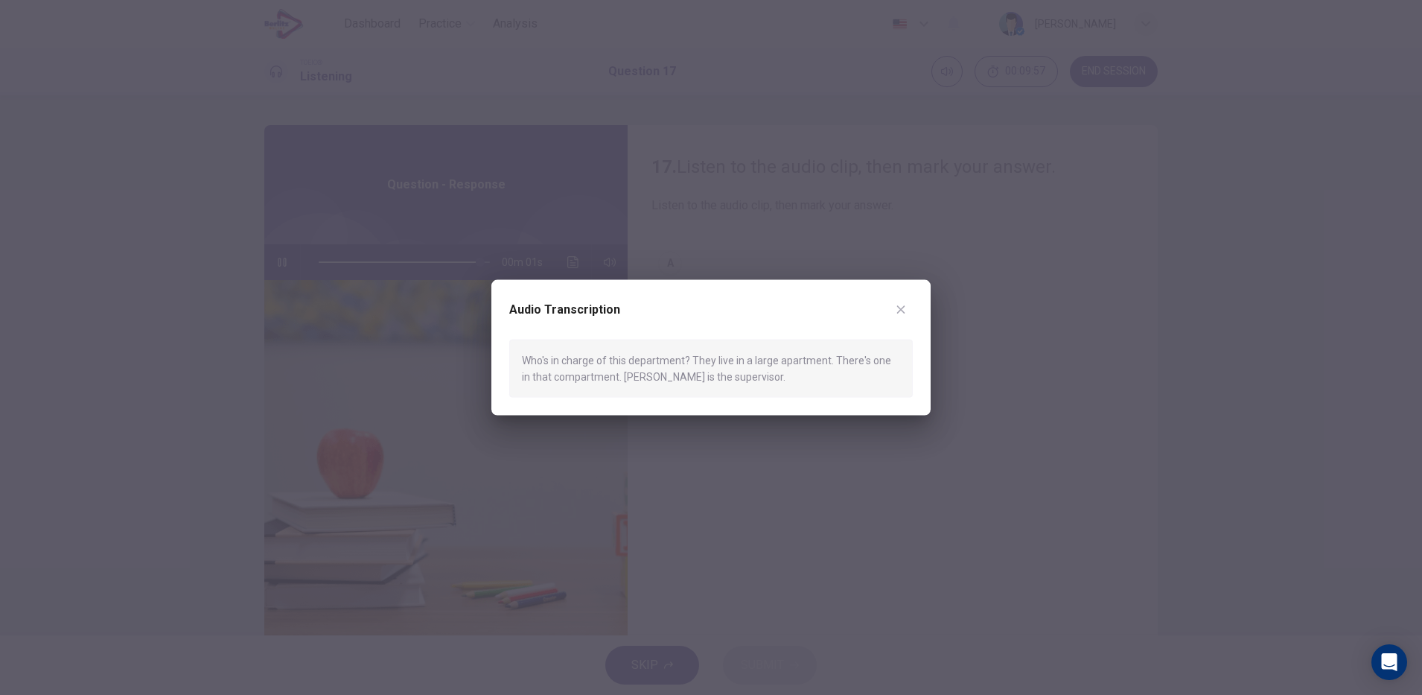
click at [724, 505] on div at bounding box center [711, 347] width 1422 height 695
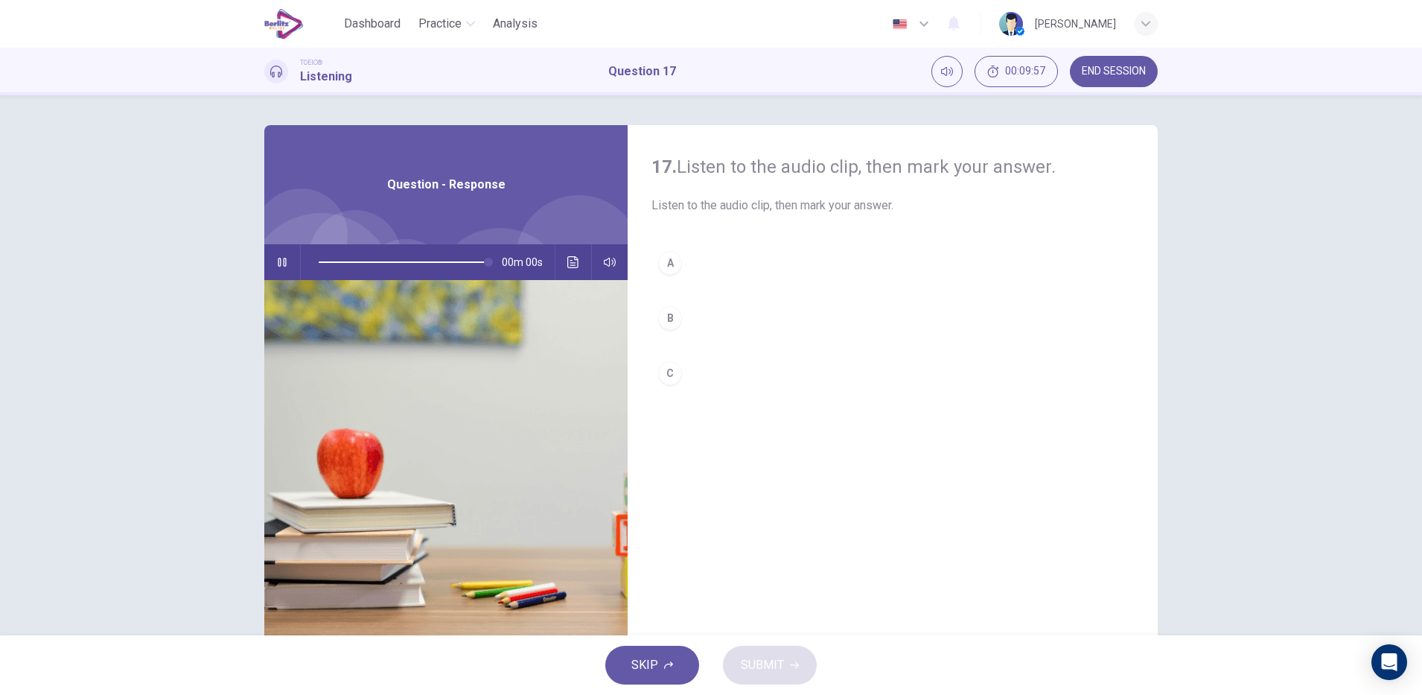
type input "*"
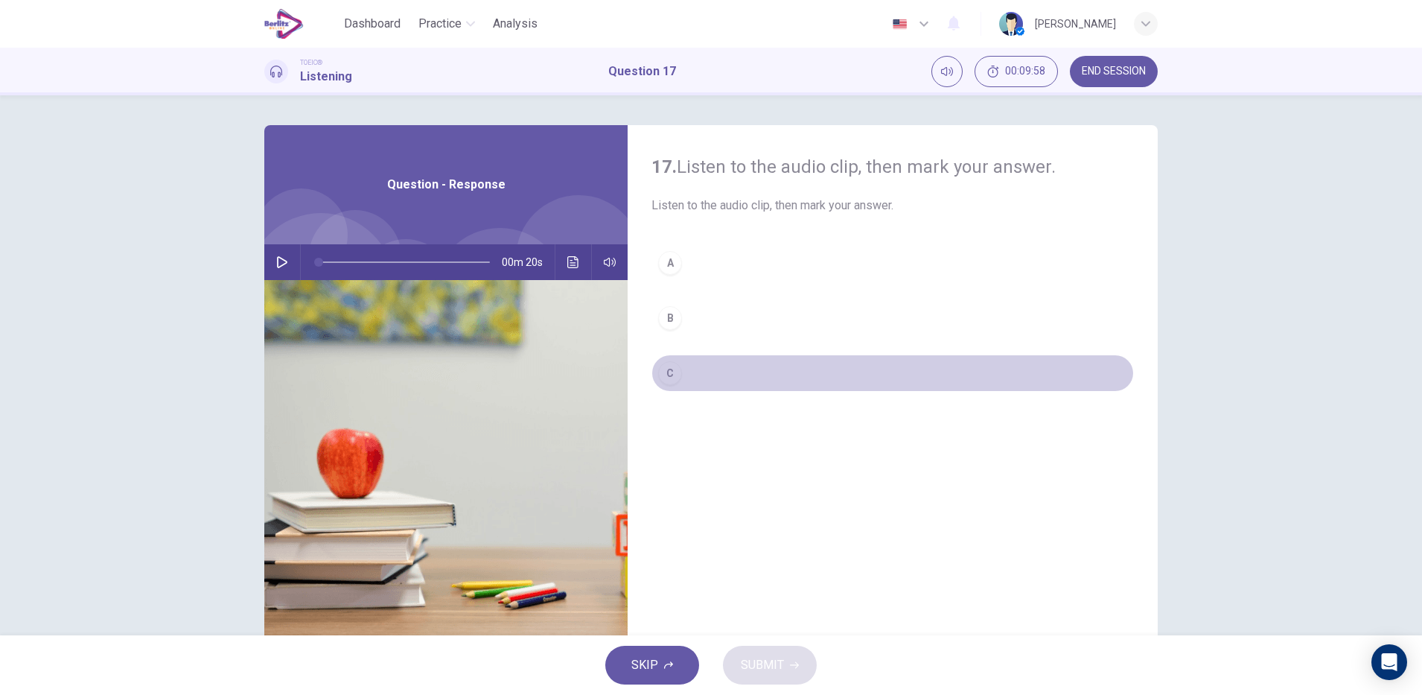
click at [665, 372] on div "C" at bounding box center [670, 373] width 24 height 24
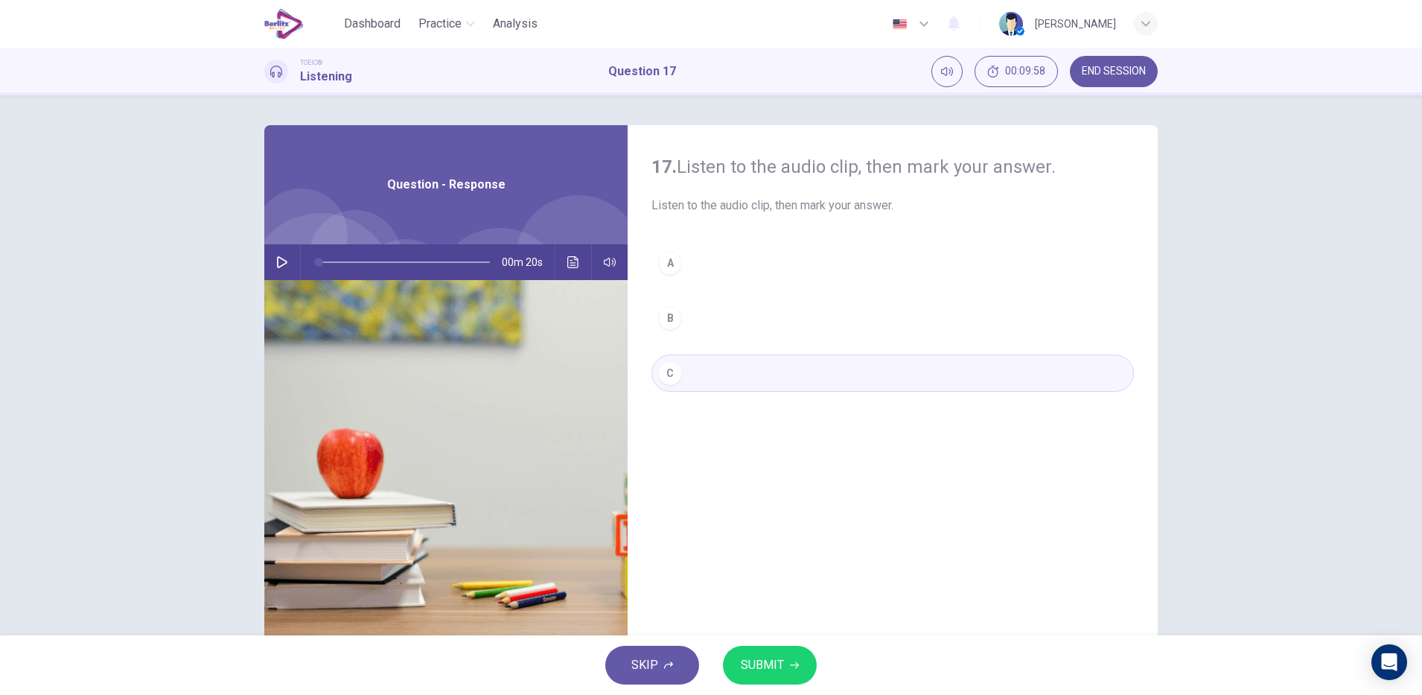
click at [774, 669] on span "SUBMIT" at bounding box center [762, 664] width 43 height 21
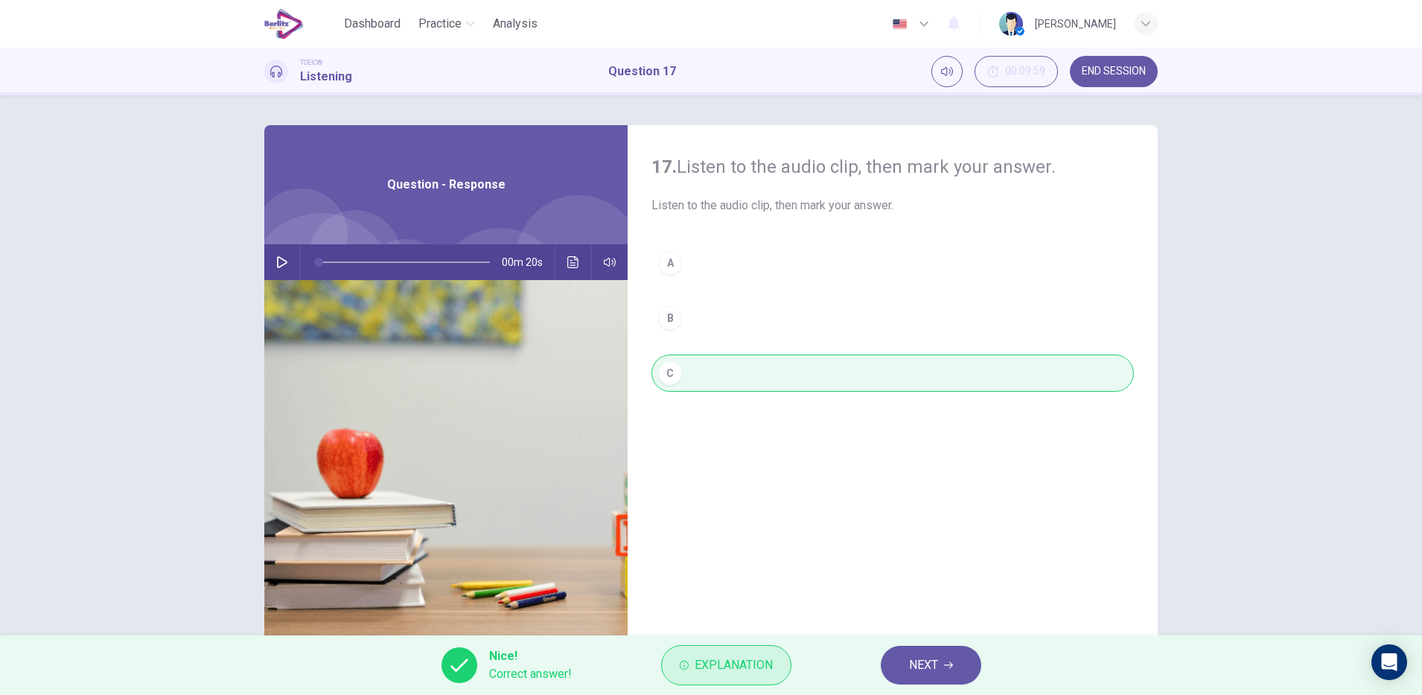
click at [752, 667] on span "Explanation" at bounding box center [734, 664] width 78 height 21
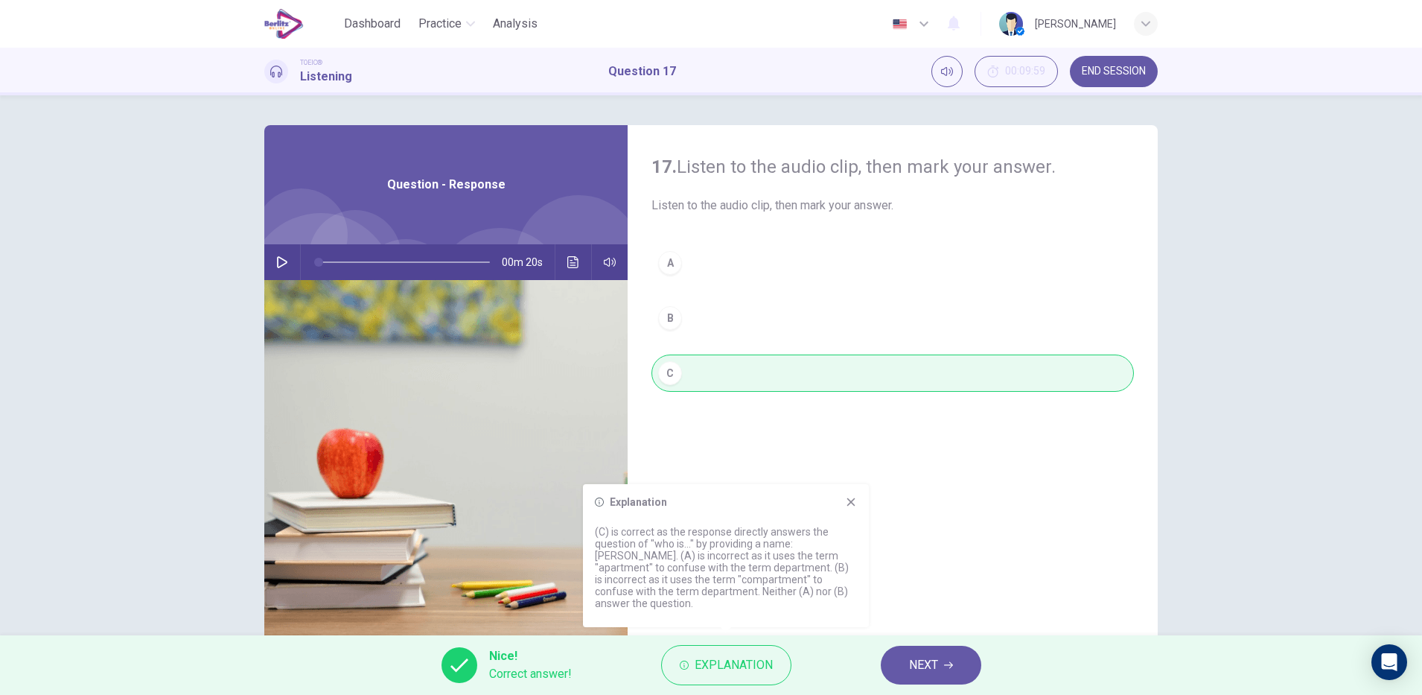
click at [923, 671] on span "NEXT" at bounding box center [923, 664] width 29 height 21
